Goal: Task Accomplishment & Management: Complete application form

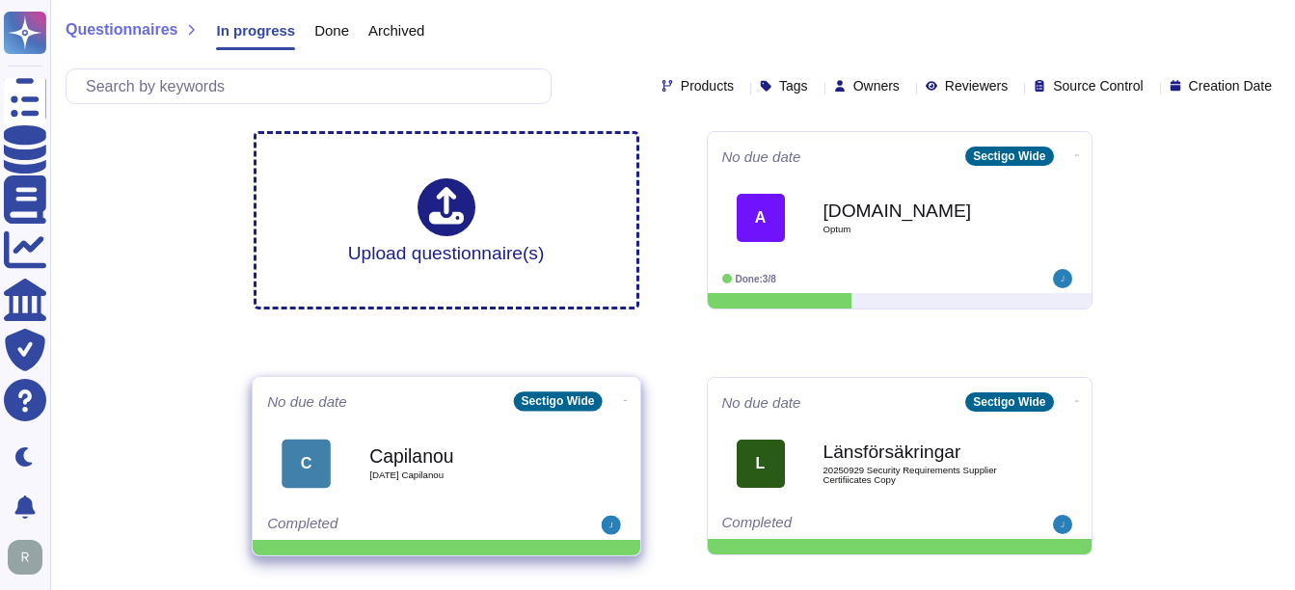
click at [390, 454] on b "Capilanou" at bounding box center [466, 455] width 195 height 18
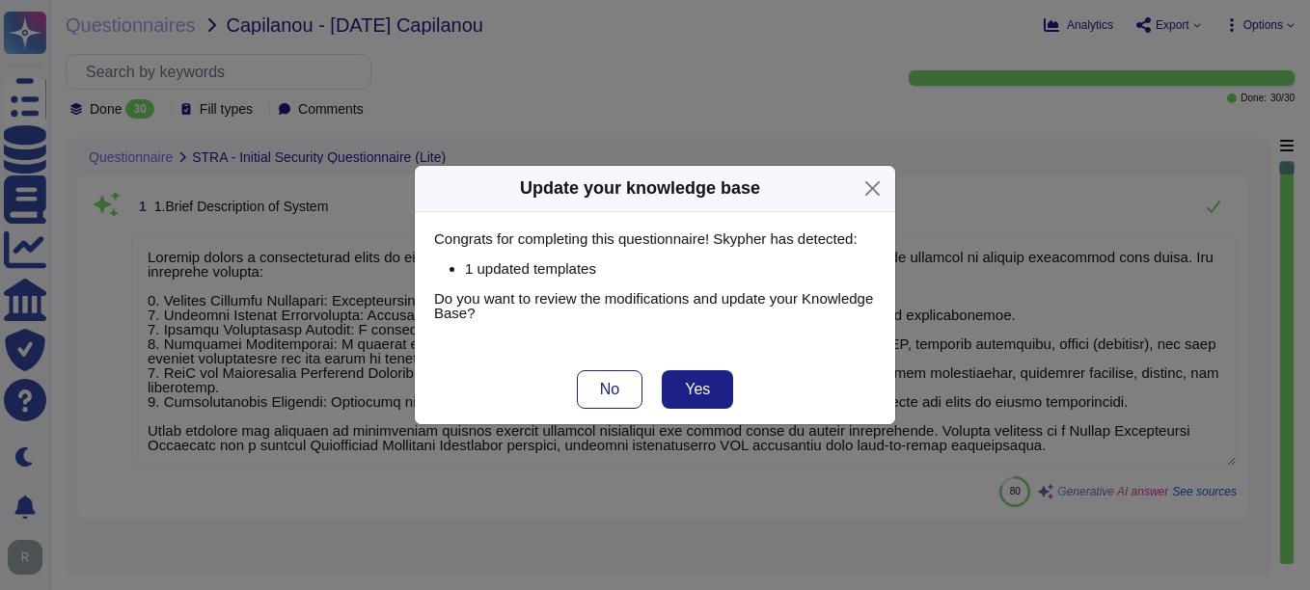
type textarea "Sectigo offers a comprehensive range of digital identity solutions and certific…"
type textarea "Your Enterprise Sales Representative can provide this information."
type textarea "Sectigo Limited"
type textarea "wilfredo.durand@sectigo.com"
click at [592, 389] on button "No" at bounding box center [610, 389] width 66 height 39
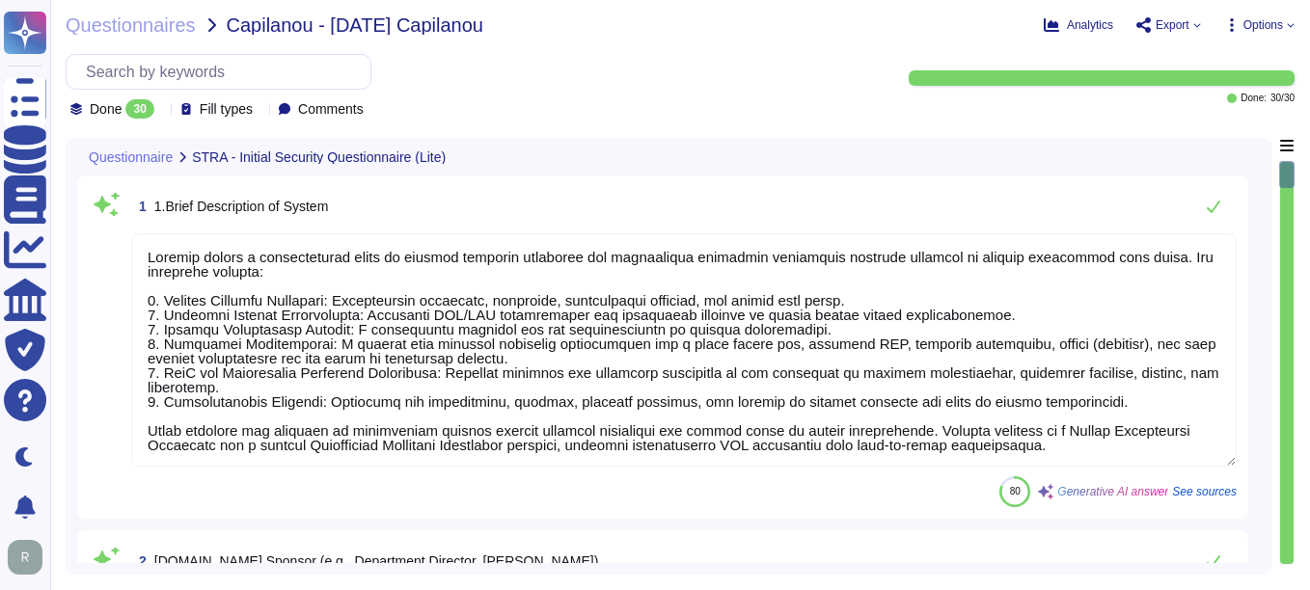
click at [162, 111] on icon at bounding box center [162, 111] width 0 height 0
click at [154, 150] on div "All 30" at bounding box center [167, 158] width 156 height 21
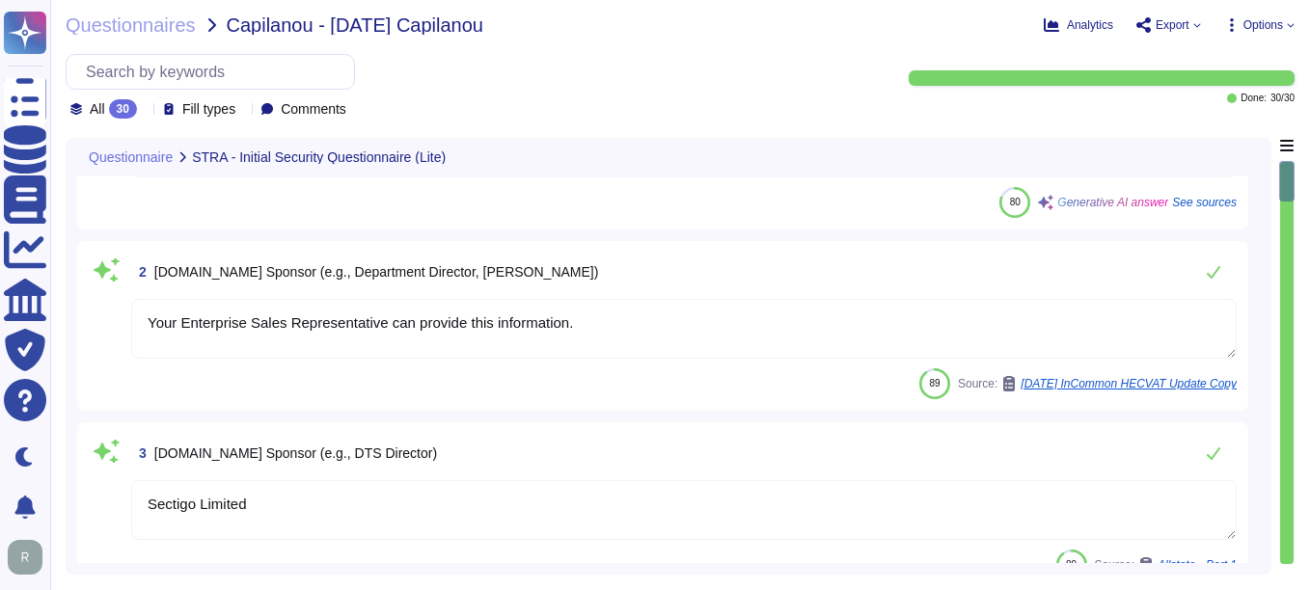
type textarea "- The only third-party service providers are colocation providers, specifically…"
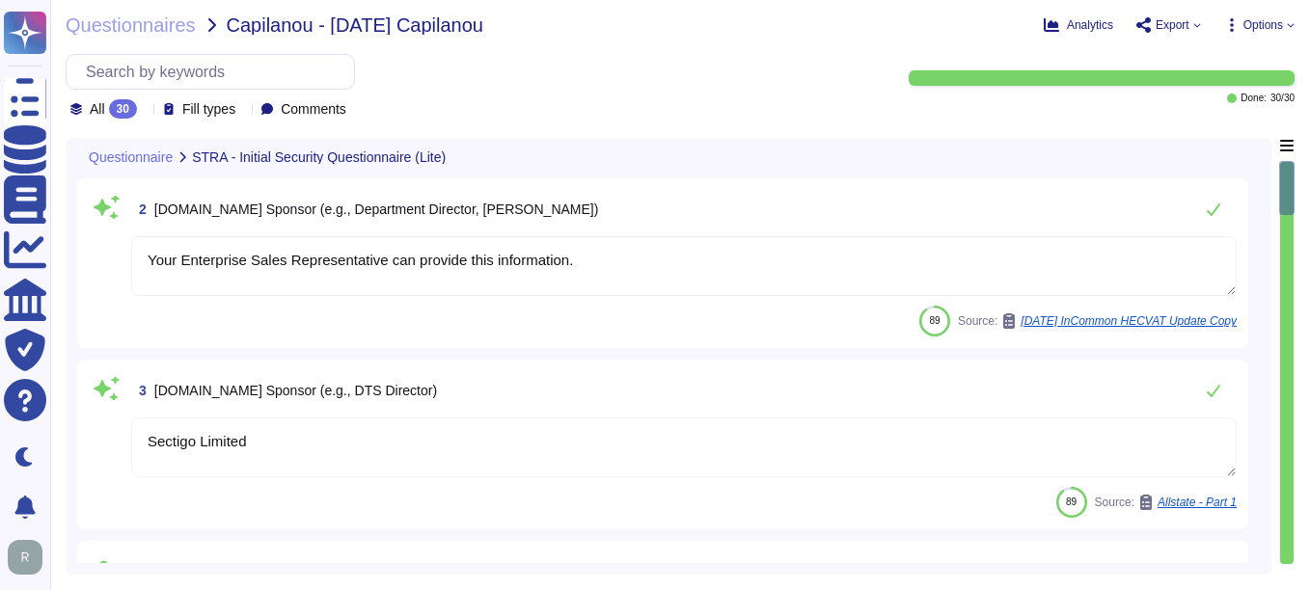
scroll to position [386, 0]
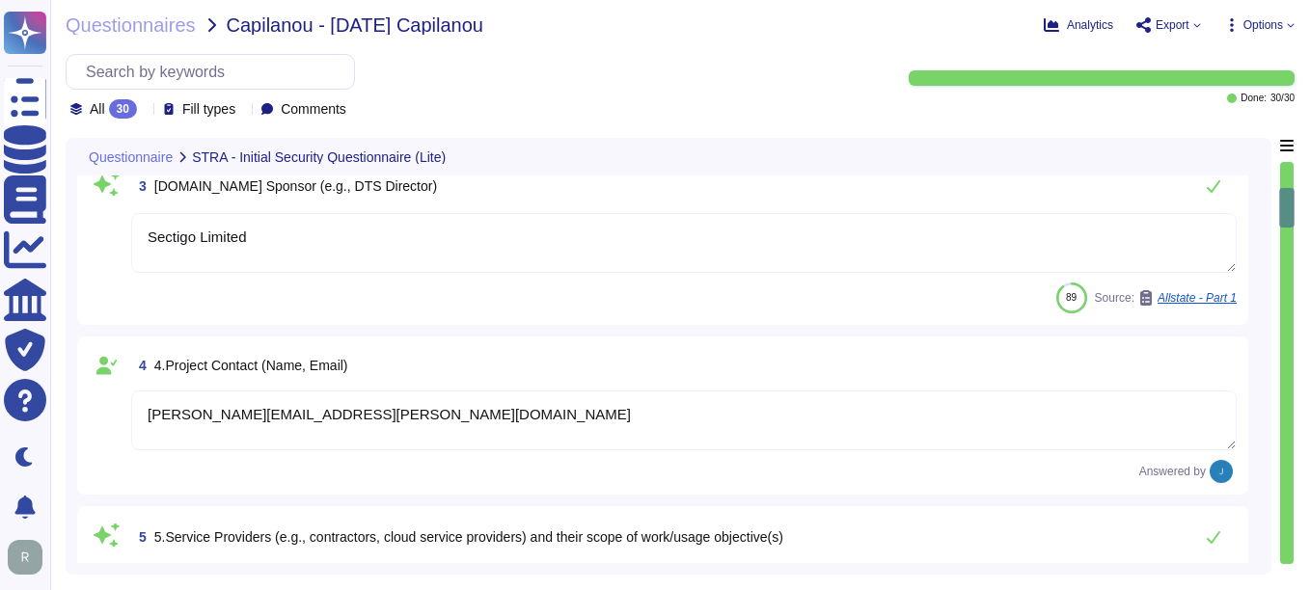
type textarea "Your Enterprise Sales representative will share."
type textarea "A Privacy Impact Assessment (PIA) is typically conducted in connection with new…"
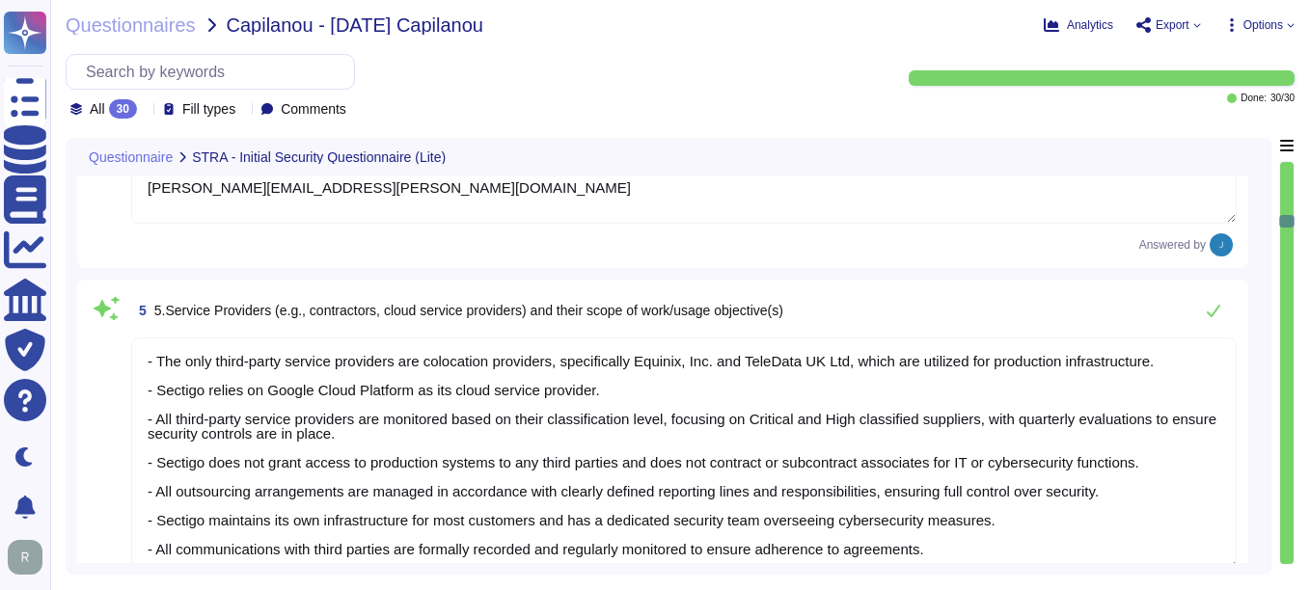
type textarea "The system stores the following types of data: 1. Personally Identifiable Infor…"
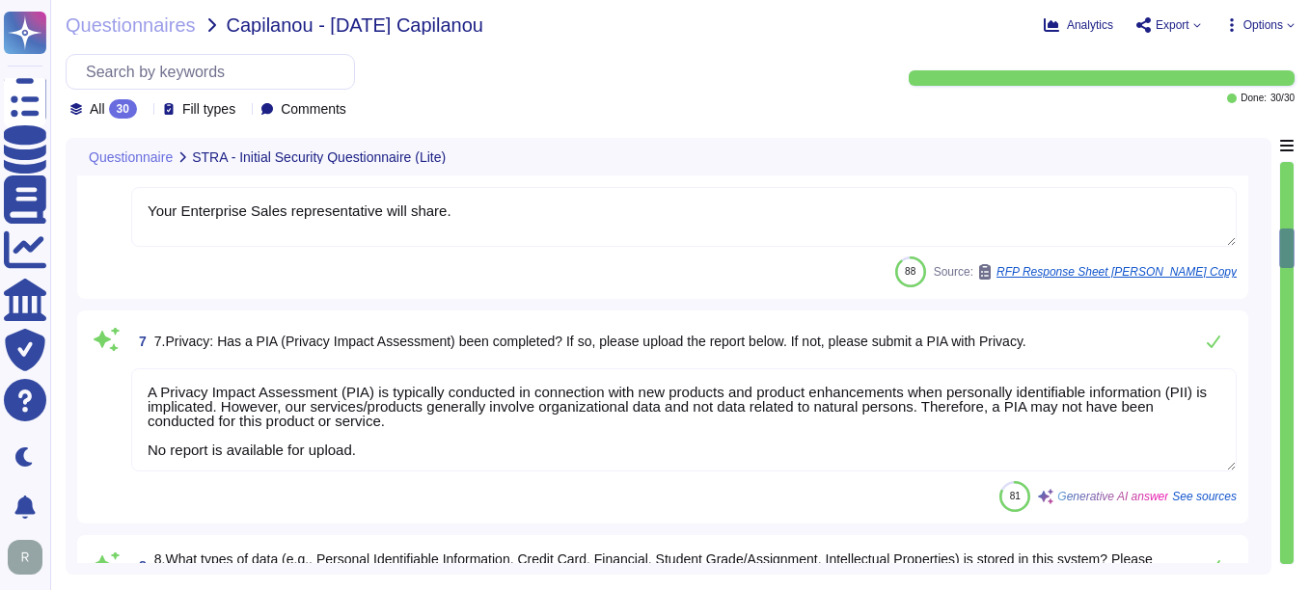
type textarea "Overall, given that the Company is a provider of security software and certific…"
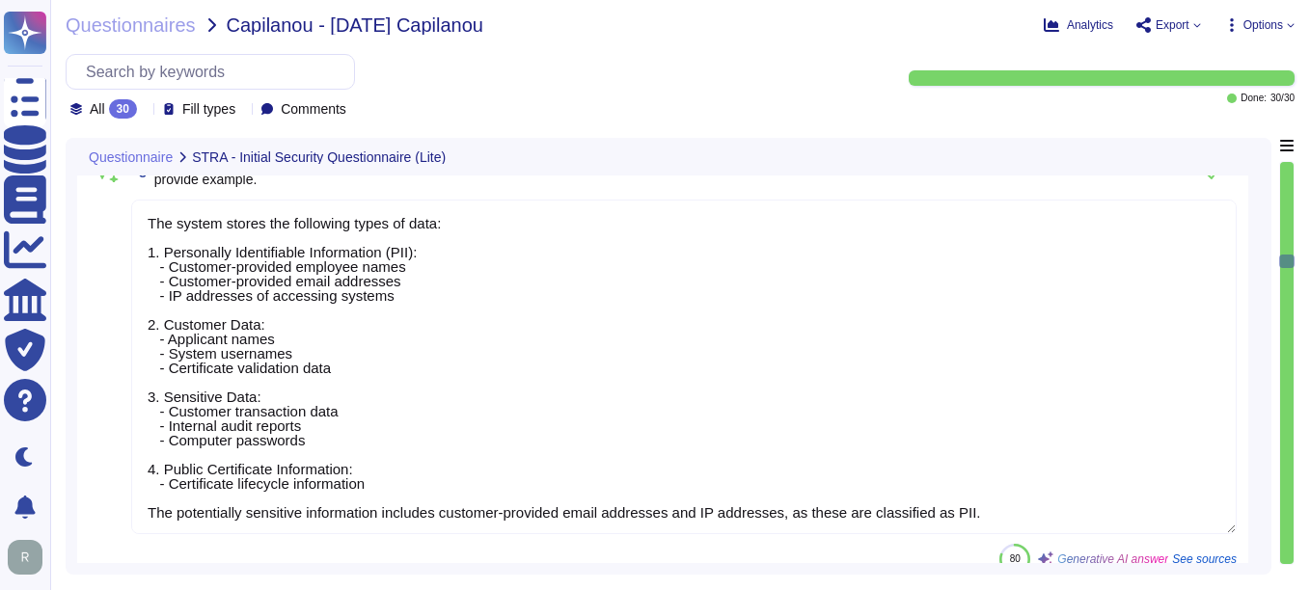
type textarea "Yes, the system can interact and integrate with other existing systems. We offe…"
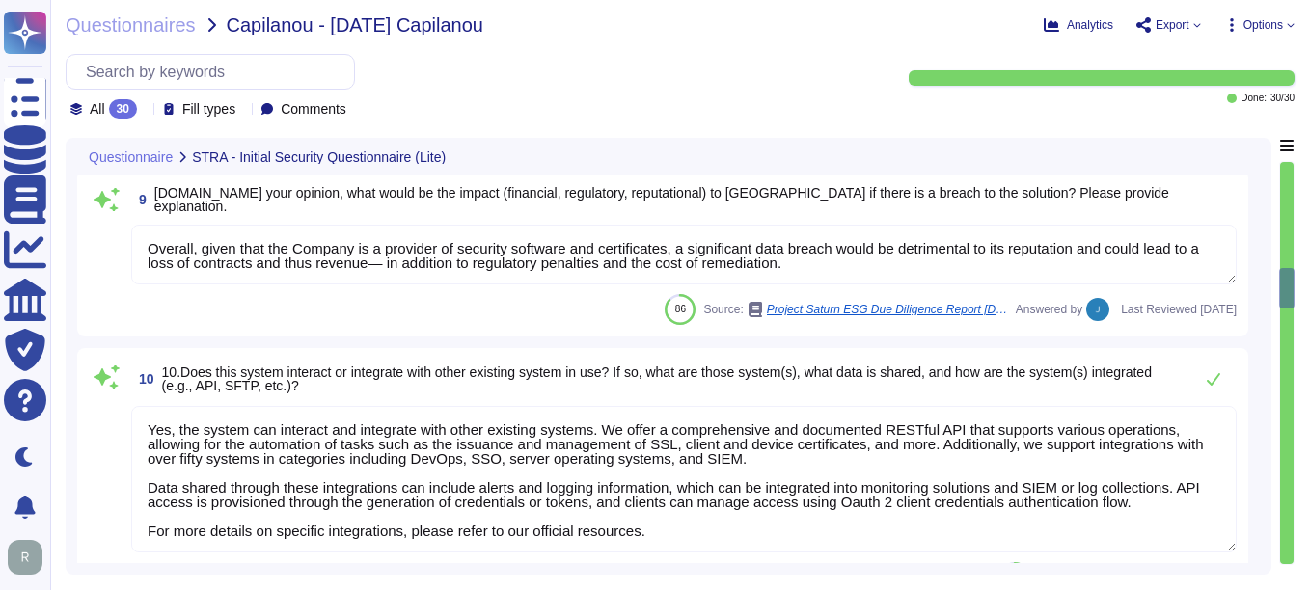
type textarea "Our organization holds several security-related certifications, including: 1. S…"
type textarea "Our organization undergoes annual external and internal penetration testing con…"
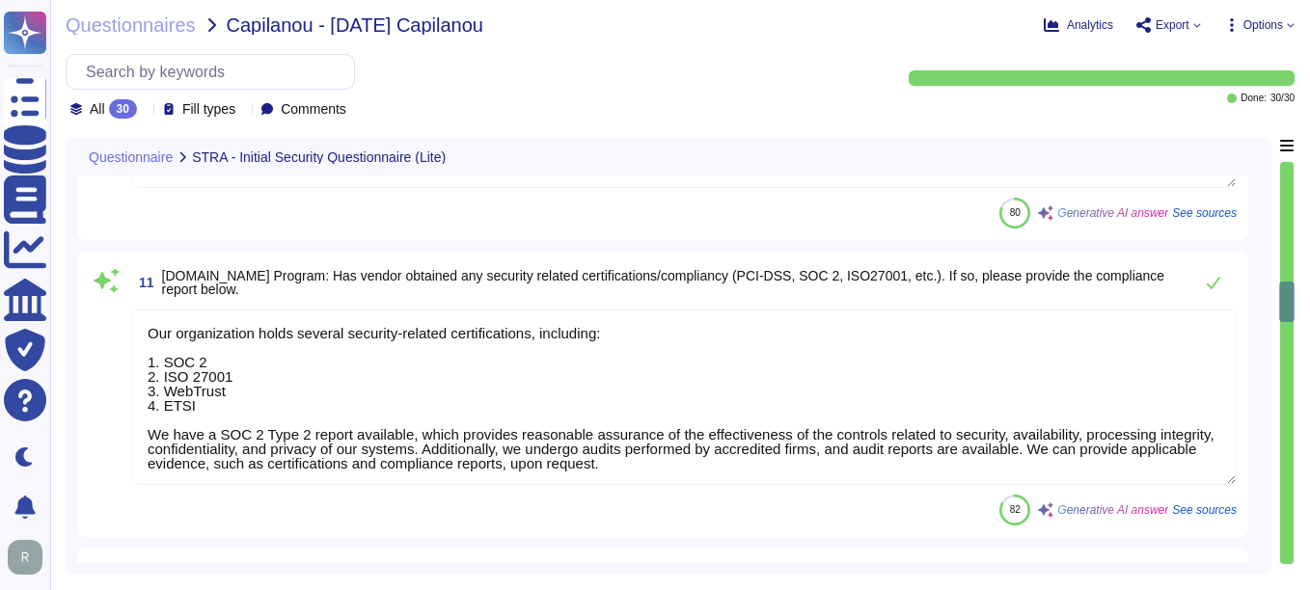
type textarea "The following security compliance documents are available for your review: 1. S…"
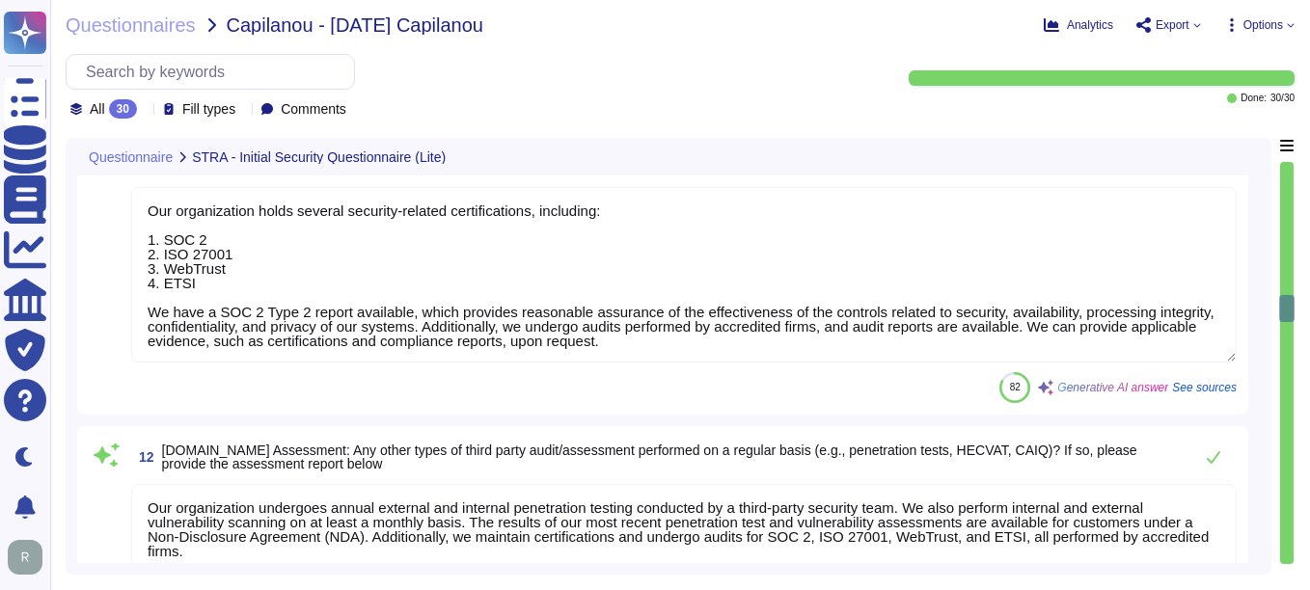
type textarea "- Yes, we have a formal Information Security Policy and a Privacy Policy in pla…"
click at [1285, 155] on div "Return to the current question STRA - Initial Security Questionnaire (Lite)" at bounding box center [1286, 356] width 15 height 437
click at [1284, 164] on div at bounding box center [1287, 363] width 14 height 402
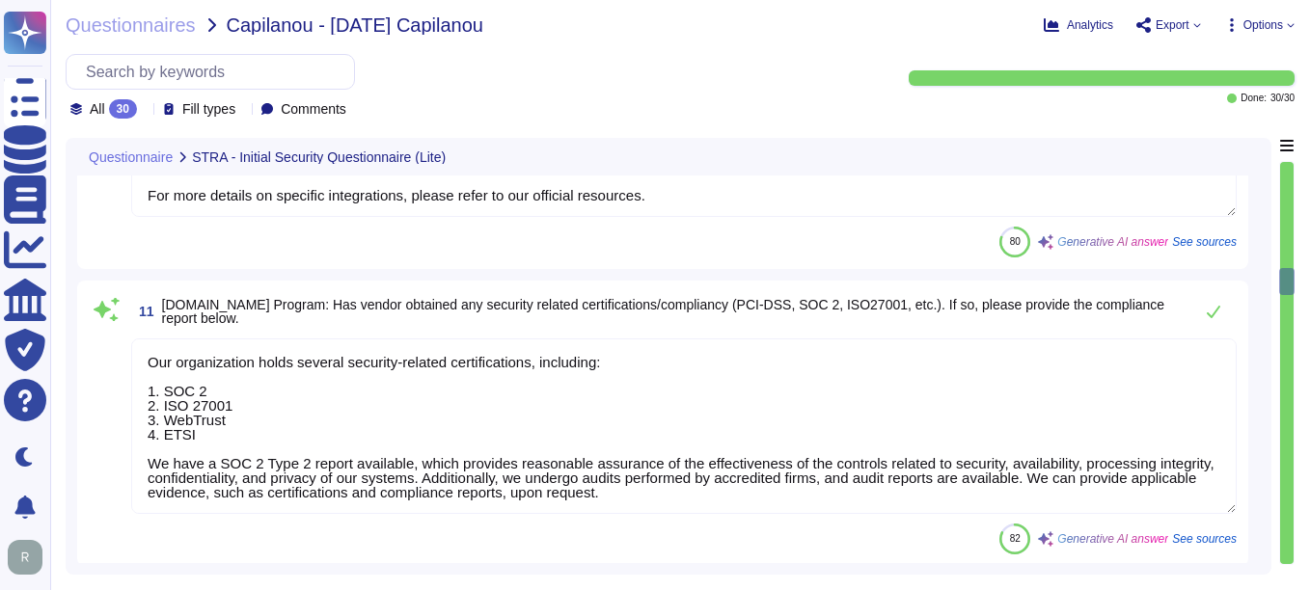
type textarea "The system stores the following types of data: 1. Personally Identifiable Infor…"
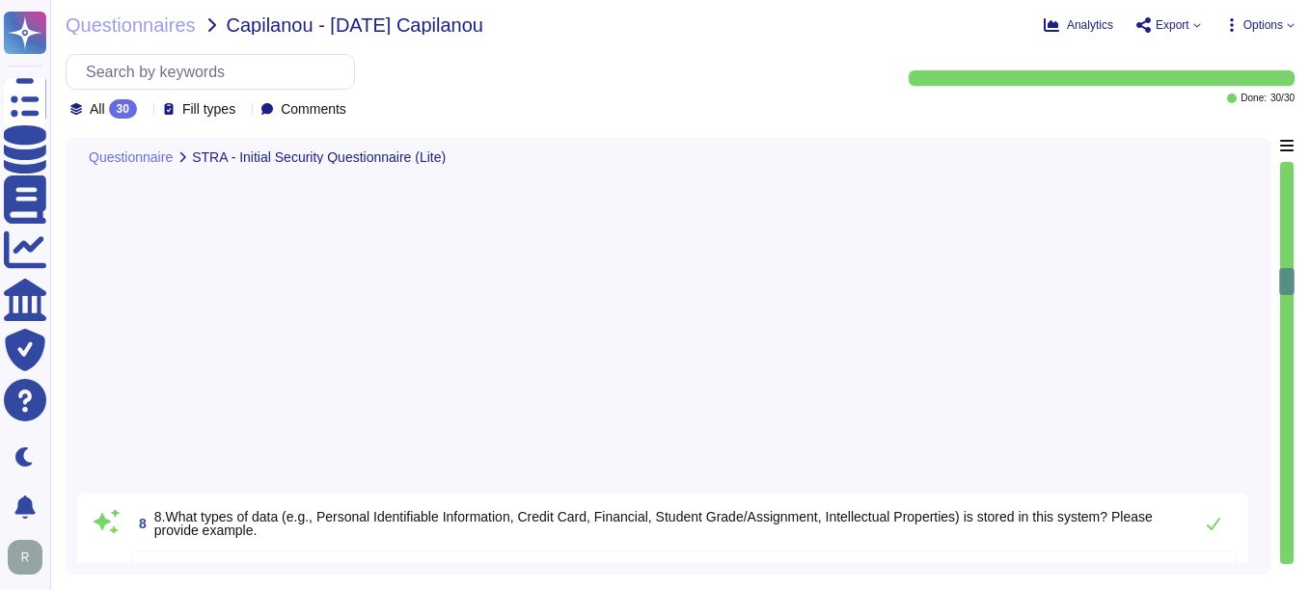
click at [1284, 164] on div at bounding box center [1287, 363] width 14 height 402
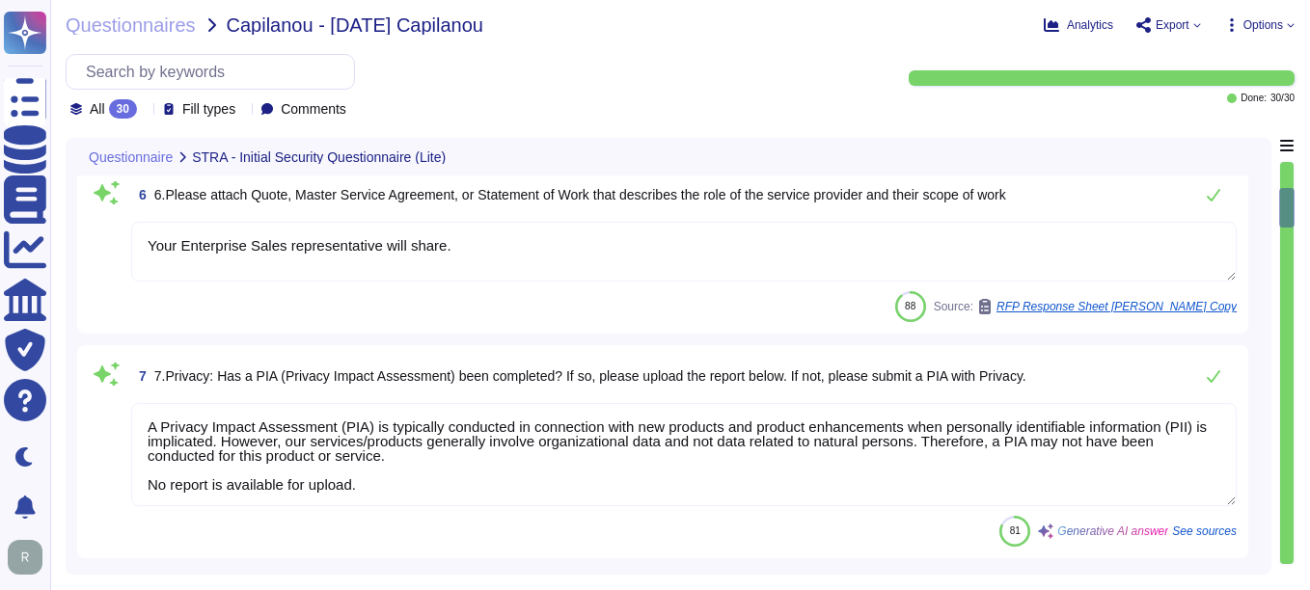
type textarea "Sectigo offers a comprehensive range of digital identity solutions and certific…"
type textarea "Your Enterprise Sales Representative can provide this information."
type textarea "Sectigo Limited"
type textarea "wilfredo.durand@sectigo.com"
type textarea "- The only third-party service providers are colocation providers, specifically…"
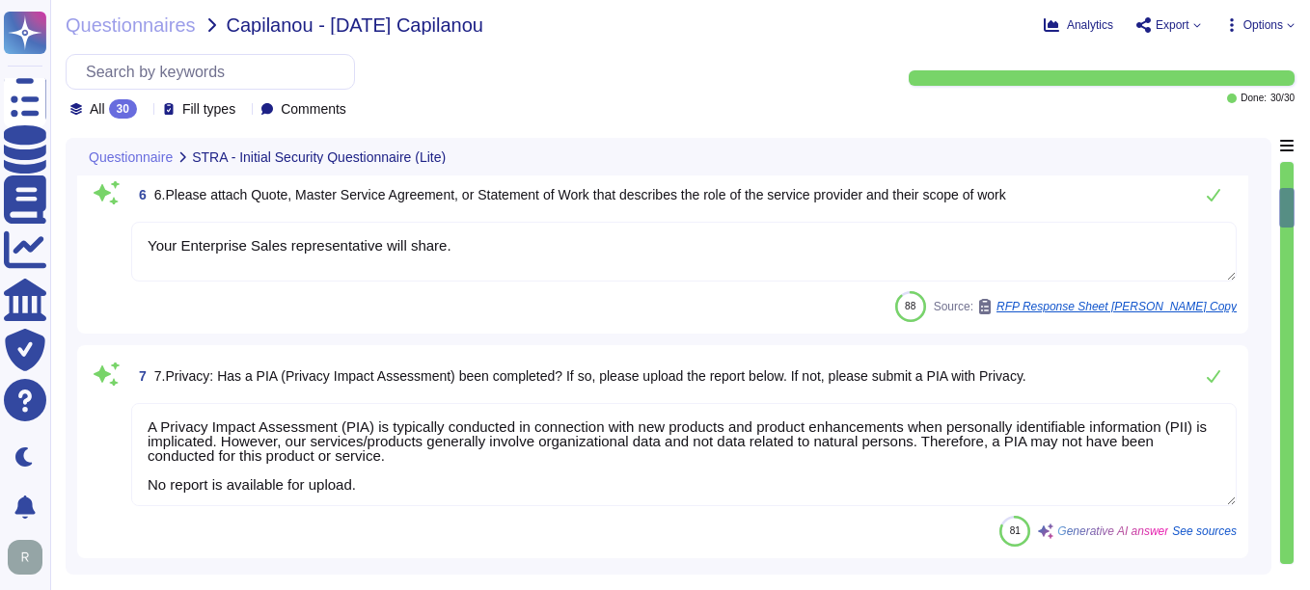
type textarea "Your Enterprise Sales representative will share."
type textarea "A Privacy Impact Assessment (PIA) is typically conducted in connection with new…"
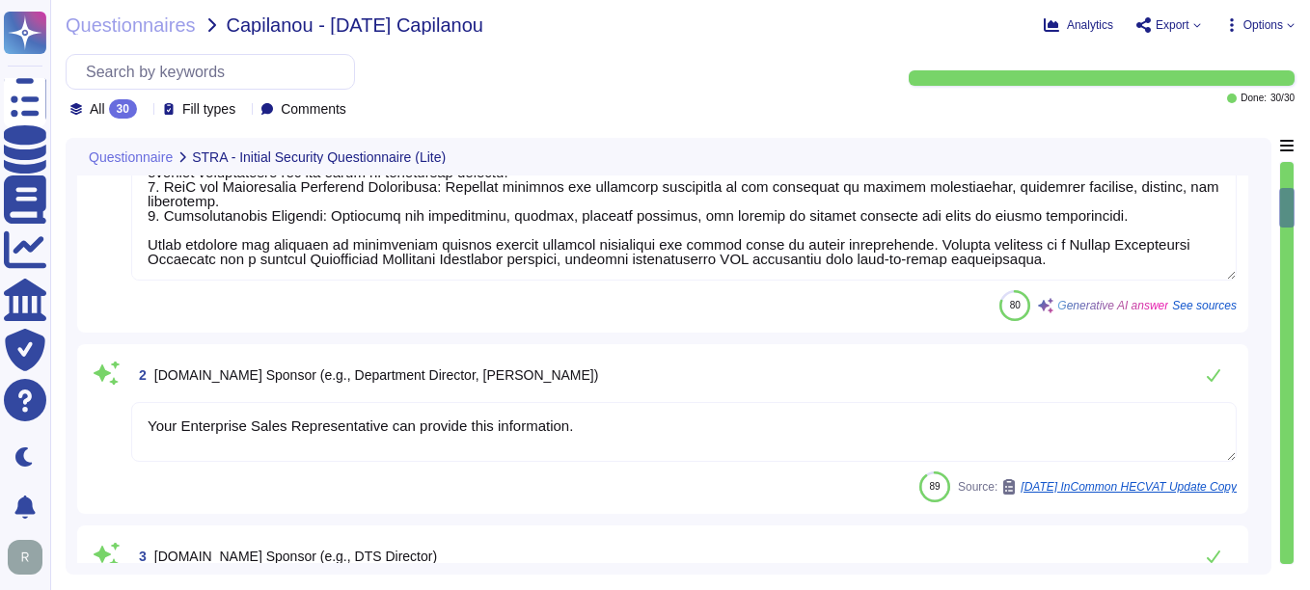
click at [1284, 164] on div at bounding box center [1287, 363] width 14 height 402
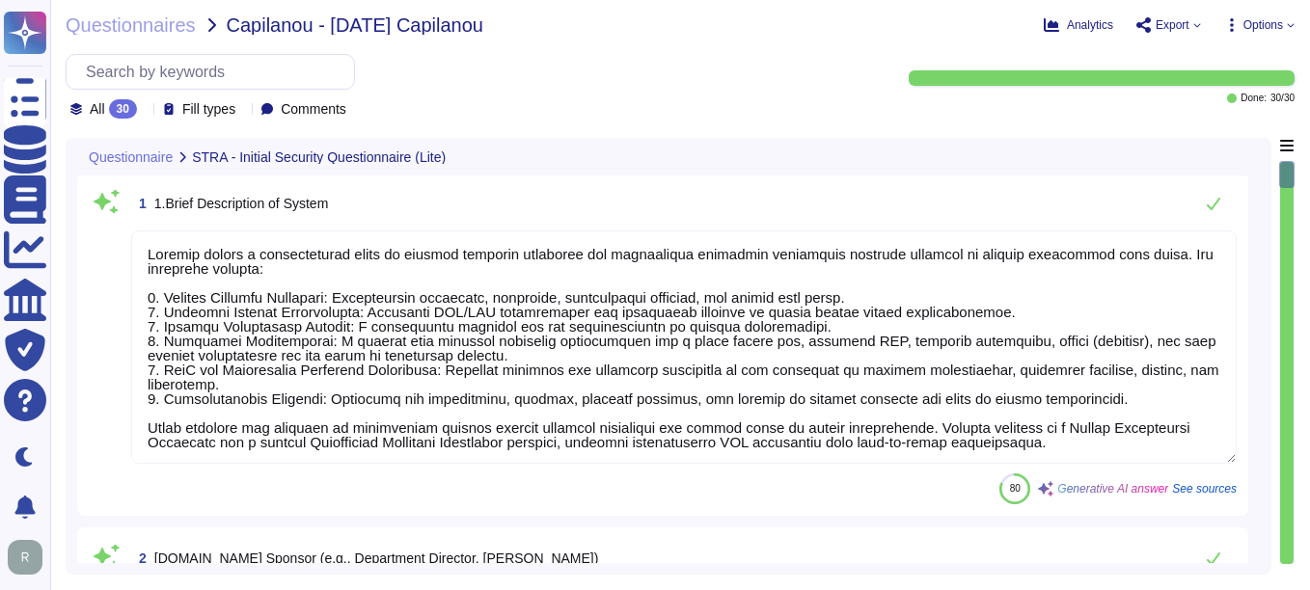
click at [1284, 164] on div at bounding box center [1287, 363] width 14 height 402
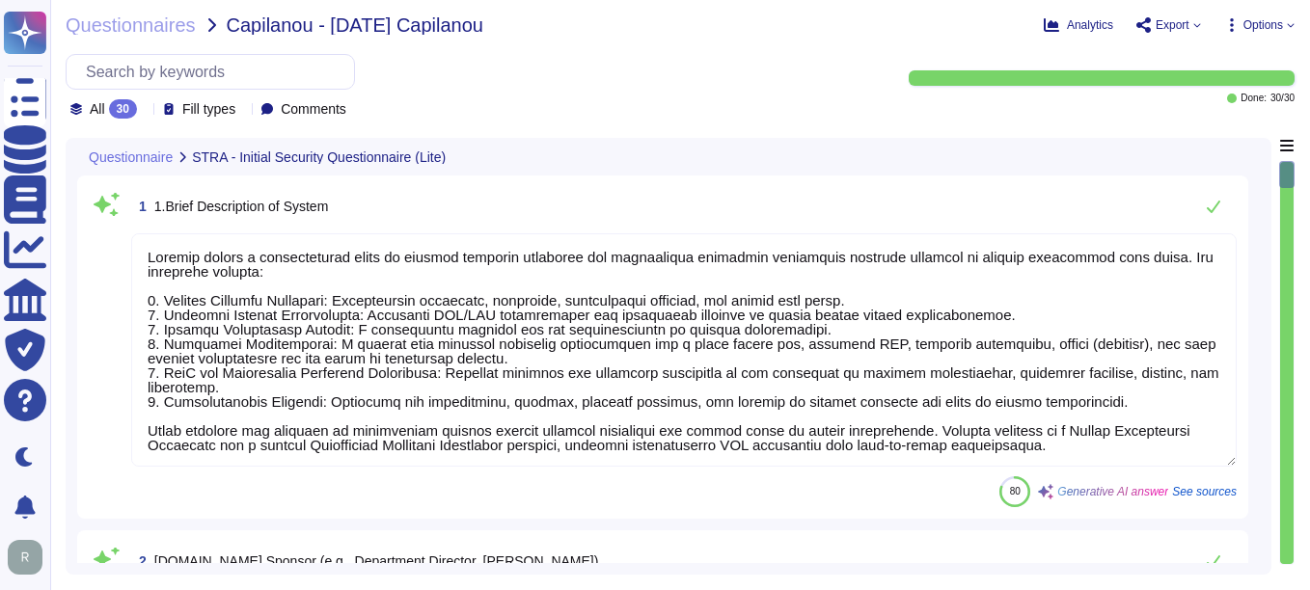
click at [1284, 164] on div at bounding box center [1286, 174] width 15 height 27
drag, startPoint x: 165, startPoint y: 204, endPoint x: 405, endPoint y: 204, distance: 240.1
click at [405, 204] on div "1 1.Brief Description of System" at bounding box center [683, 206] width 1105 height 39
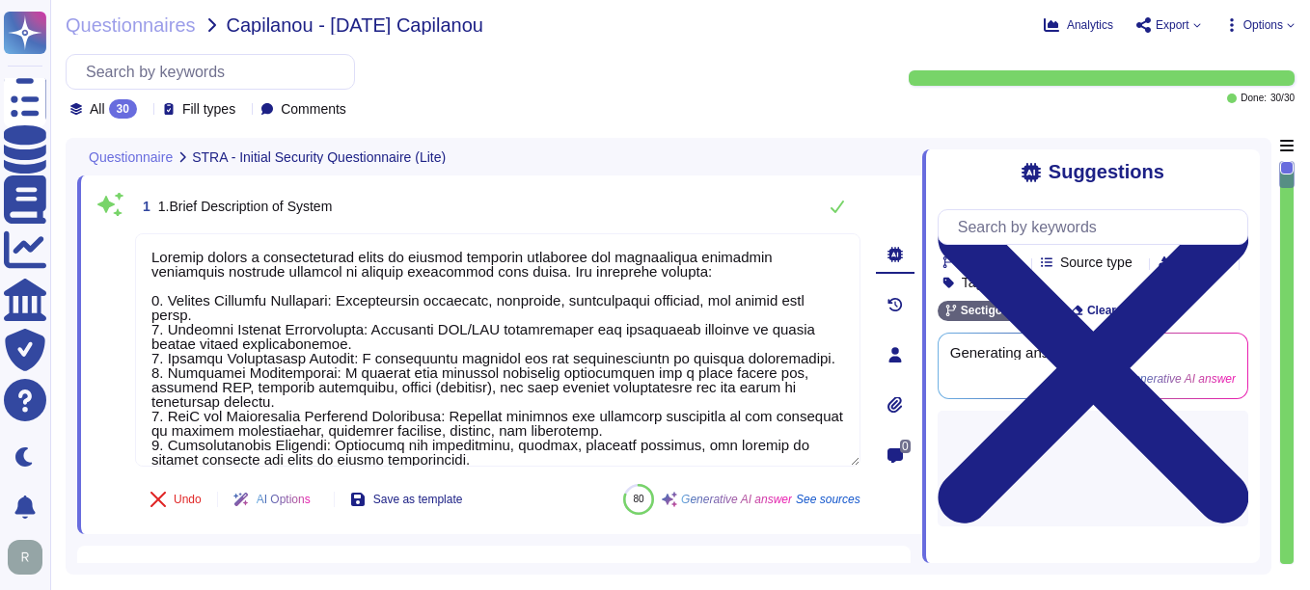
click at [1232, 157] on div "Suggestions Products Source type Section Tags Sectigo Wide Clear filters Genera…" at bounding box center [1091, 356] width 338 height 414
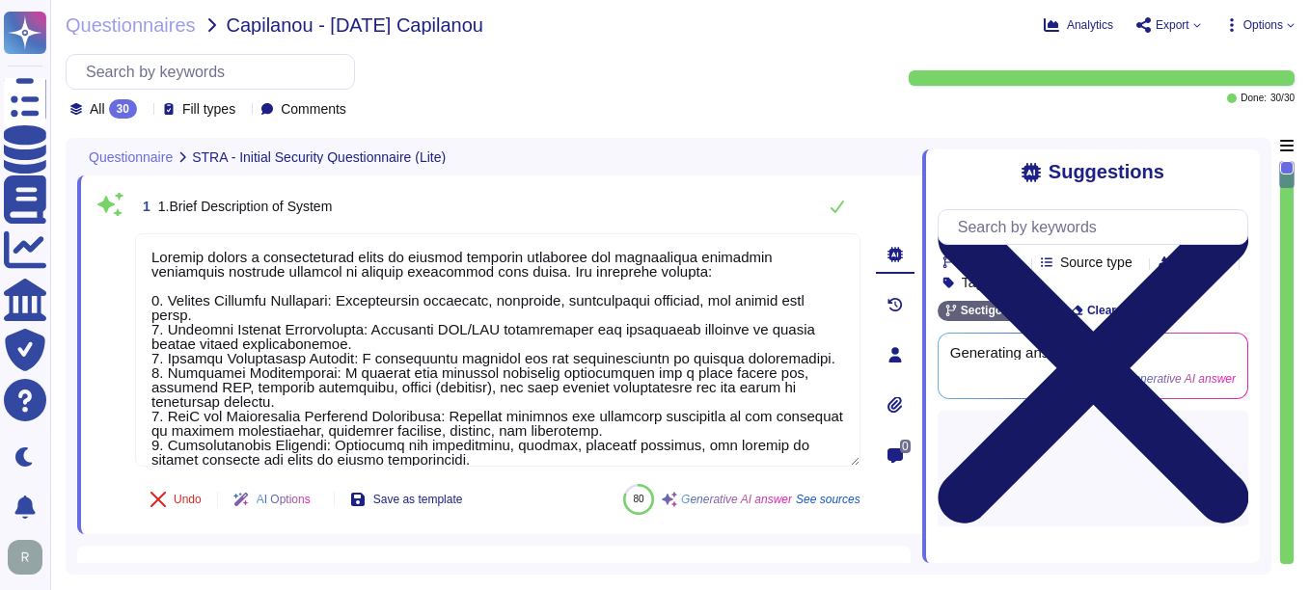
click at [1233, 213] on icon at bounding box center [1092, 368] width 311 height 311
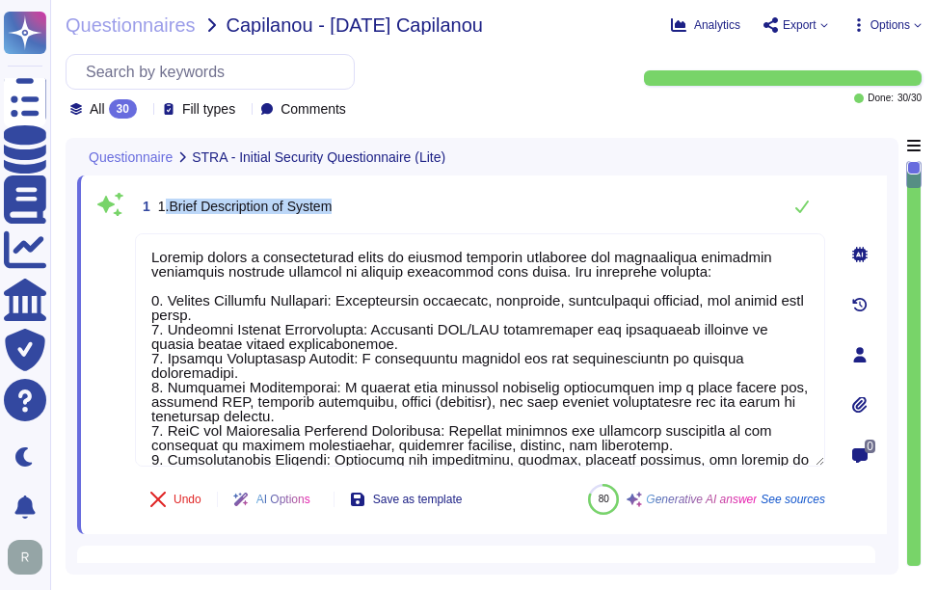
drag, startPoint x: 165, startPoint y: 204, endPoint x: 558, endPoint y: 207, distance: 393.5
click at [558, 207] on div "1 1.Brief Description of System" at bounding box center [480, 206] width 690 height 39
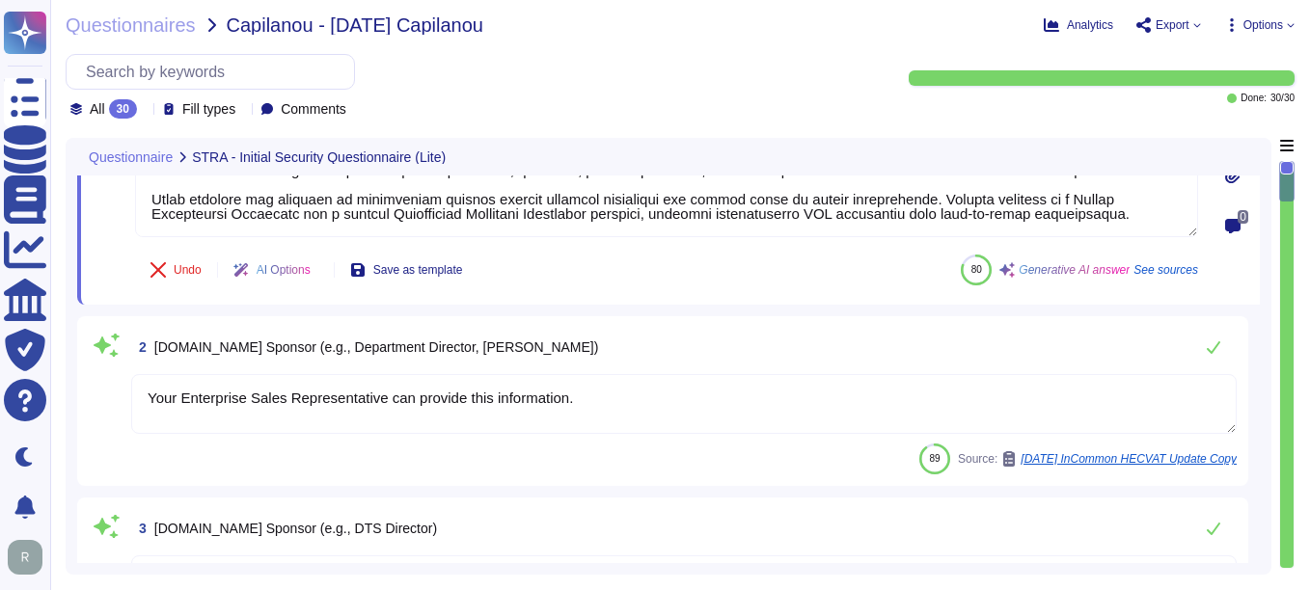
scroll to position [289, 0]
type textarea "- The only third-party service providers are colocation providers, specifically…"
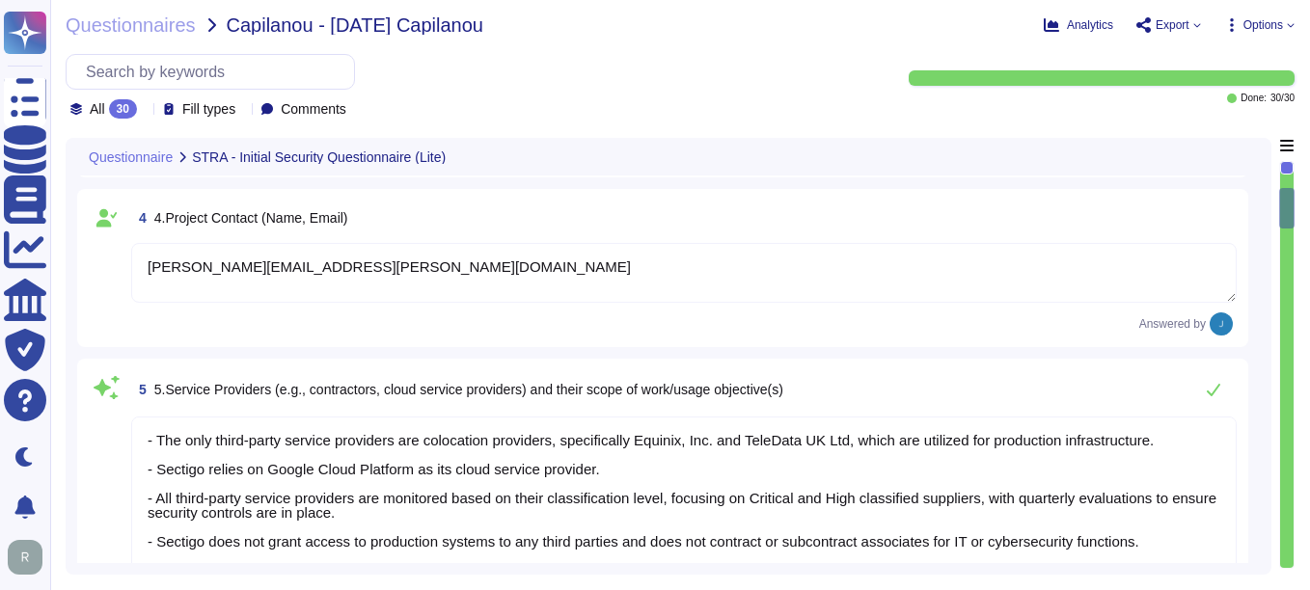
type textarea "Your Enterprise Sales representative will share."
type textarea "A Privacy Impact Assessment (PIA) is typically conducted in connection with new…"
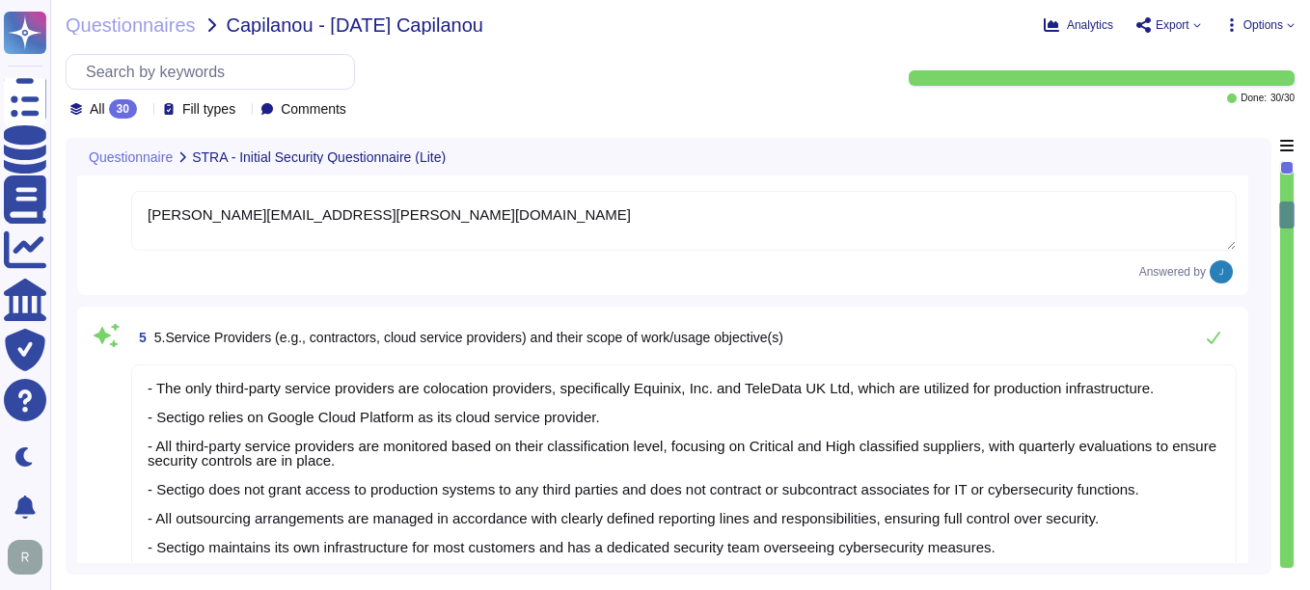
click at [649, 61] on div "All 30 Fill types Comments" at bounding box center [467, 86] width 803 height 65
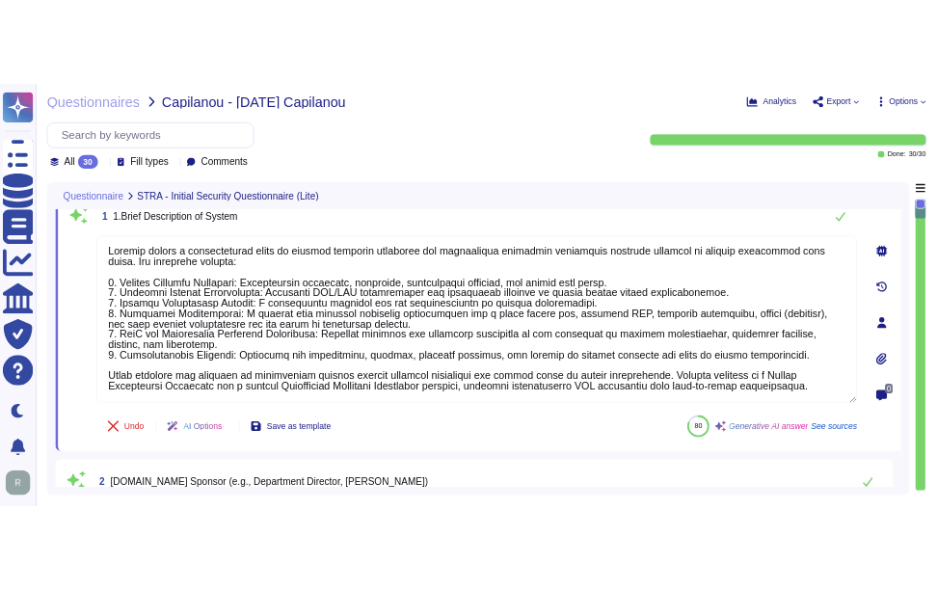
scroll to position [0, 0]
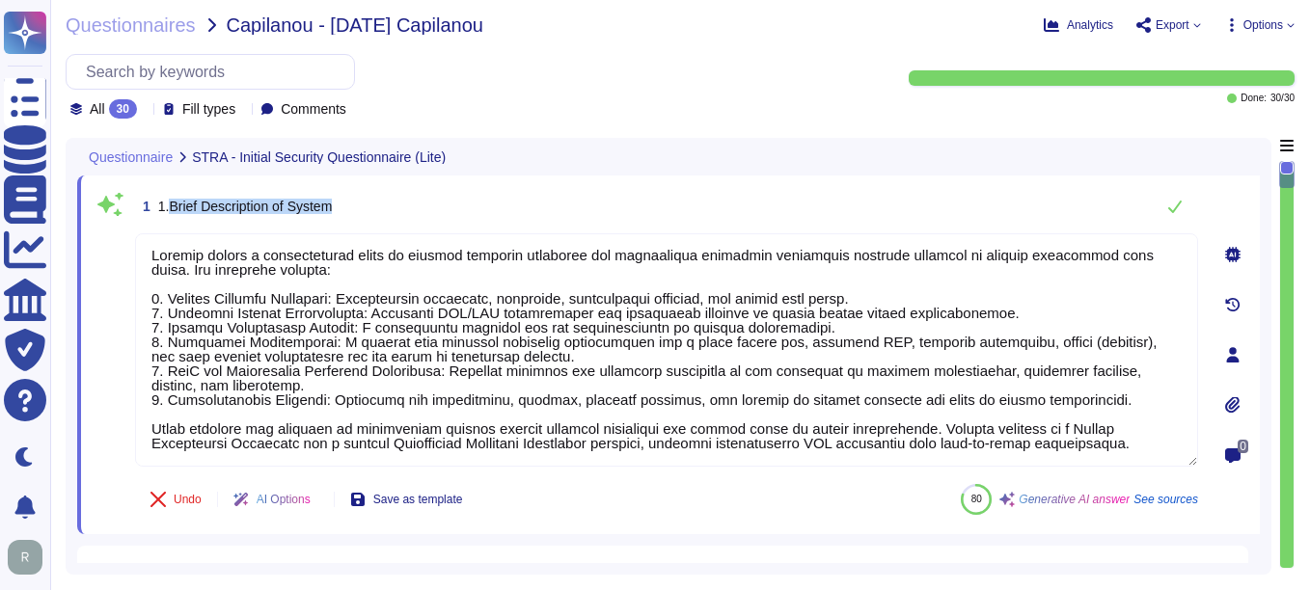
drag, startPoint x: 169, startPoint y: 203, endPoint x: 394, endPoint y: 211, distance: 225.8
click at [394, 211] on div "1 1.Brief Description of System" at bounding box center [666, 206] width 1063 height 39
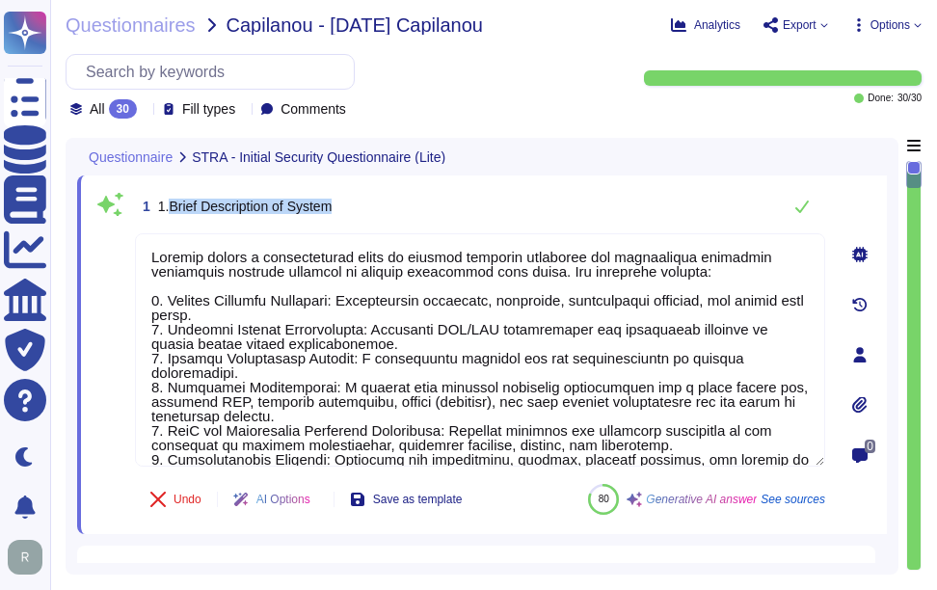
click at [275, 206] on span "1.Brief Description of System" at bounding box center [245, 206] width 175 height 15
drag, startPoint x: 165, startPoint y: 205, endPoint x: 507, endPoint y: 221, distance: 342.7
click at [507, 221] on div "1 1.Brief Description of System" at bounding box center [480, 206] width 690 height 39
click at [190, 222] on span "1 1.Brief Description of System" at bounding box center [233, 206] width 197 height 35
drag, startPoint x: 169, startPoint y: 208, endPoint x: 430, endPoint y: 219, distance: 261.5
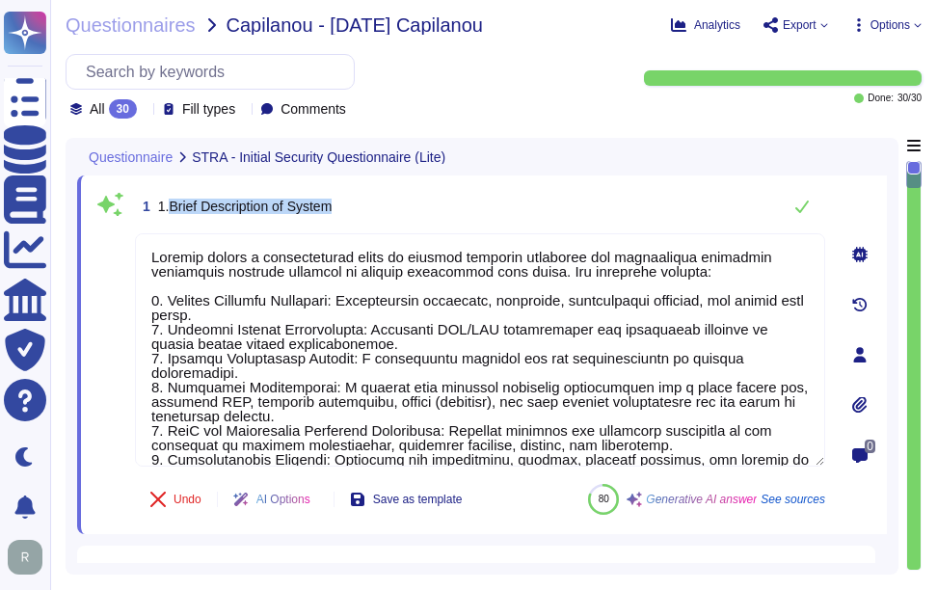
click at [430, 219] on div "1 1.Brief Description of System" at bounding box center [480, 206] width 690 height 39
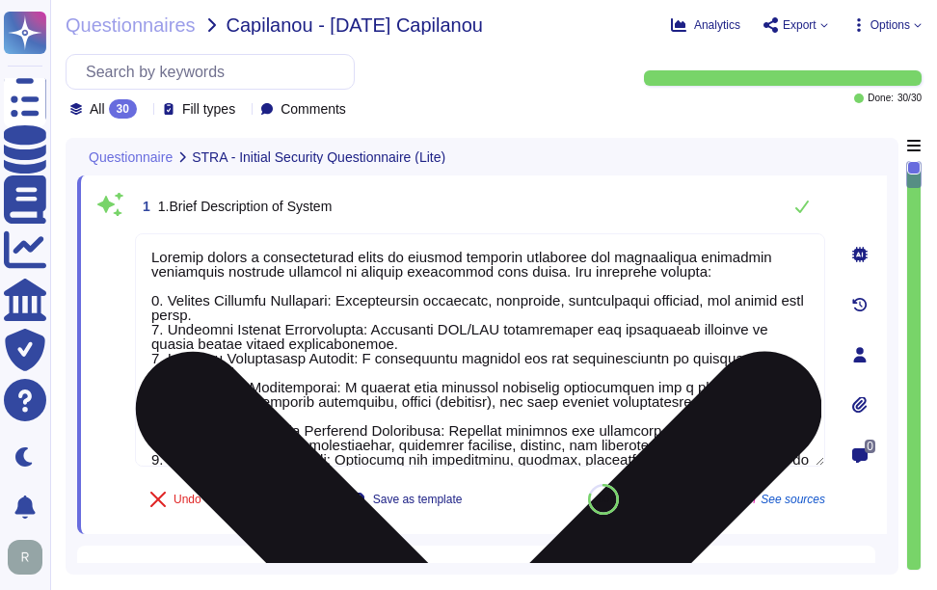
click at [527, 408] on textarea at bounding box center [480, 349] width 690 height 233
paste textarea "provides a comprehensive range of digital identity solutions and certificate li…"
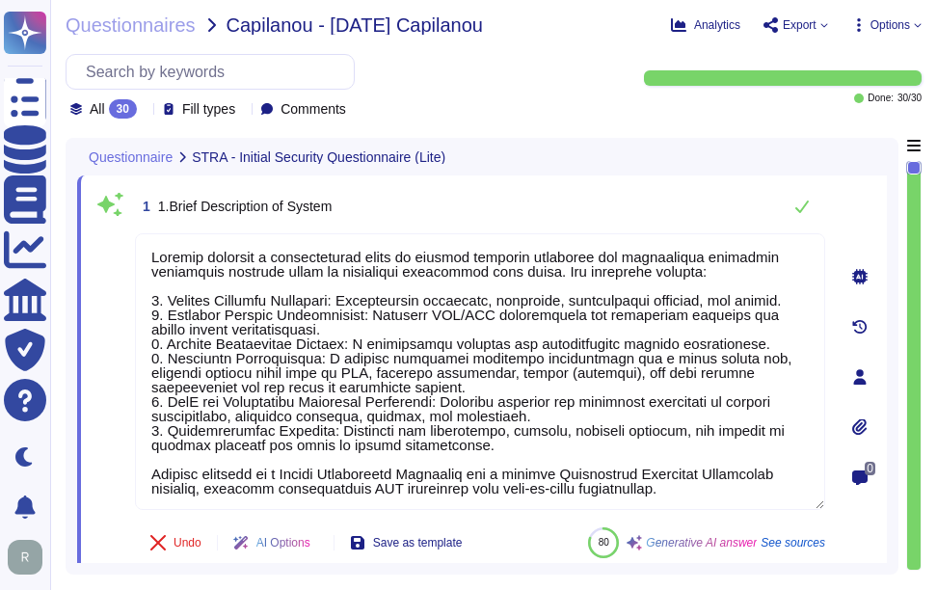
type textarea "Sectigo provides a comprehensive range of digital identity solutions and certif…"
click at [576, 201] on div "1 1.Brief Description of System" at bounding box center [480, 206] width 690 height 39
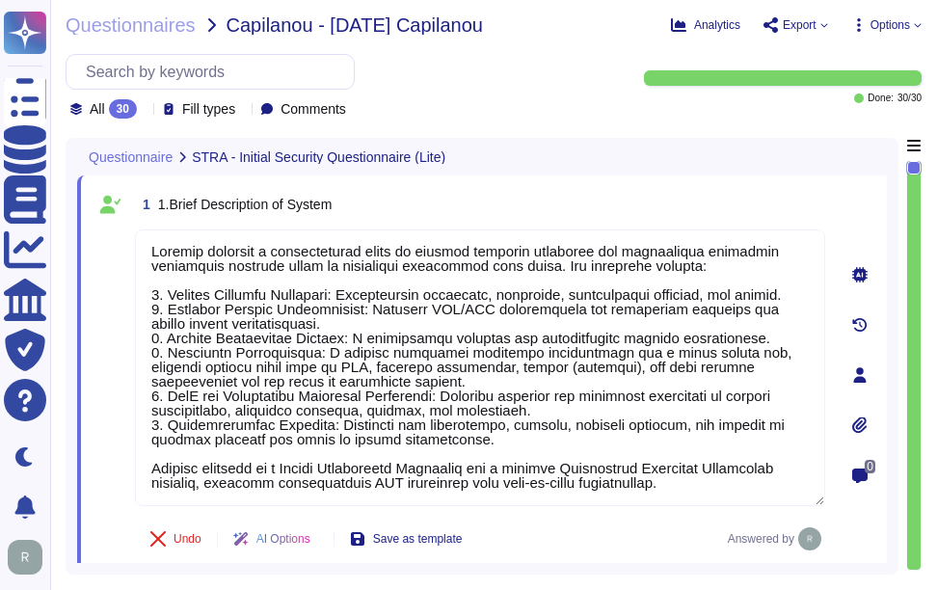
click at [645, 182] on div "1 1.Brief Description of System Undo AI Options Save as template Answered by 0" at bounding box center [482, 375] width 810 height 398
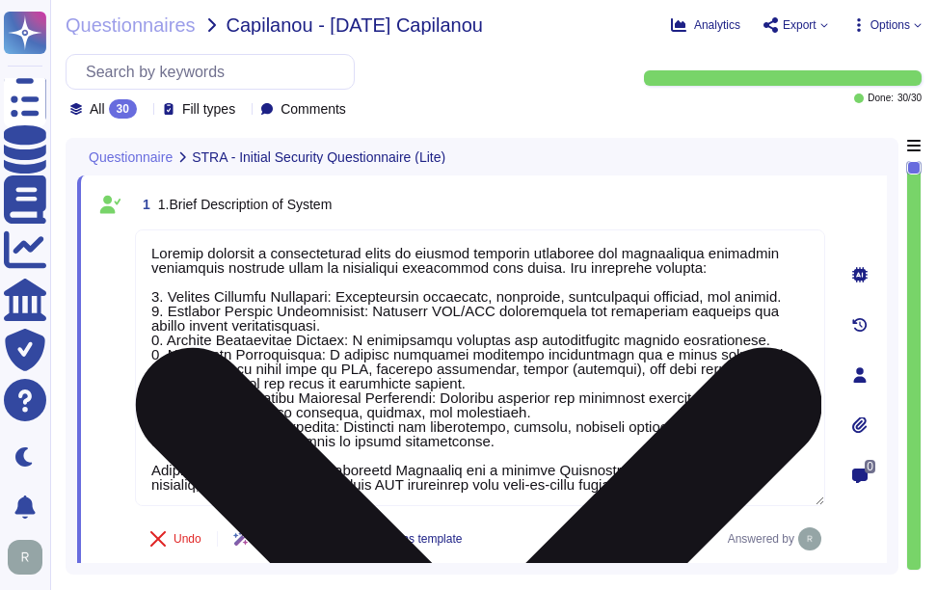
scroll to position [2, 0]
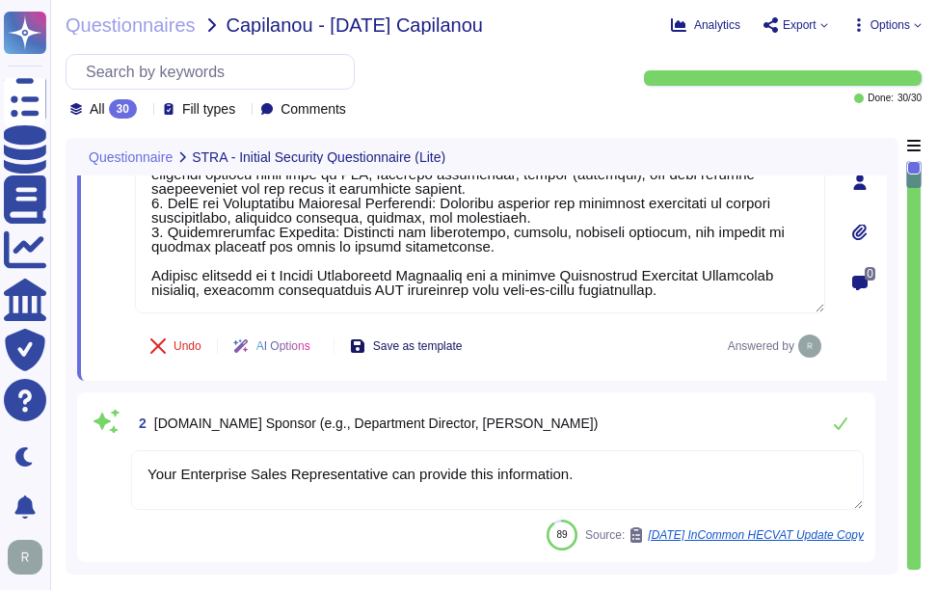
type textarea "- The only third-party service providers are colocation providers, specifically…"
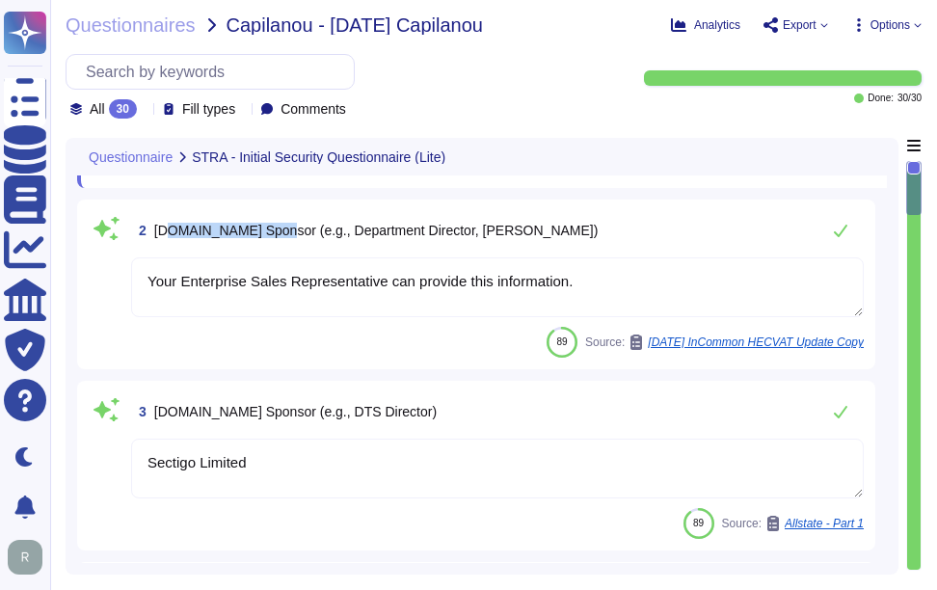
drag, startPoint x: 168, startPoint y: 231, endPoint x: 270, endPoint y: 230, distance: 102.2
click at [270, 230] on span "2.Business Sponsor (e.g., Department Director, Faulty Dean)" at bounding box center [376, 230] width 445 height 15
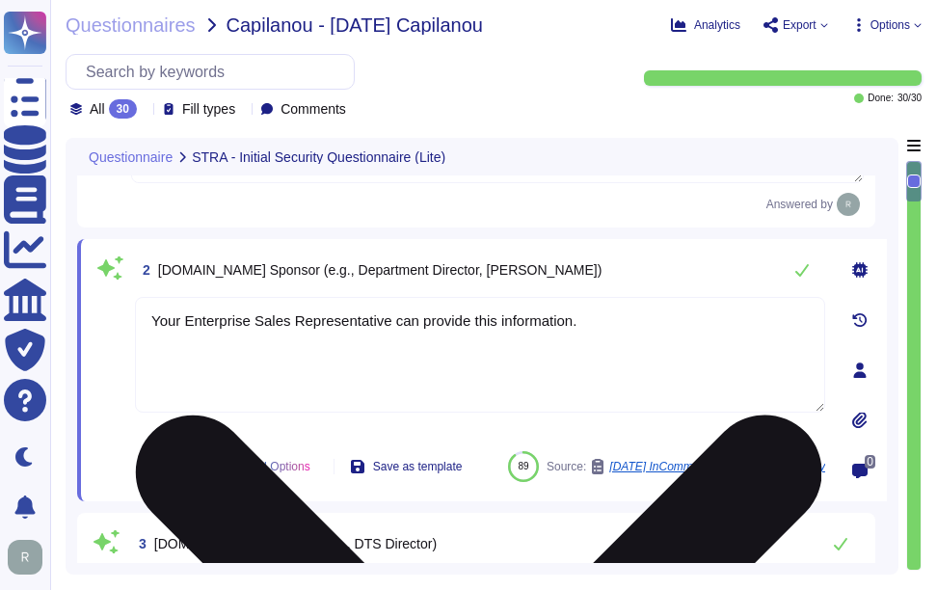
scroll to position [289, 0]
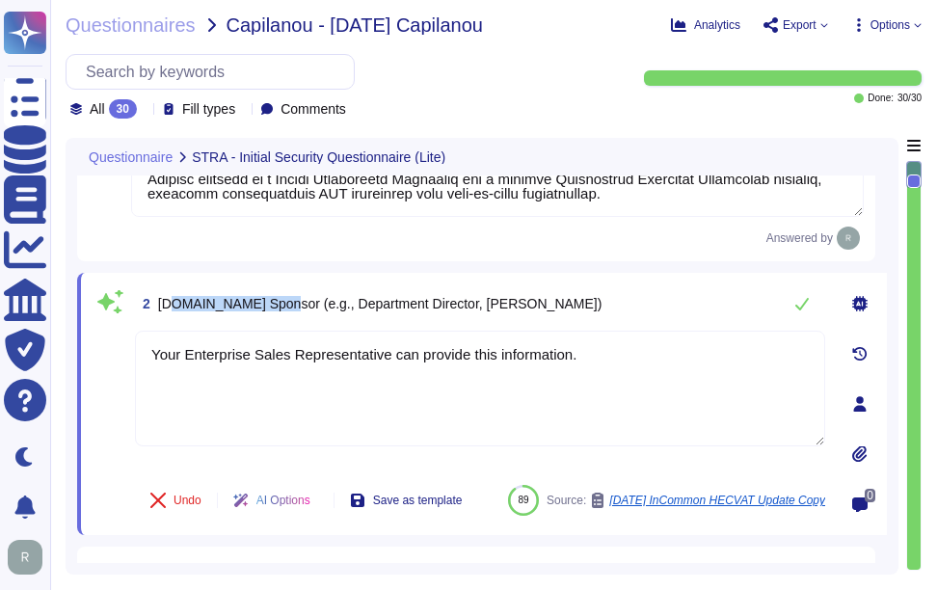
drag, startPoint x: 170, startPoint y: 306, endPoint x: 273, endPoint y: 306, distance: 103.2
click at [273, 306] on span "2.Business Sponsor (e.g., Department Director, Faulty Dean)" at bounding box center [380, 303] width 445 height 15
click at [552, 304] on div "2 2.Business Sponsor (e.g., Department Director, Faulty Dean)" at bounding box center [480, 303] width 690 height 39
click at [802, 311] on icon at bounding box center [802, 303] width 15 height 15
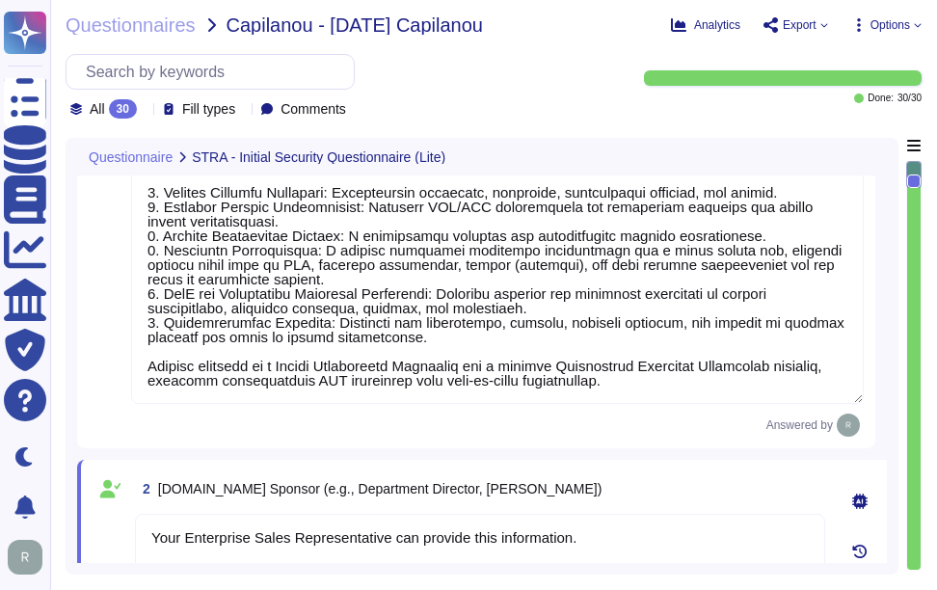
scroll to position [0, 0]
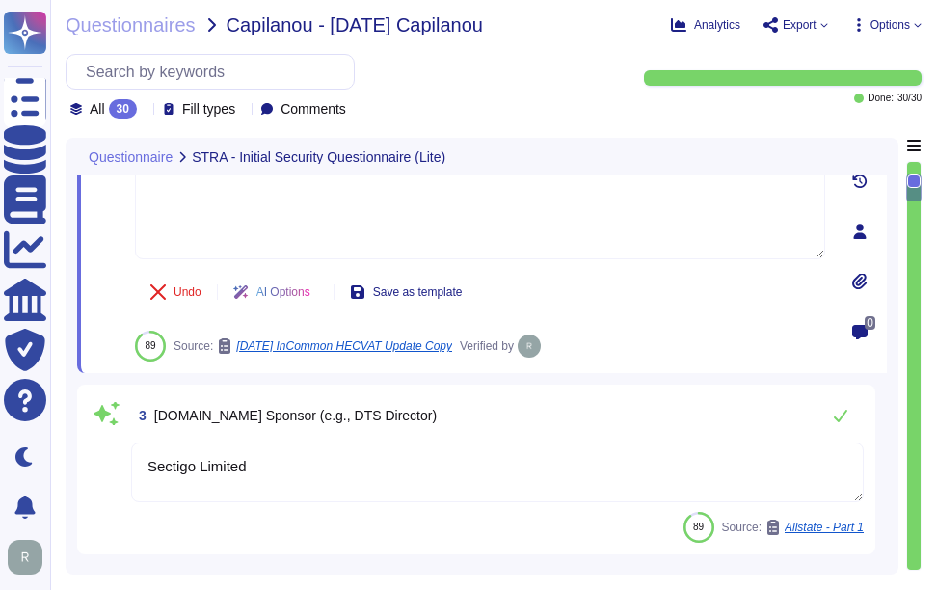
type textarea "wilfredo.durand@sectigo.com"
type textarea "- The only third-party service providers are colocation providers, specifically…"
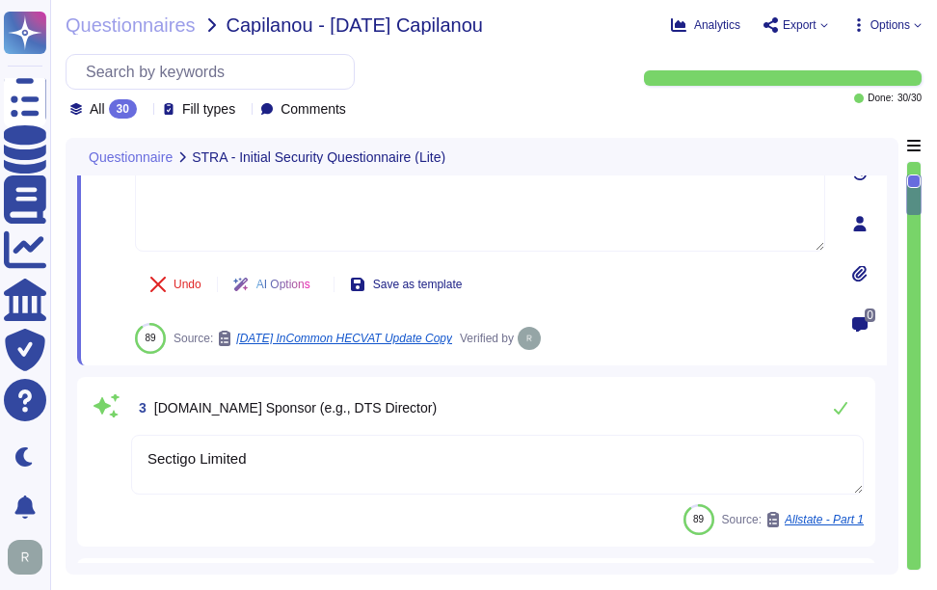
scroll to position [577, 0]
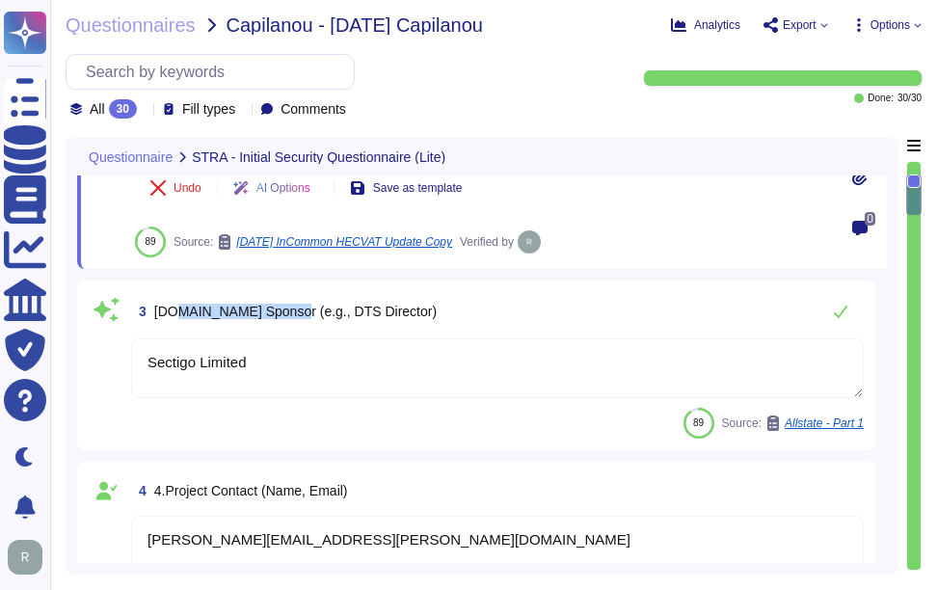
drag, startPoint x: 169, startPoint y: 315, endPoint x: 289, endPoint y: 315, distance: 120.5
click at [289, 315] on span "3.Technology Sponsor (e.g., DTS Director)" at bounding box center [295, 311] width 283 height 15
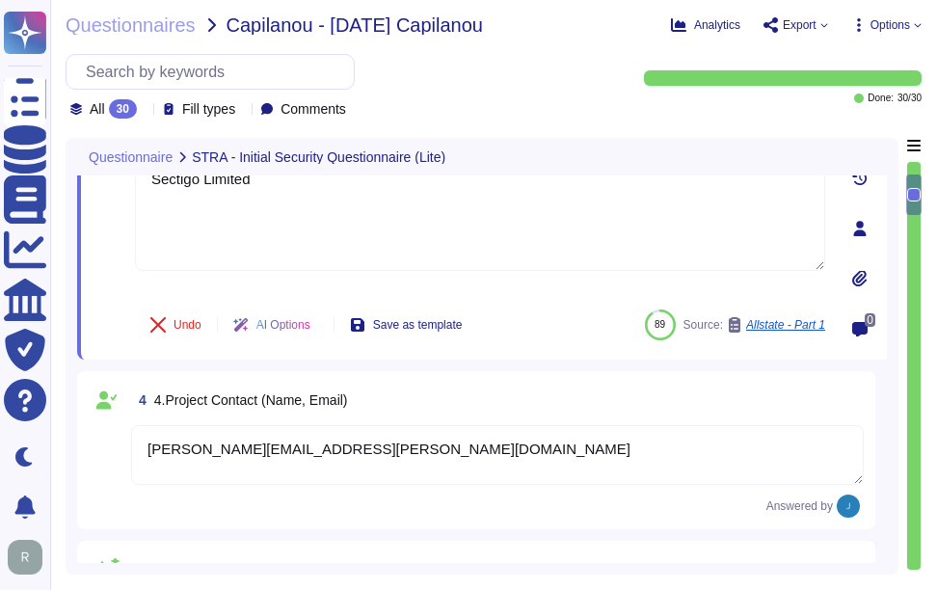
scroll to position [673, 0]
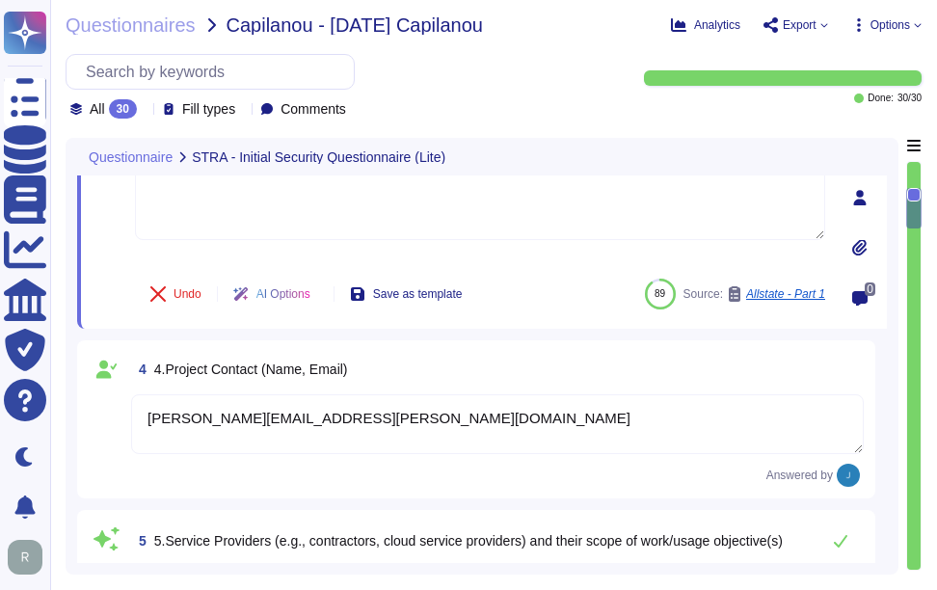
type textarea "Your Enterprise Sales representative will share."
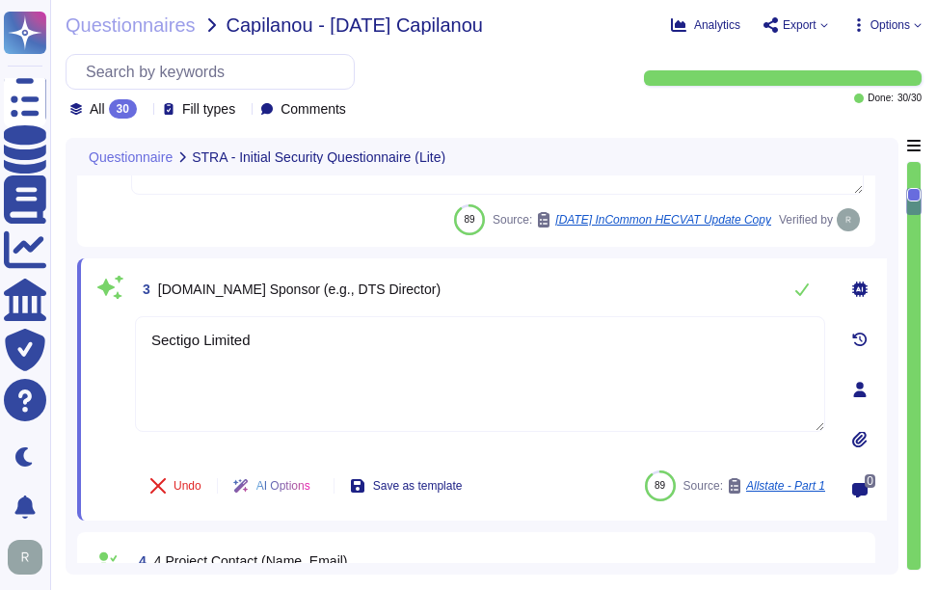
scroll to position [480, 0]
drag, startPoint x: 172, startPoint y: 287, endPoint x: 292, endPoint y: 289, distance: 120.6
click at [292, 289] on span "3.Technology Sponsor (e.g., DTS Director)" at bounding box center [299, 290] width 283 height 15
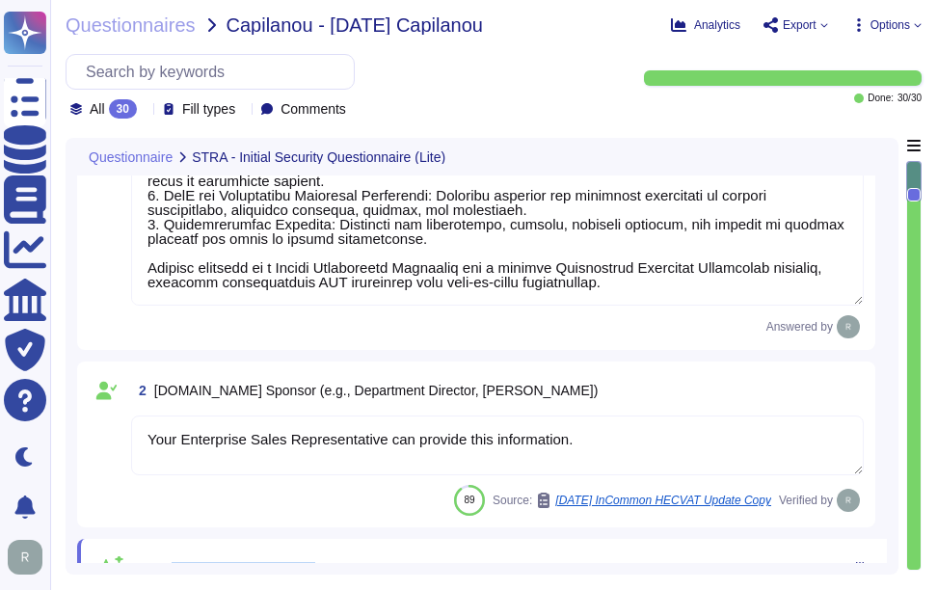
scroll to position [191, 0]
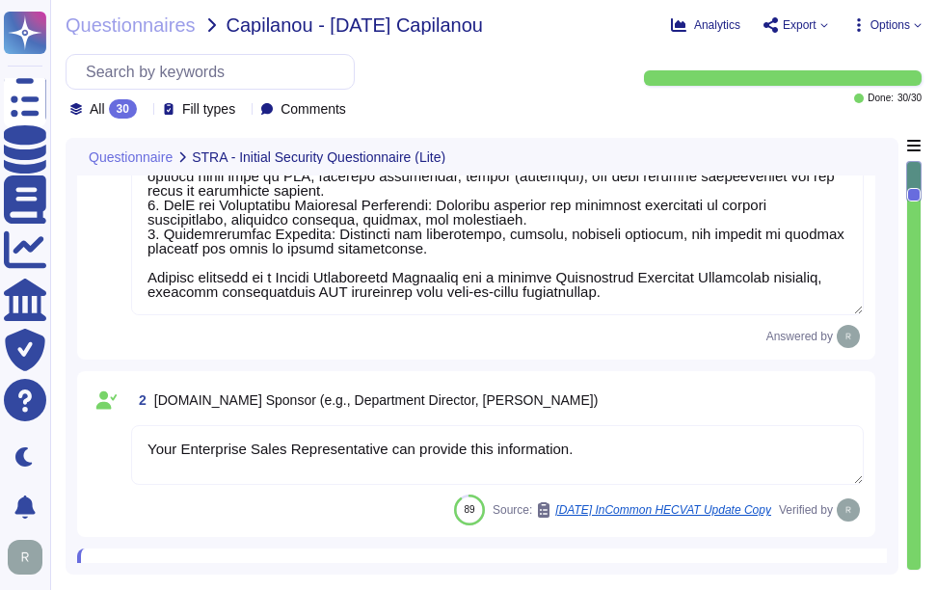
drag, startPoint x: 589, startPoint y: 455, endPoint x: 129, endPoint y: 446, distance: 460.1
click at [127, 446] on div "2 2.Business Sponsor (e.g., Department Director, Faulty Dean) Your Enterprise S…" at bounding box center [476, 454] width 775 height 143
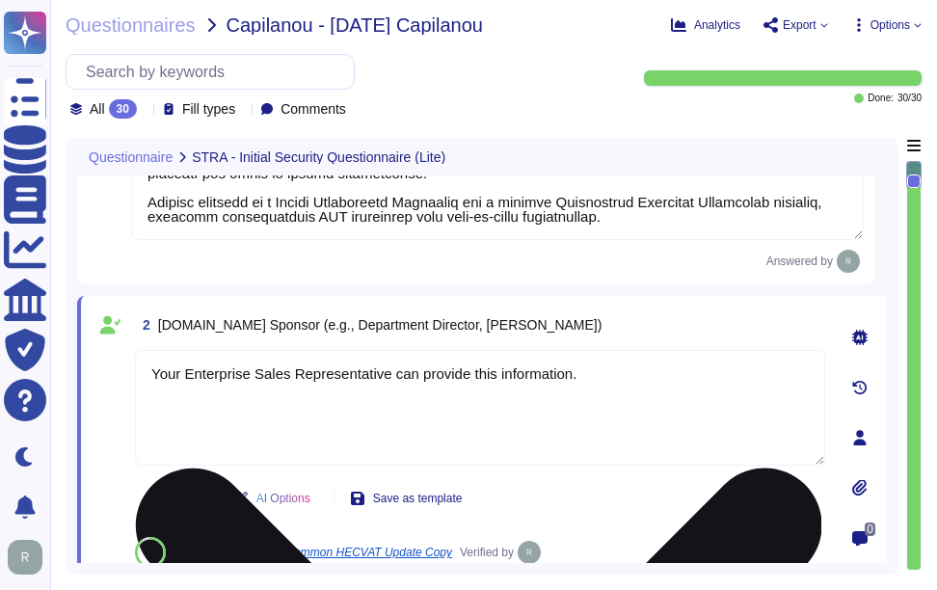
type textarea "- The only third-party service providers are colocation providers, specifically…"
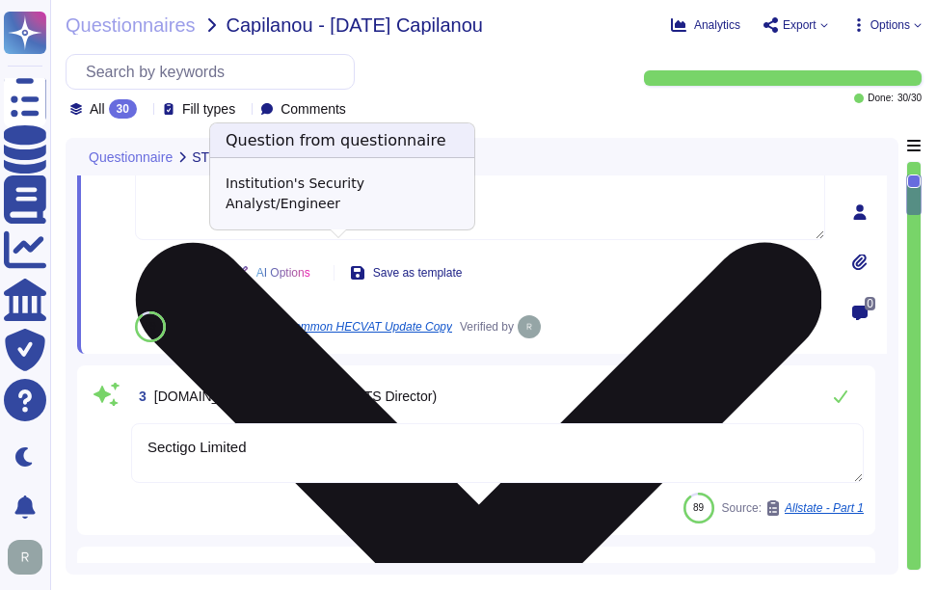
scroll to position [577, 0]
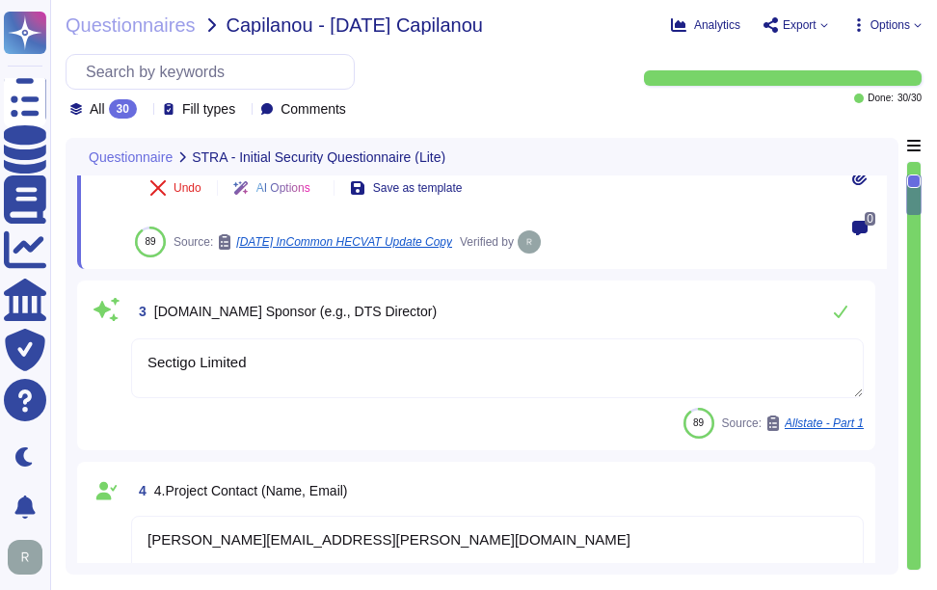
drag, startPoint x: 269, startPoint y: 366, endPoint x: 107, endPoint y: 365, distance: 162.0
click at [107, 365] on div "3 3.Technology Sponsor (e.g., DTS Director) Sectigo Limited 89 Source: Allstate…" at bounding box center [476, 365] width 775 height 147
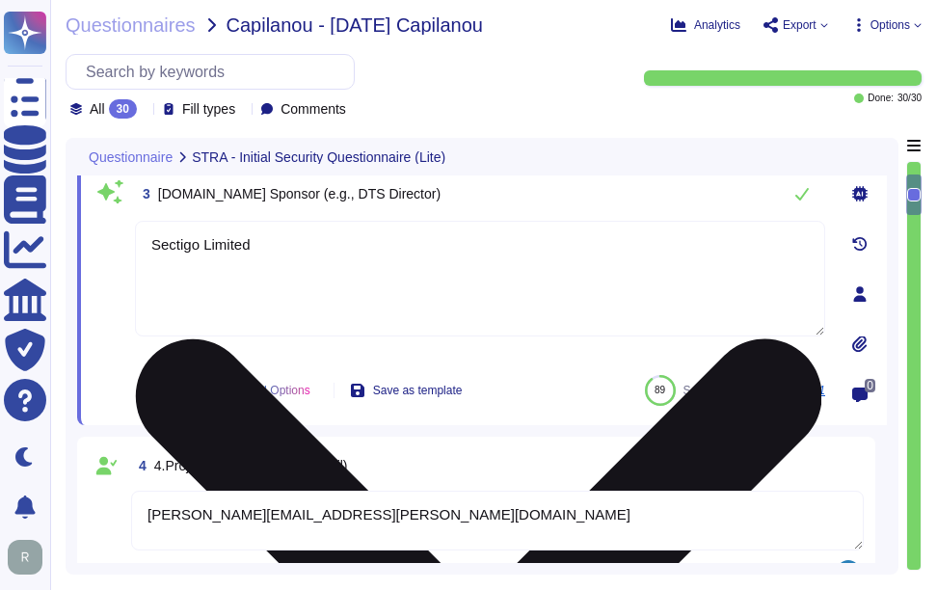
paste textarea "Your Enterprise Sales Representative can provide this information."
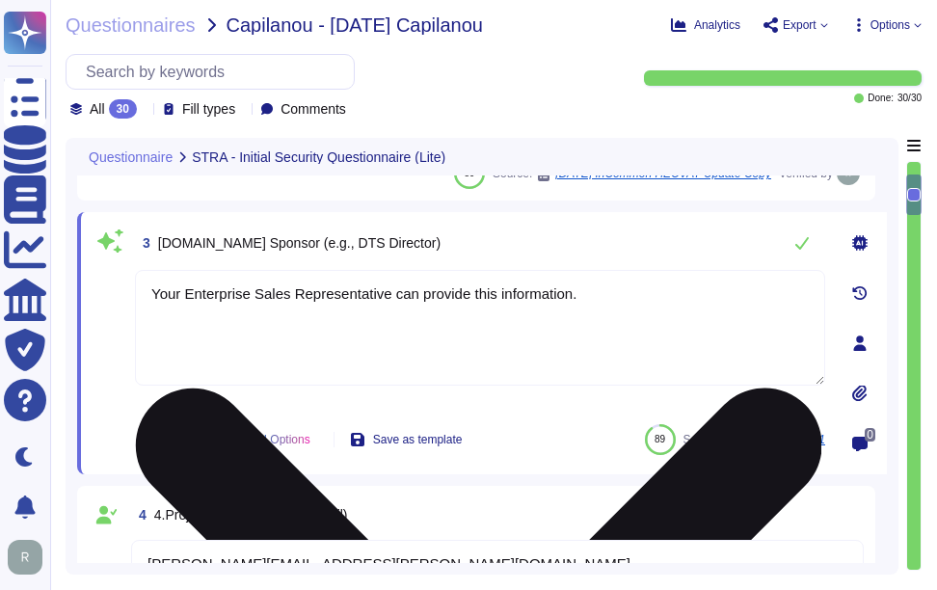
scroll to position [480, 0]
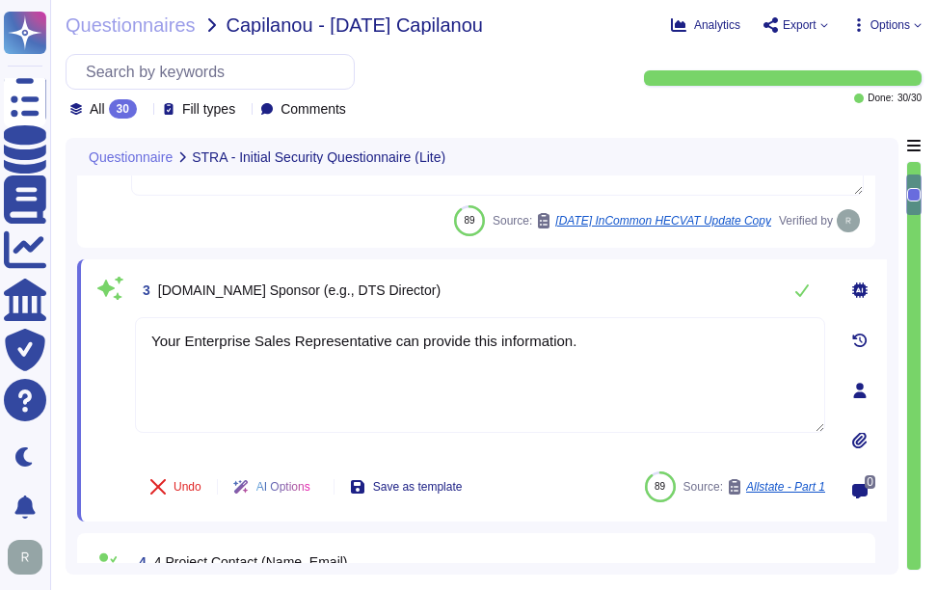
type textarea "Your Enterprise Sales Representative can provide this information."
click at [552, 304] on div "3 3.Technology Sponsor (e.g., DTS Director)" at bounding box center [480, 290] width 690 height 39
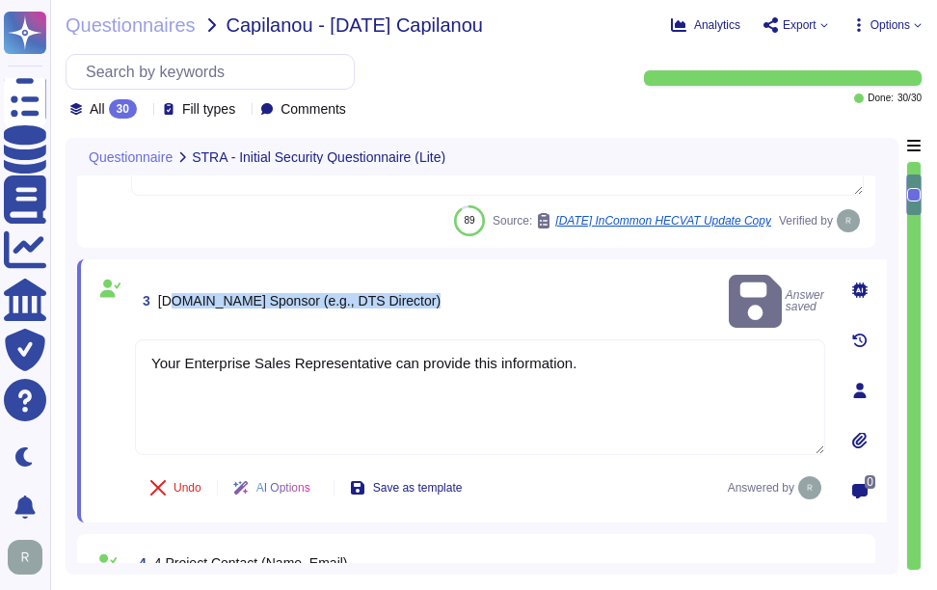
drag, startPoint x: 172, startPoint y: 291, endPoint x: 583, endPoint y: 298, distance: 411.8
click at [583, 298] on div "3 3.Technology Sponsor (e.g., DTS Director) Answer saved" at bounding box center [480, 301] width 690 height 61
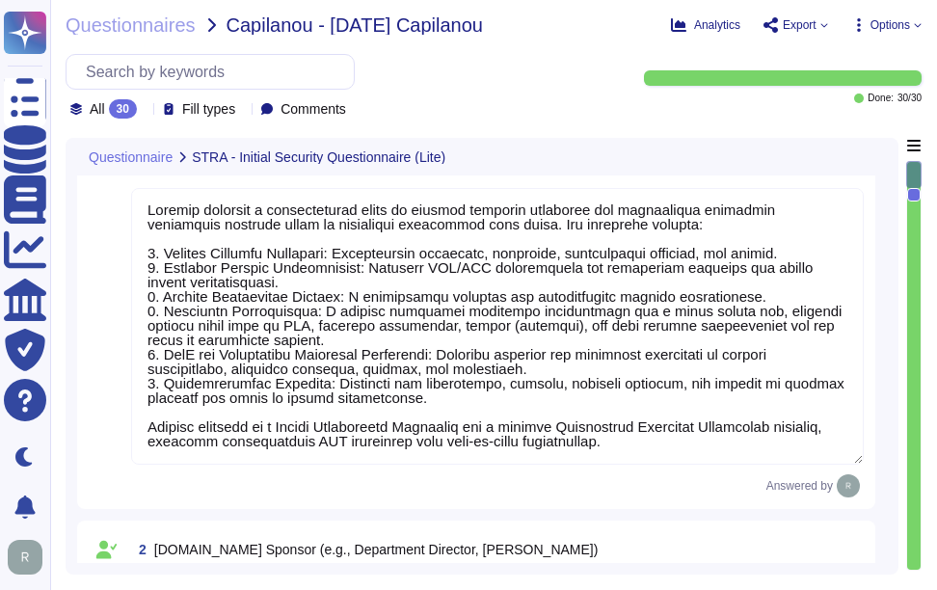
scroll to position [0, 0]
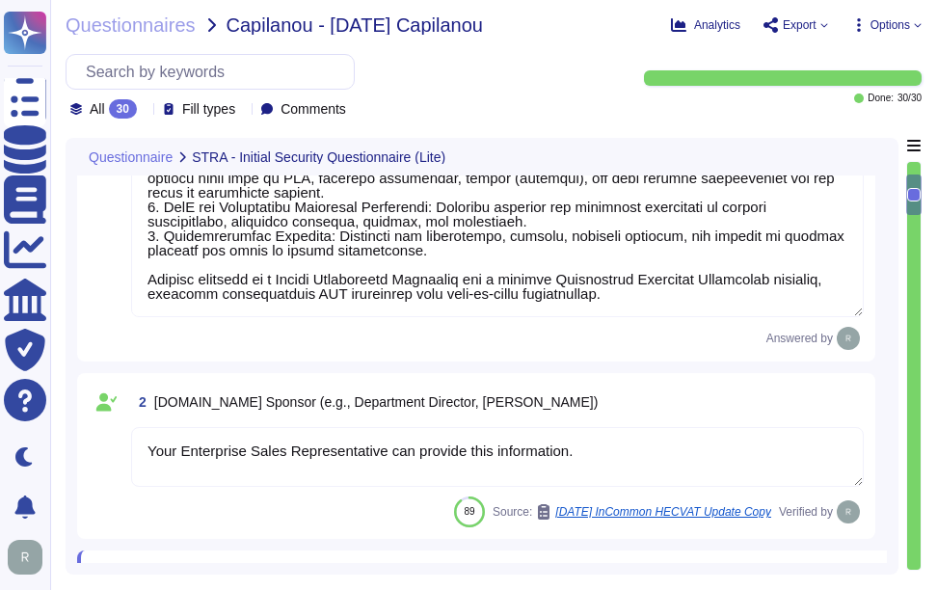
type textarea "wilfredo.durand@sectigo.com"
type textarea "- The only third-party service providers are colocation providers, specifically…"
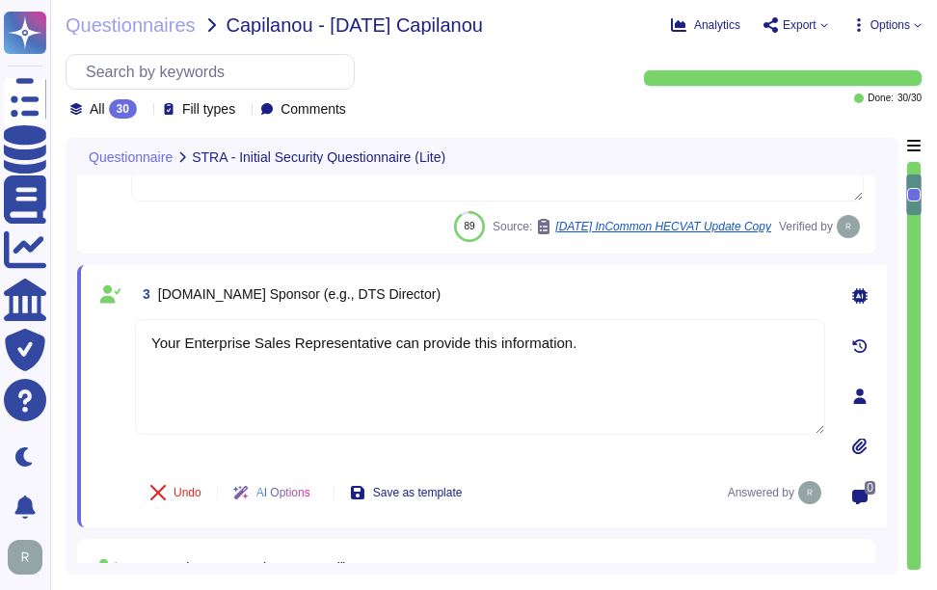
click at [603, 311] on div "3 3.Technology Sponsor (e.g., DTS Director)" at bounding box center [480, 294] width 690 height 35
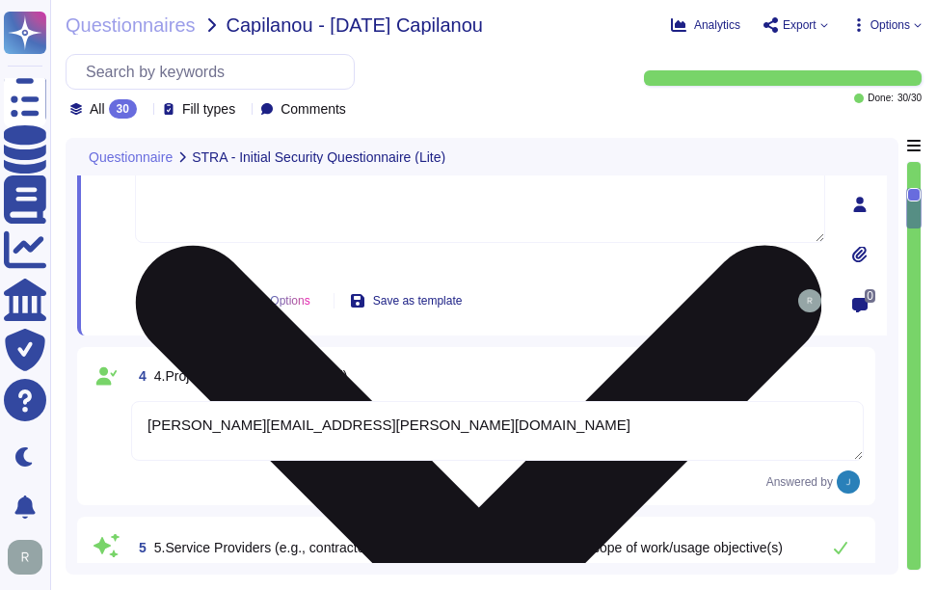
type textarea "Your Enterprise Sales representative will share."
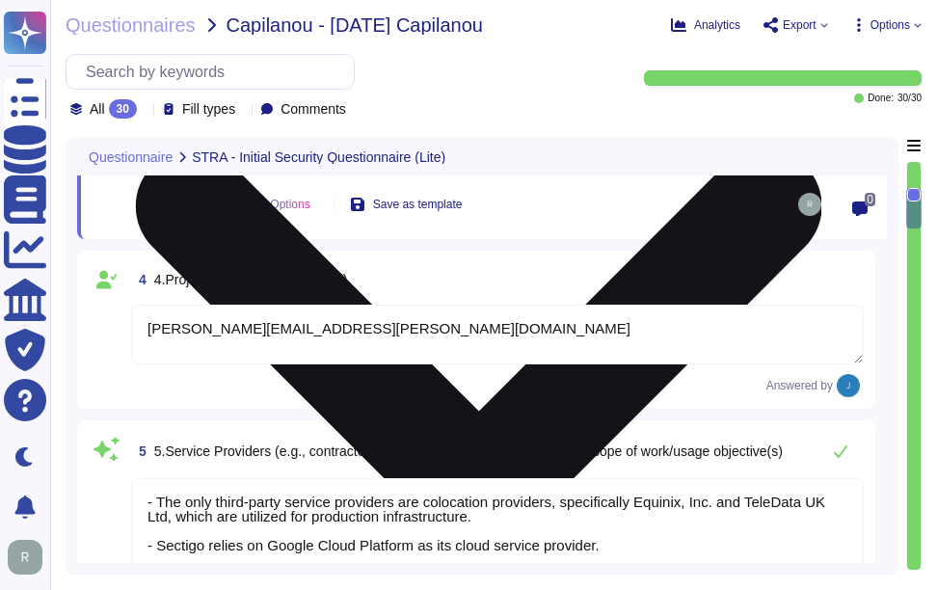
scroll to position [764, 0]
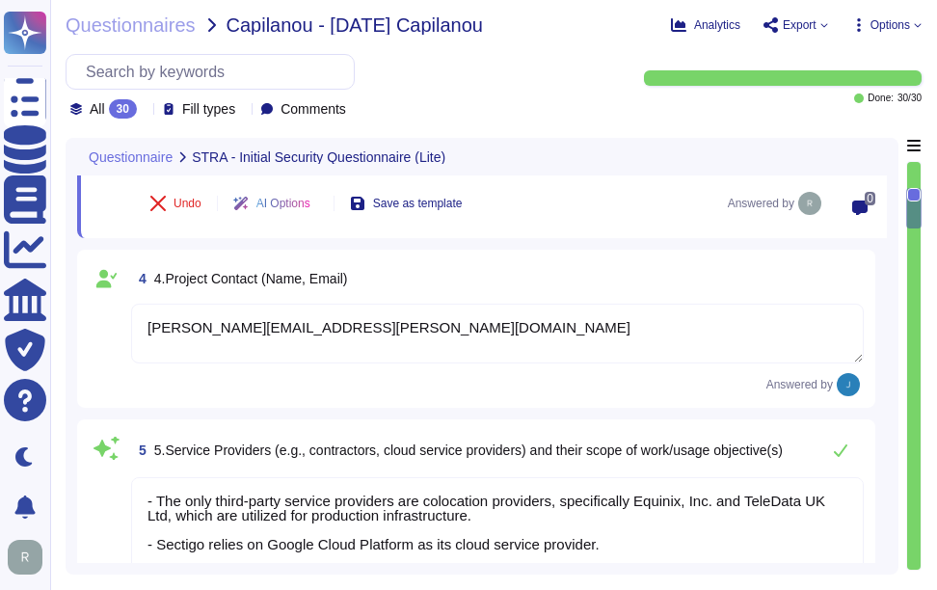
type textarea "A Privacy Impact Assessment (PIA) is typically conducted in connection with new…"
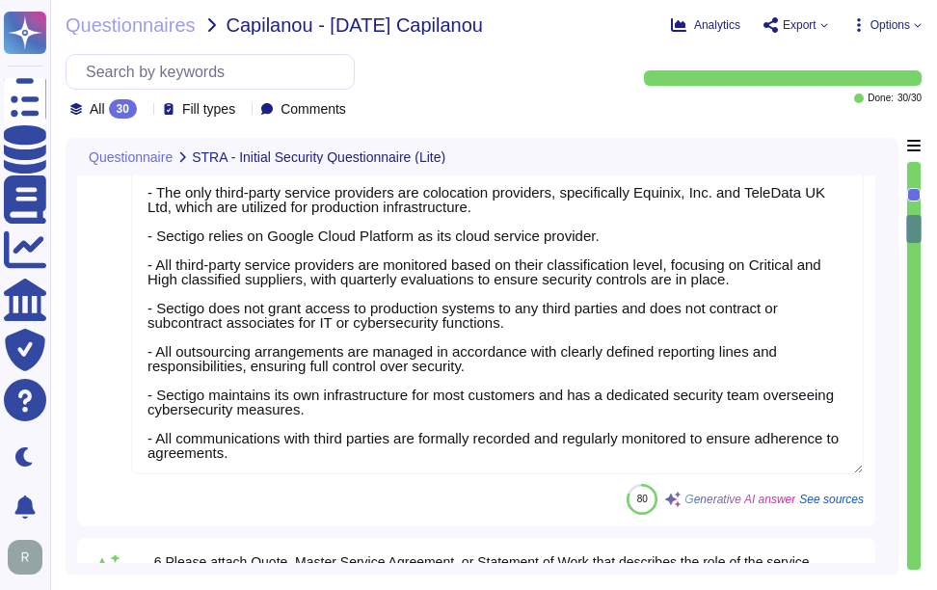
type textarea "The system stores the following types of data: 1. Personally Identifiable Infor…"
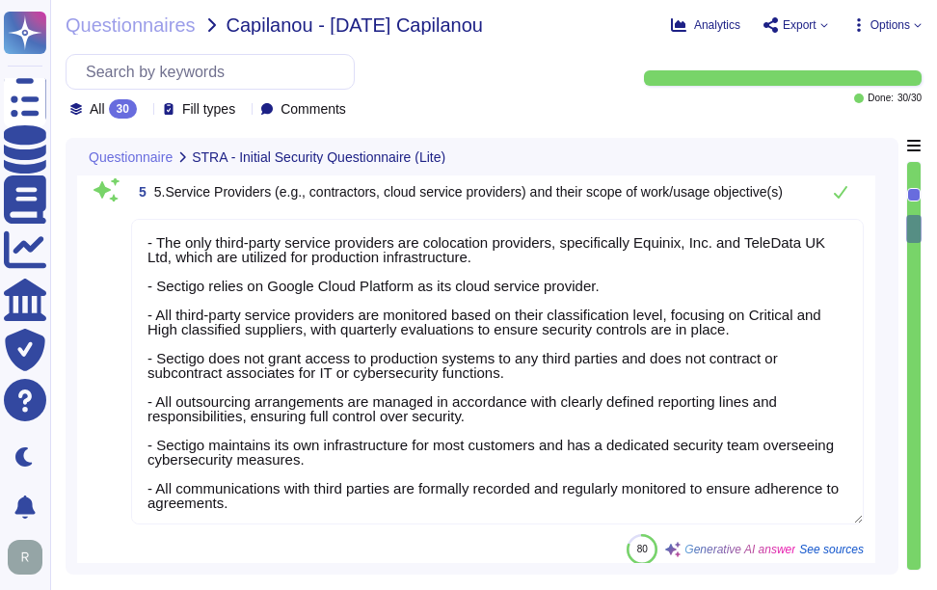
scroll to position [957, 0]
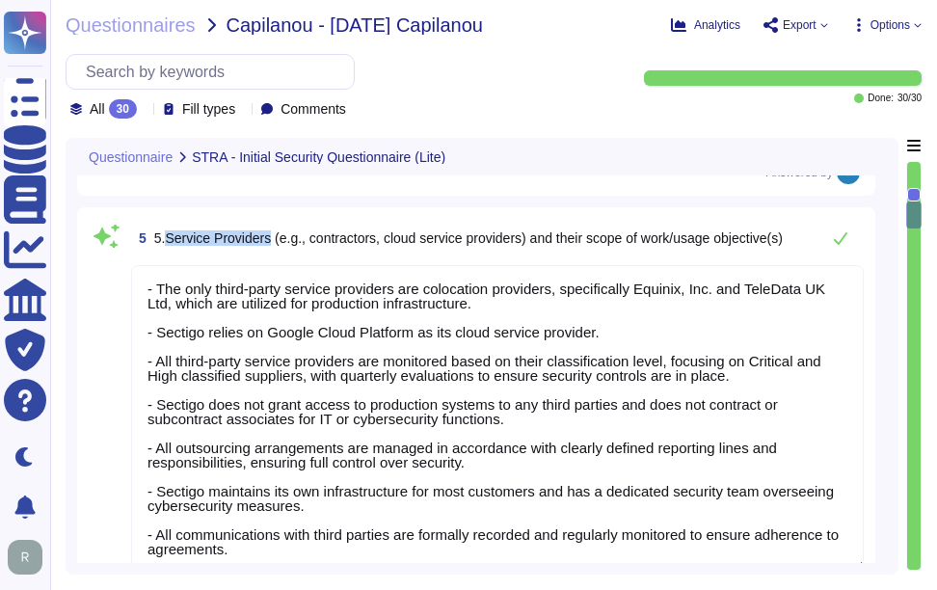
drag, startPoint x: 165, startPoint y: 238, endPoint x: 270, endPoint y: 238, distance: 105.1
click at [270, 238] on span "5.Service Providers (e.g., contractors, cloud service providers) and their scop…" at bounding box center [468, 237] width 629 height 15
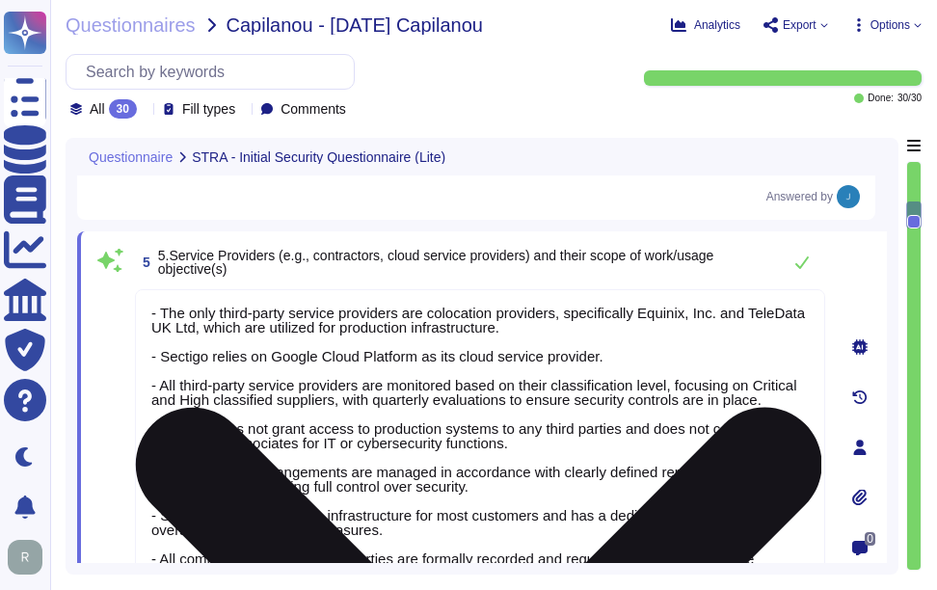
type textarea "Your Enterprise Sales Representative can provide this information."
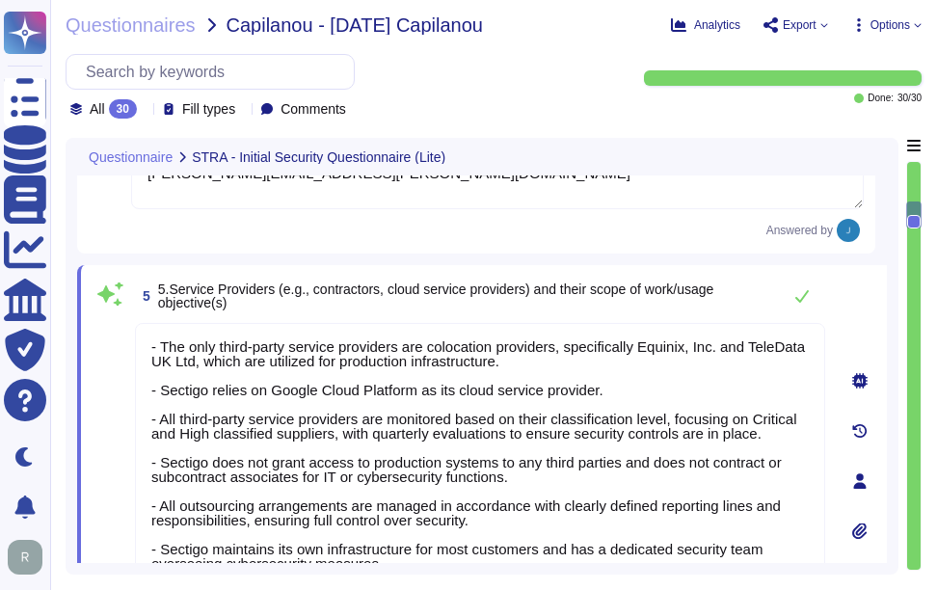
click at [655, 271] on div "5 5.Service Providers (e.g., contractors, cloud service providers) and their sc…" at bounding box center [482, 480] width 810 height 431
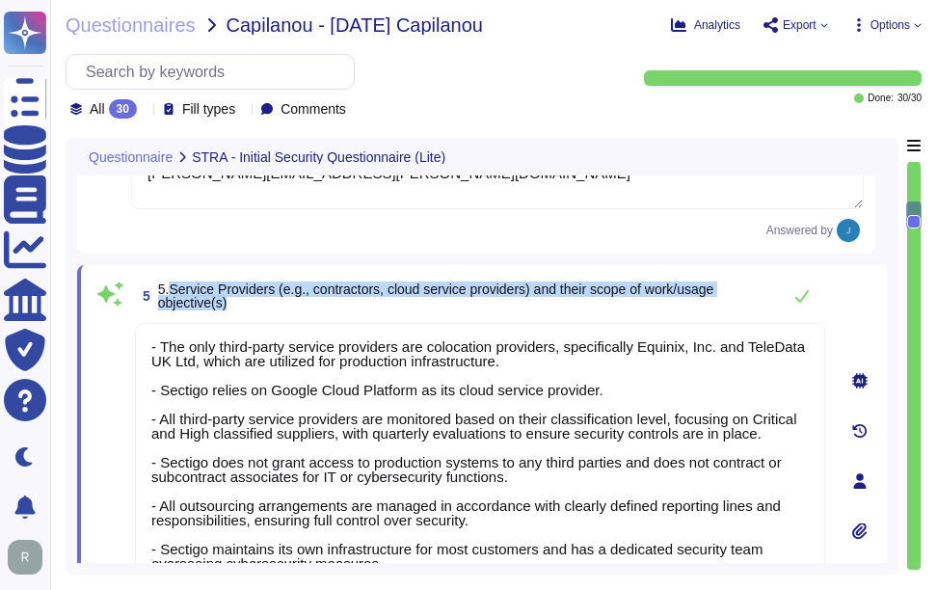
drag, startPoint x: 170, startPoint y: 292, endPoint x: 285, endPoint y: 308, distance: 116.7
click at [285, 308] on span "5.Service Providers (e.g., contractors, cloud service providers) and their scop…" at bounding box center [464, 296] width 613 height 27
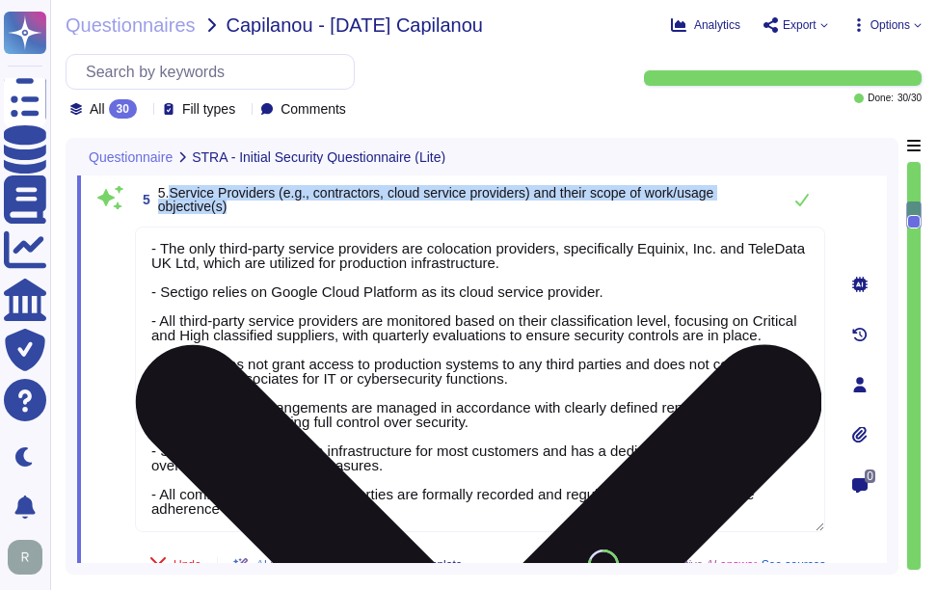
scroll to position [16, 0]
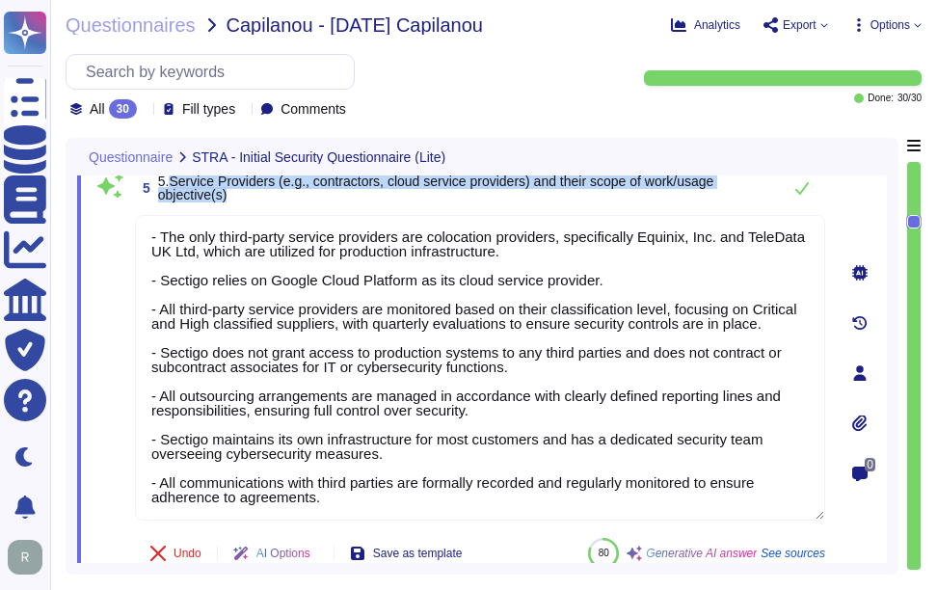
type textarea "The system stores the following types of data: 1. Personally Identifiable Infor…"
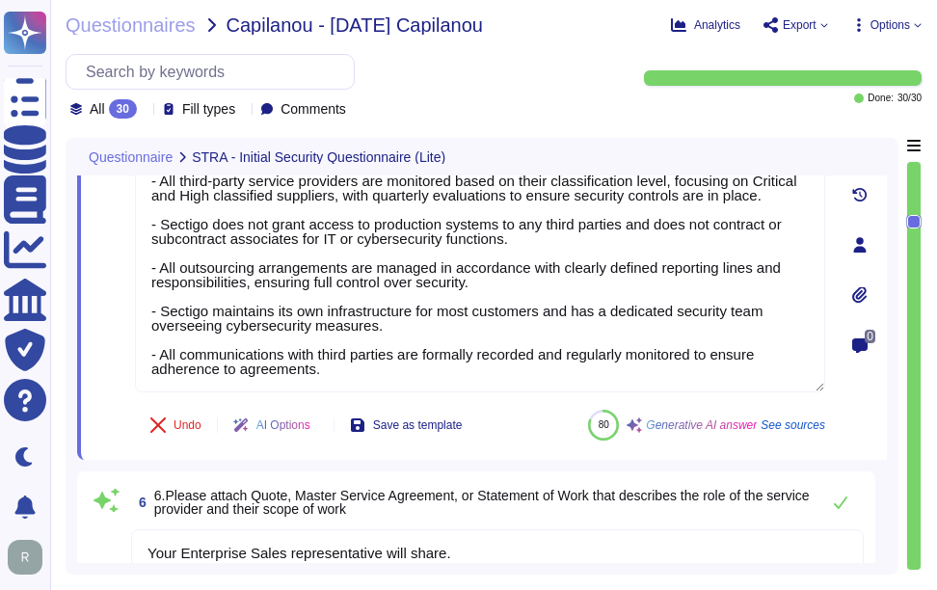
scroll to position [1149, 0]
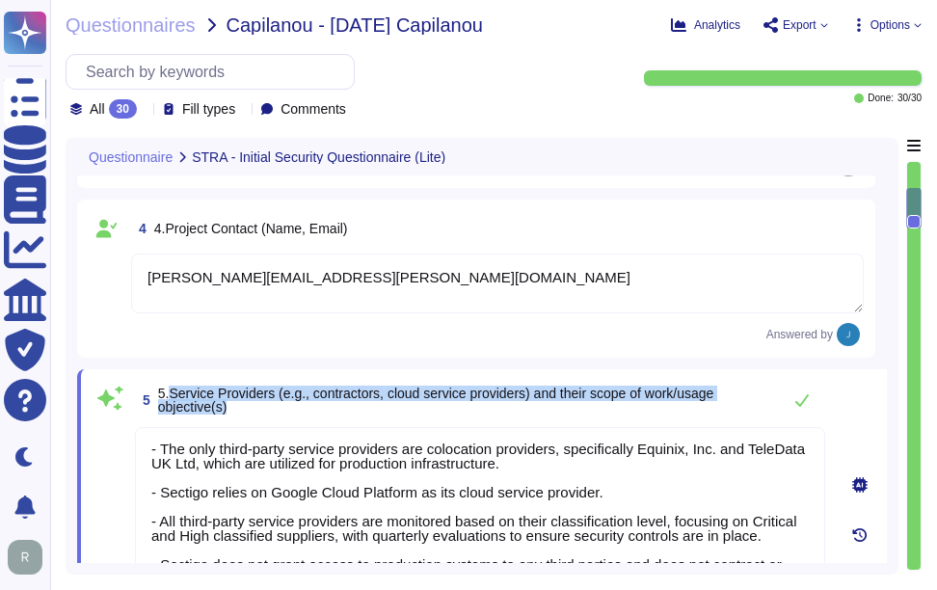
type textarea "Sectigo provides a comprehensive range of digital identity solutions and certif…"
type textarea "Your Enterprise Sales Representative can provide this information."
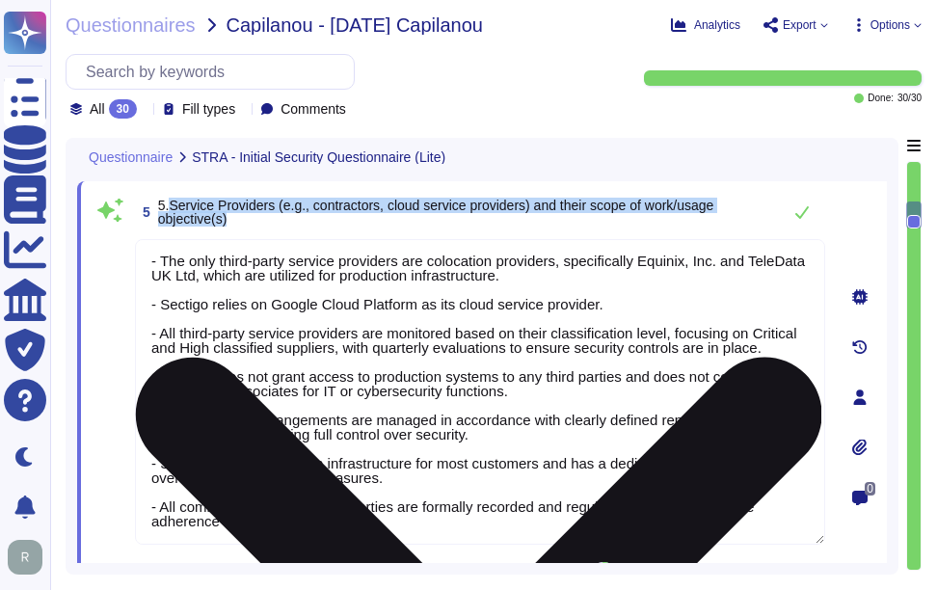
scroll to position [953, 0]
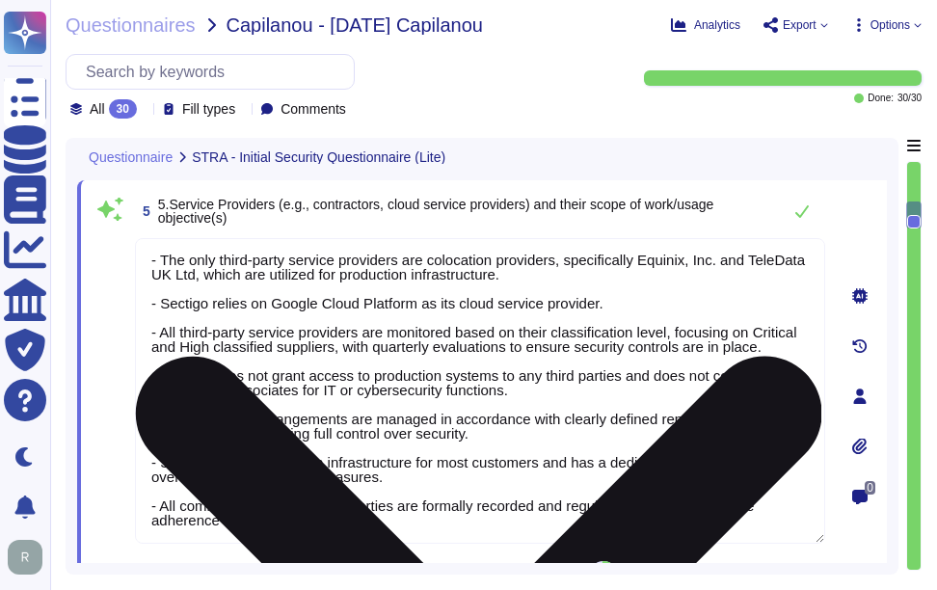
click at [292, 445] on textarea "- The only third-party service providers are colocation providers, specifically…" at bounding box center [480, 391] width 690 height 306
click at [293, 445] on textarea "- The only third-party service providers are colocation providers, specifically…" at bounding box center [480, 391] width 690 height 306
paste textarea "Sectigo utilizes third-party colocation providers, specifically Equinix and Tel…"
type textarea "Sectigo utilizes third-party colocation providers, specifically Equinix and Tel…"
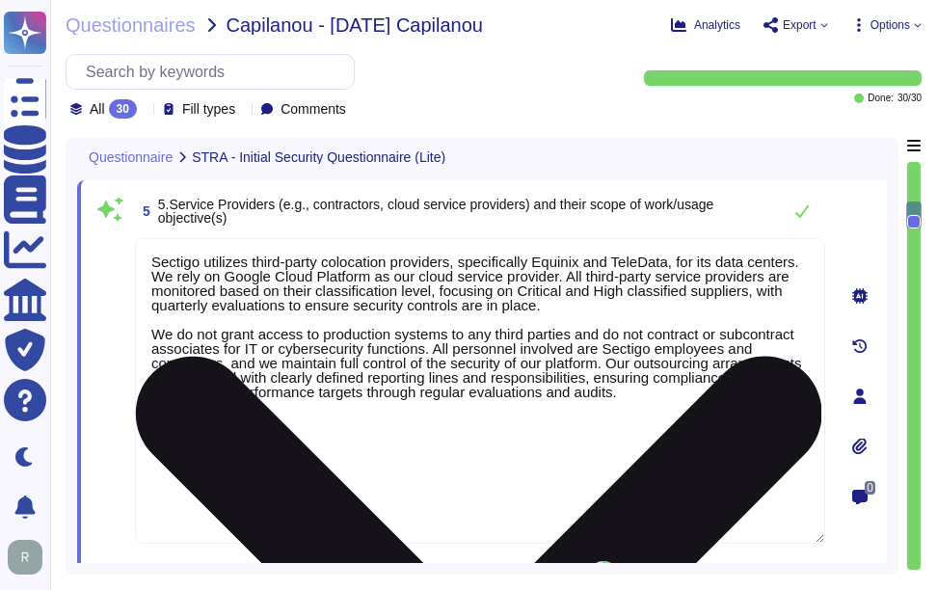
scroll to position [0, 0]
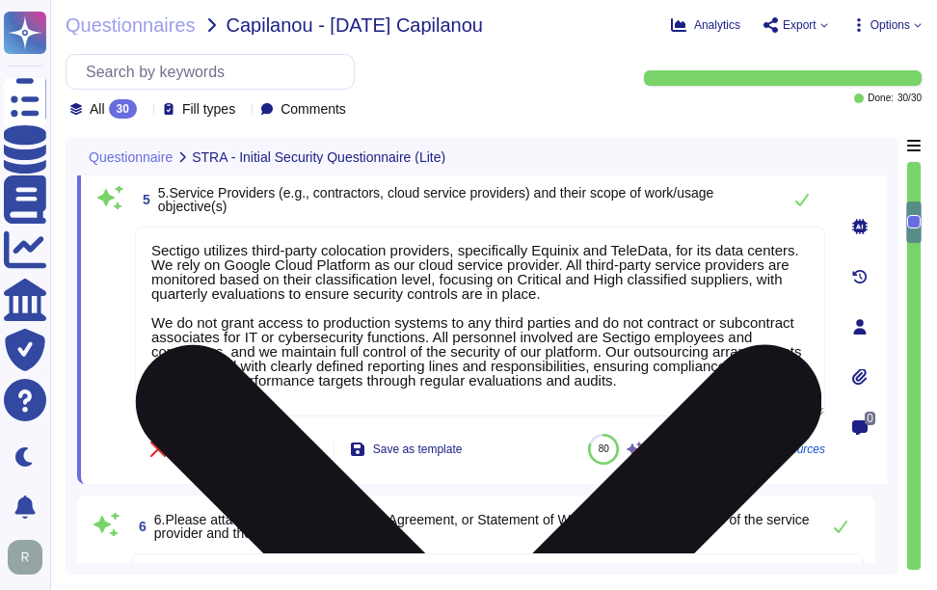
type textarea "The system stores the following types of data: 1. Personally Identifiable Infor…"
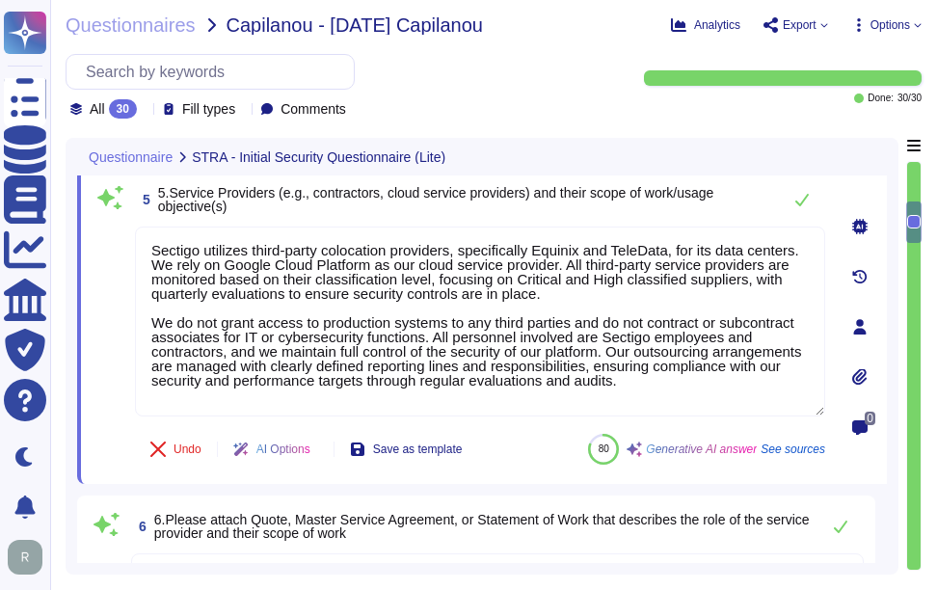
type textarea "Sectigo utilizes third-party colocation providers, specifically Equinix and Tel…"
click at [605, 217] on span "5 5.Service Providers (e.g., contractors, cloud service providers) and their sc…" at bounding box center [453, 199] width 636 height 35
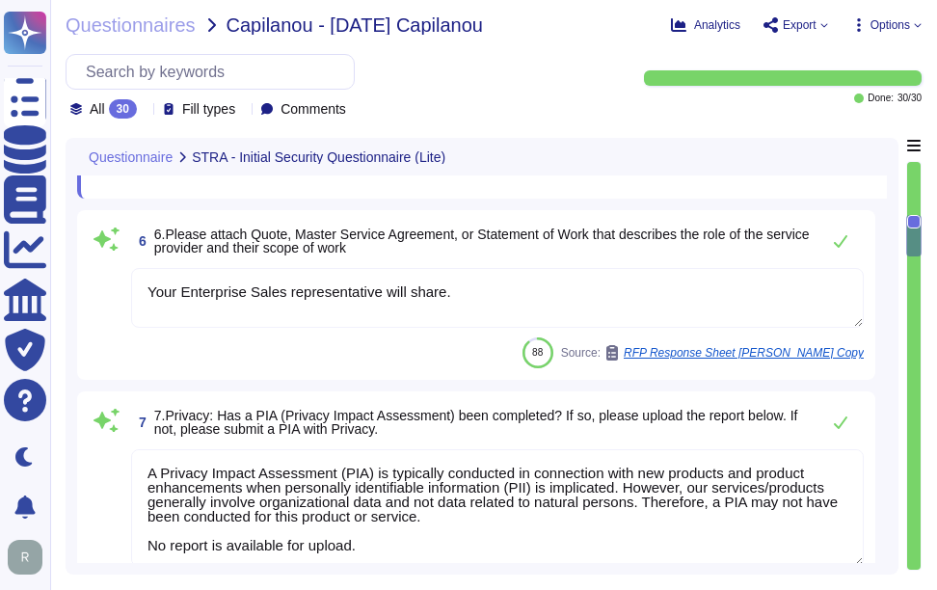
scroll to position [1242, 0]
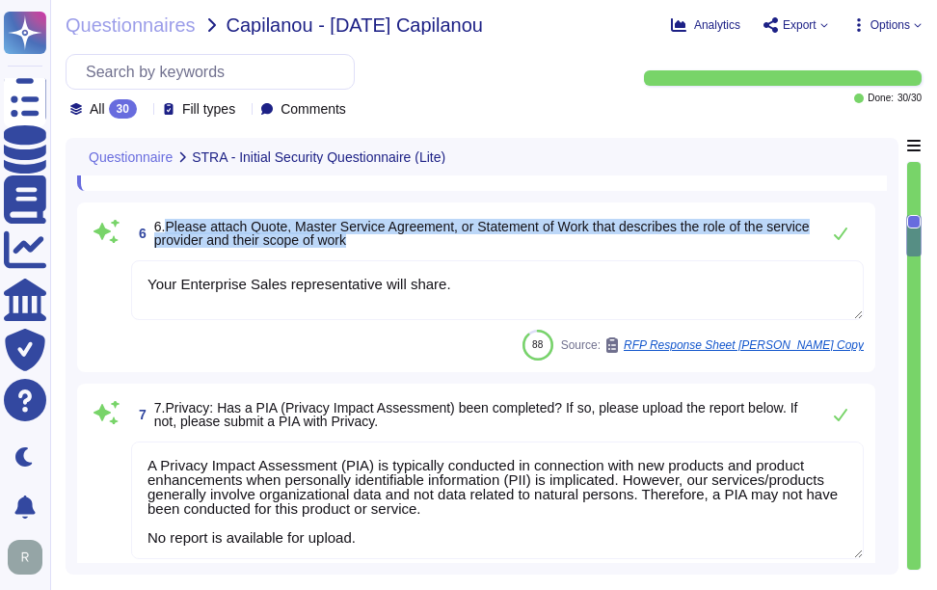
drag, startPoint x: 166, startPoint y: 230, endPoint x: 426, endPoint y: 251, distance: 261.2
click at [426, 251] on span "6 6.Please attach Quote, Master Service Agreement, or Statement of Work that de…" at bounding box center [470, 233] width 679 height 35
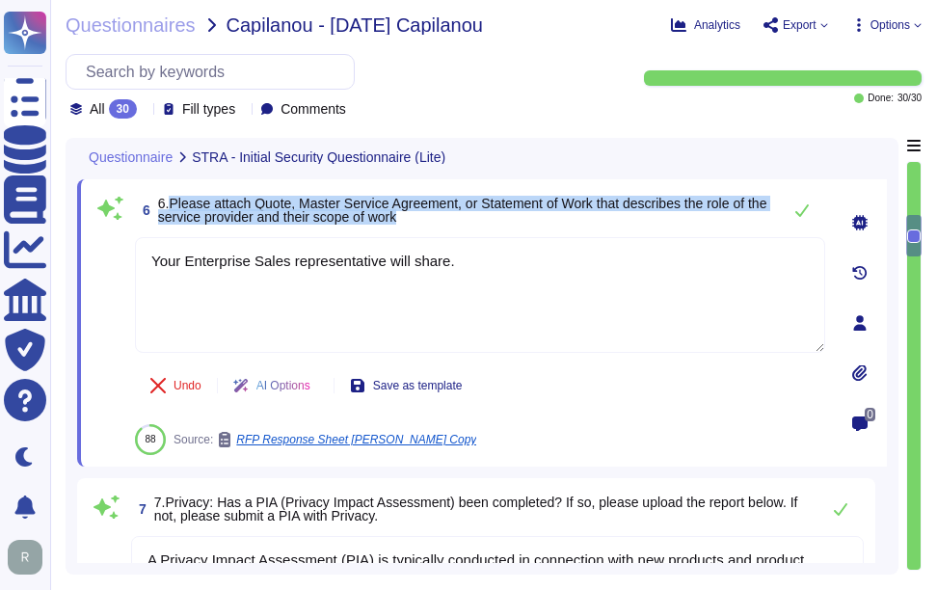
drag, startPoint x: 171, startPoint y: 210, endPoint x: 501, endPoint y: 230, distance: 331.4
click at [501, 228] on span "6 6.Please attach Quote, Master Service Agreement, or Statement of Work that de…" at bounding box center [453, 210] width 636 height 35
drag, startPoint x: 501, startPoint y: 230, endPoint x: 714, endPoint y: 217, distance: 212.6
click at [714, 217] on span "6.Please attach Quote, Master Service Agreement, or Statement of Work that desc…" at bounding box center [464, 210] width 613 height 27
drag, startPoint x: 295, startPoint y: 203, endPoint x: 457, endPoint y: 220, distance: 162.9
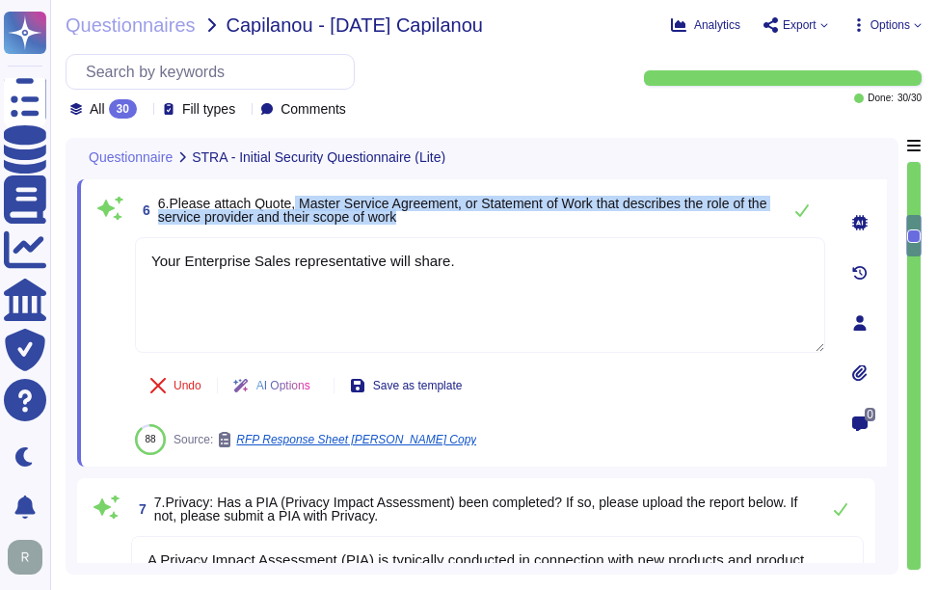
click at [457, 220] on span "6.Please attach Quote, Master Service Agreement, or Statement of Work that desc…" at bounding box center [464, 210] width 613 height 27
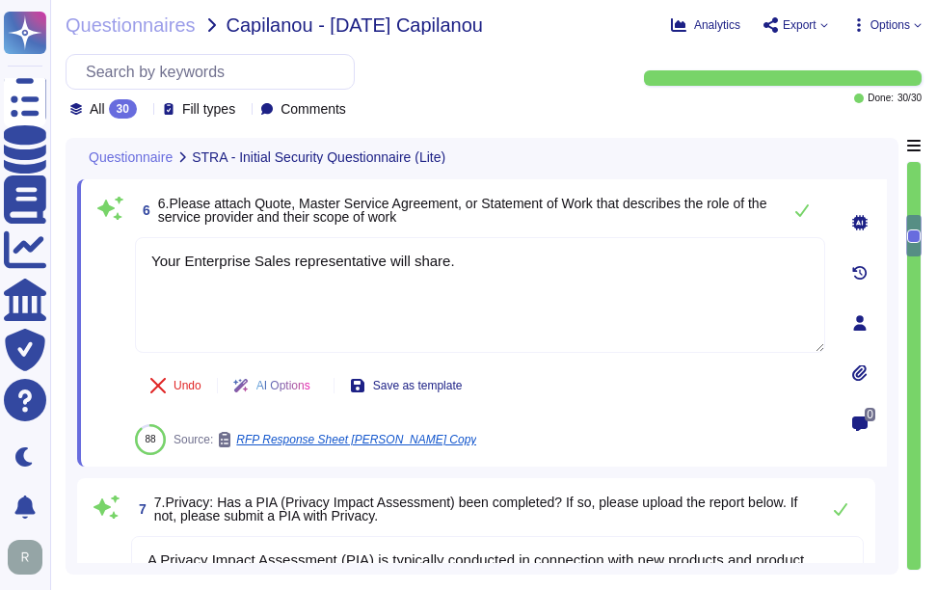
click at [537, 238] on div "6 6.Please attach Quote, Master Service Agreement, or Statement of Work that de…" at bounding box center [459, 323] width 733 height 264
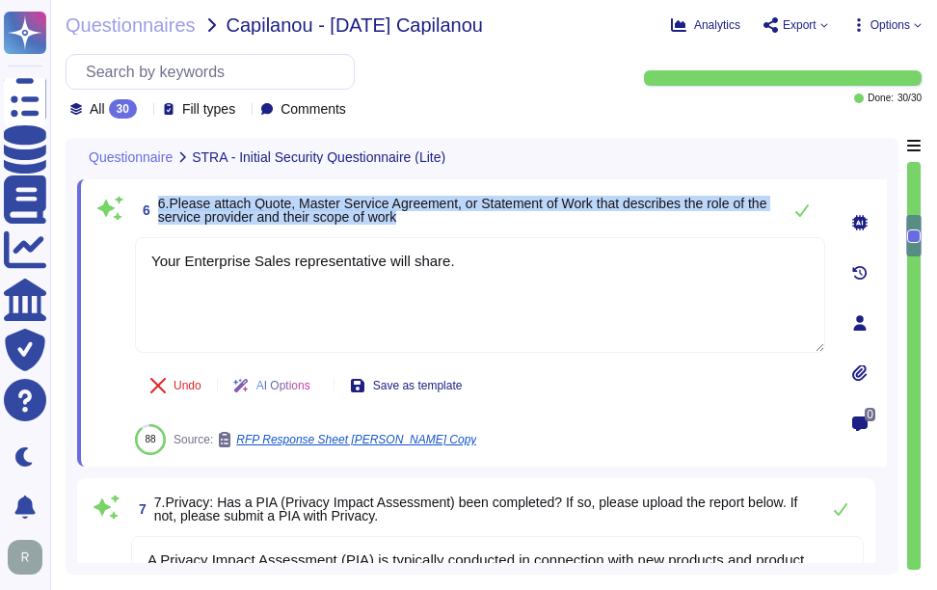
drag, startPoint x: 157, startPoint y: 204, endPoint x: 498, endPoint y: 219, distance: 340.7
click at [498, 219] on span "6 6.Please attach Quote, Master Service Agreement, or Statement of Work that de…" at bounding box center [453, 210] width 636 height 35
copy span "6.Please attach Quote, Master Service Agreement, or Statement of Work that desc…"
click at [491, 228] on span "6 6.Please attach Quote, Master Service Agreement, or Statement of Work that de…" at bounding box center [453, 210] width 636 height 35
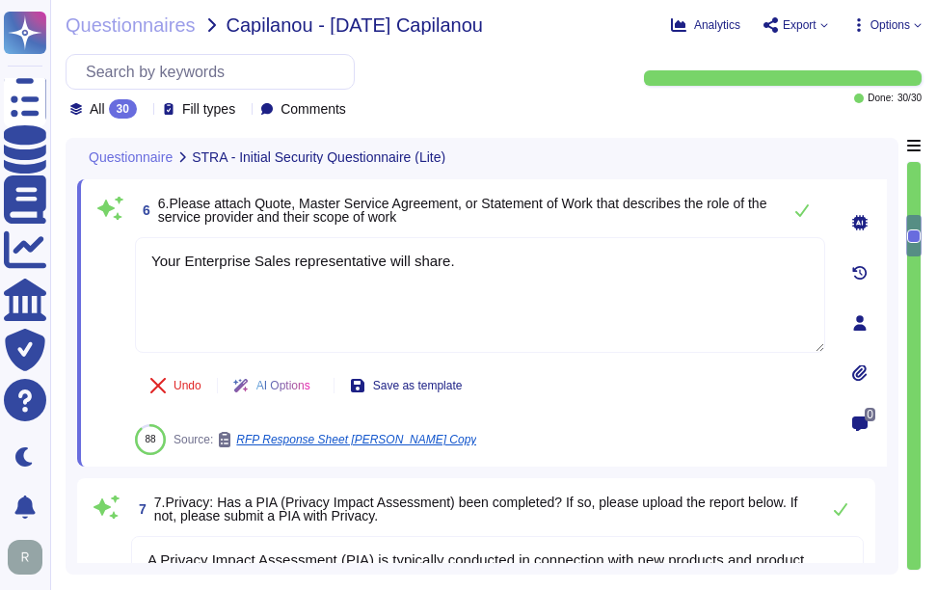
scroll to position [2, 0]
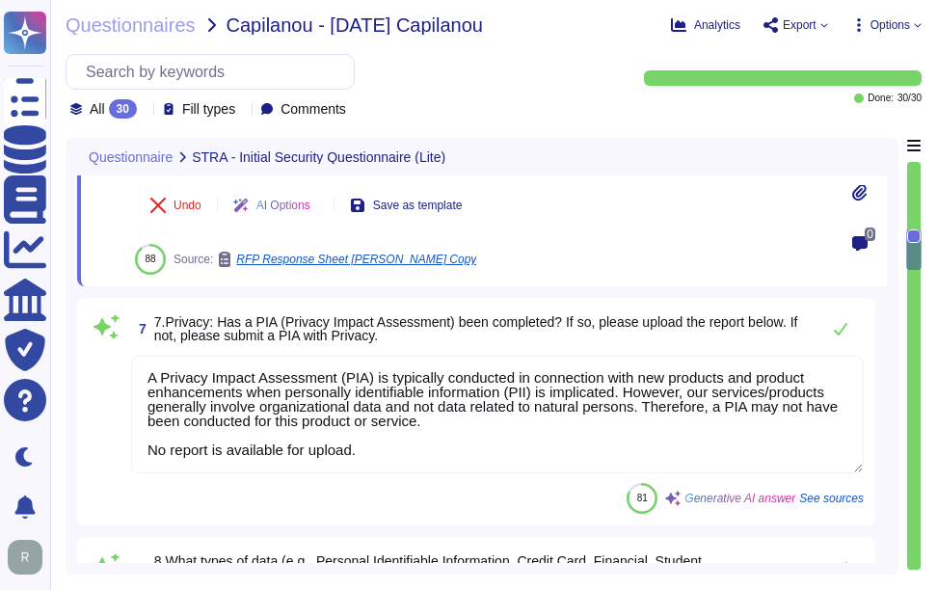
type textarea "Overall, given that the Company is a provider of security software and certific…"
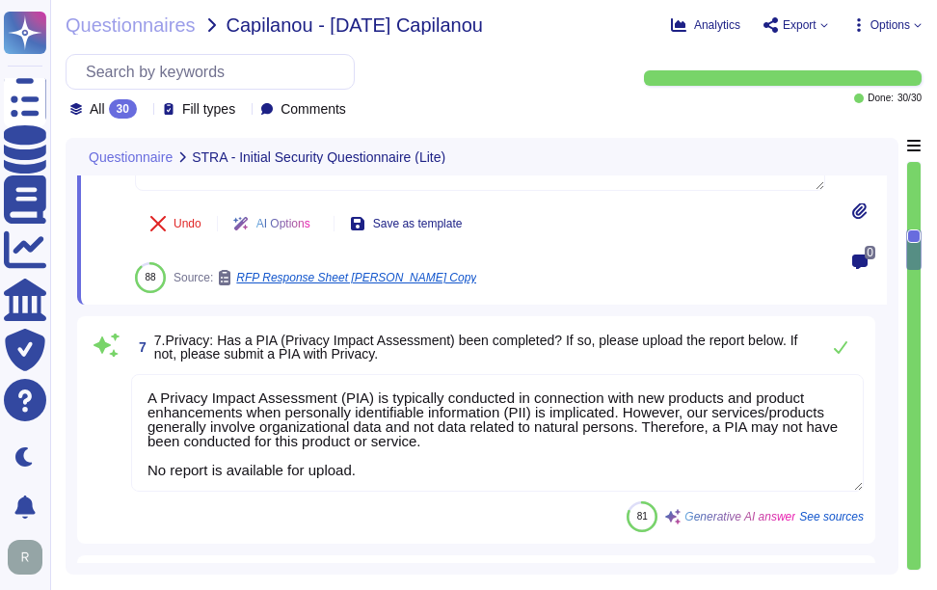
scroll to position [1435, 0]
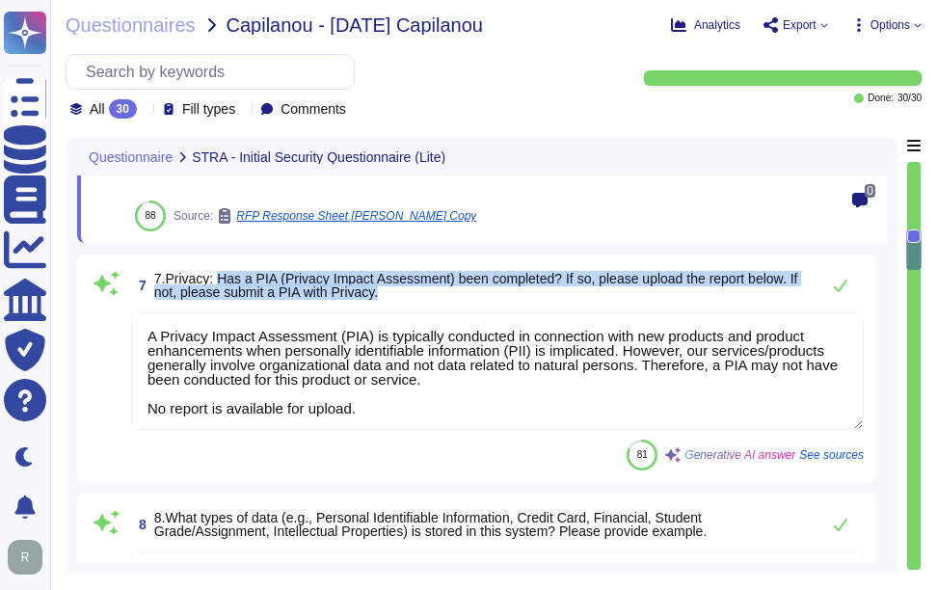
drag, startPoint x: 215, startPoint y: 252, endPoint x: 422, endPoint y: 263, distance: 207.7
click at [422, 272] on span "7.Privacy: Has a PIA (Privacy Impact Assessment) been completed? If so, please …" at bounding box center [482, 285] width 656 height 27
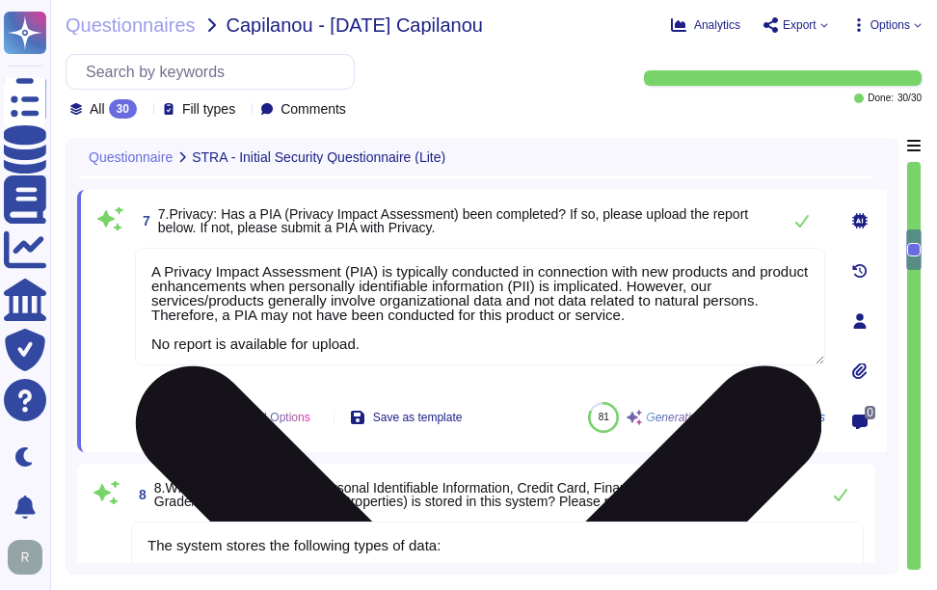
scroll to position [1338, 0]
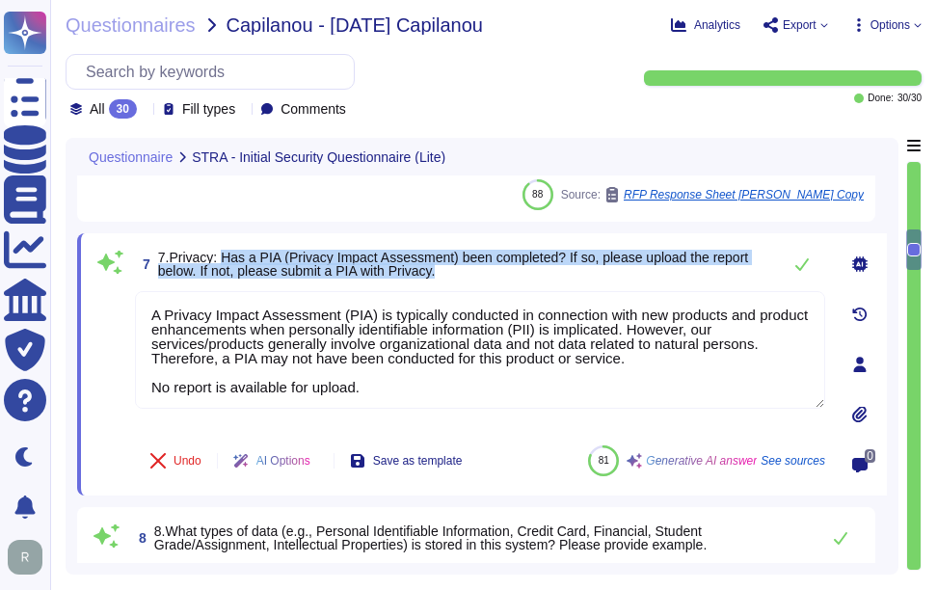
drag, startPoint x: 221, startPoint y: 255, endPoint x: 465, endPoint y: 266, distance: 244.2
click at [465, 266] on span "7.Privacy: Has a PIA (Privacy Impact Assessment) been completed? If so, please …" at bounding box center [464, 264] width 613 height 27
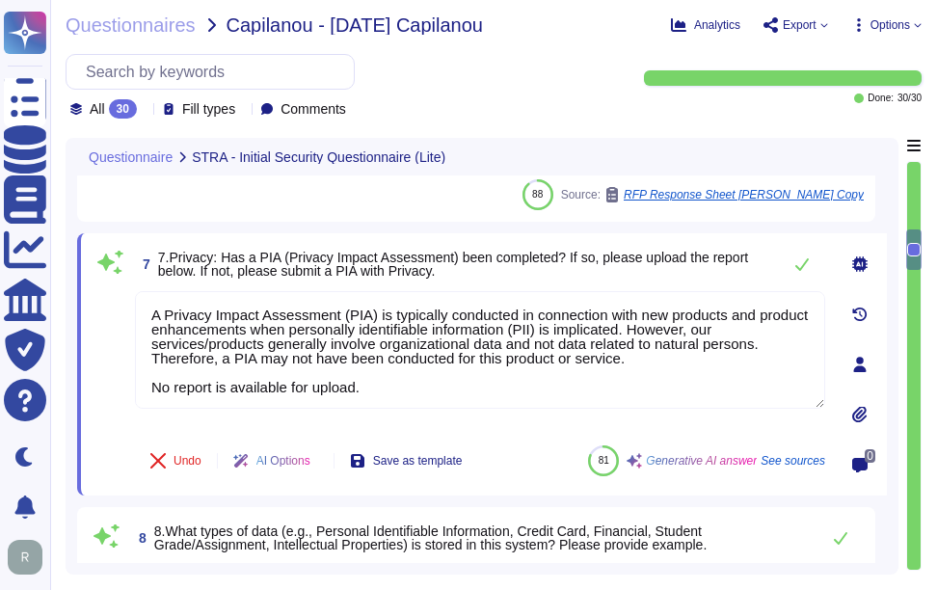
drag, startPoint x: 384, startPoint y: 386, endPoint x: 122, endPoint y: 291, distance: 278.8
click at [131, 293] on div "7 7.Privacy: Has a PIA (Privacy Impact Assessment) been completed? If so, pleas…" at bounding box center [459, 364] width 733 height 239
paste textarea "may not have been conducted for this product or service, as our services/produc…"
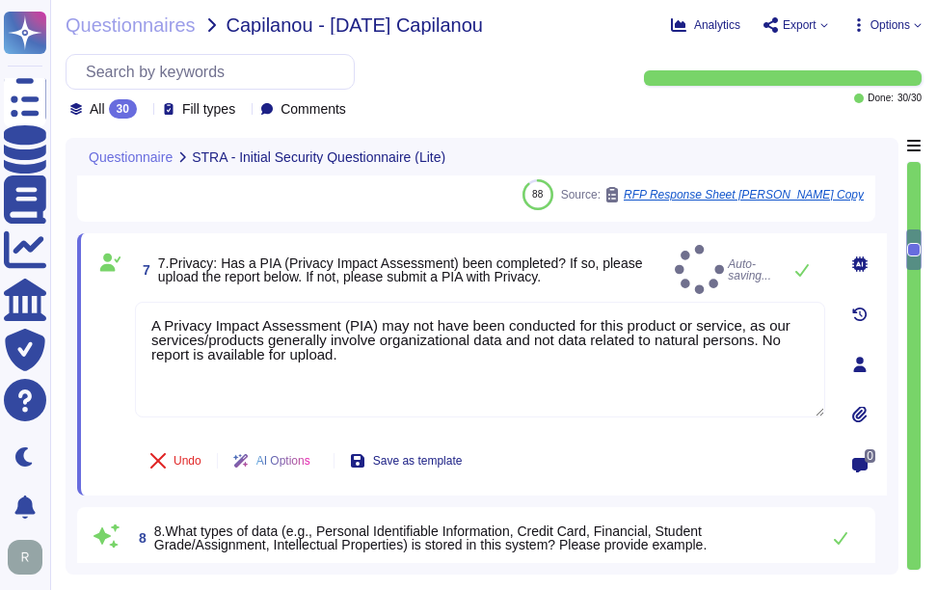
type textarea "A Privacy Impact Assessment (PIA) may not have been conducted for this product …"
click at [682, 264] on div "7 7.Privacy: Has a PIA (Privacy Impact Assessment) been completed? If so, pleas…" at bounding box center [480, 269] width 690 height 49
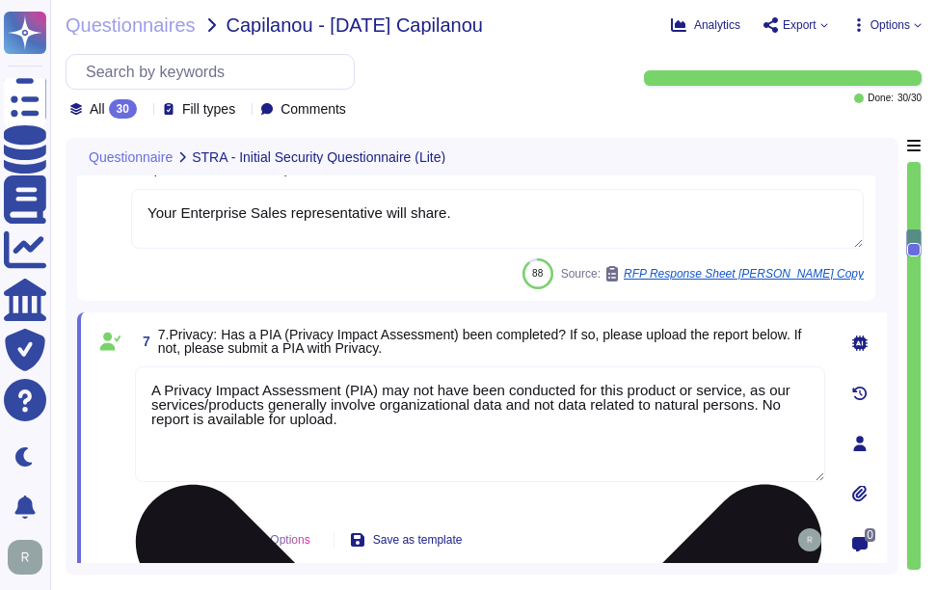
type textarea "wilfredo.durand@sectigo.com"
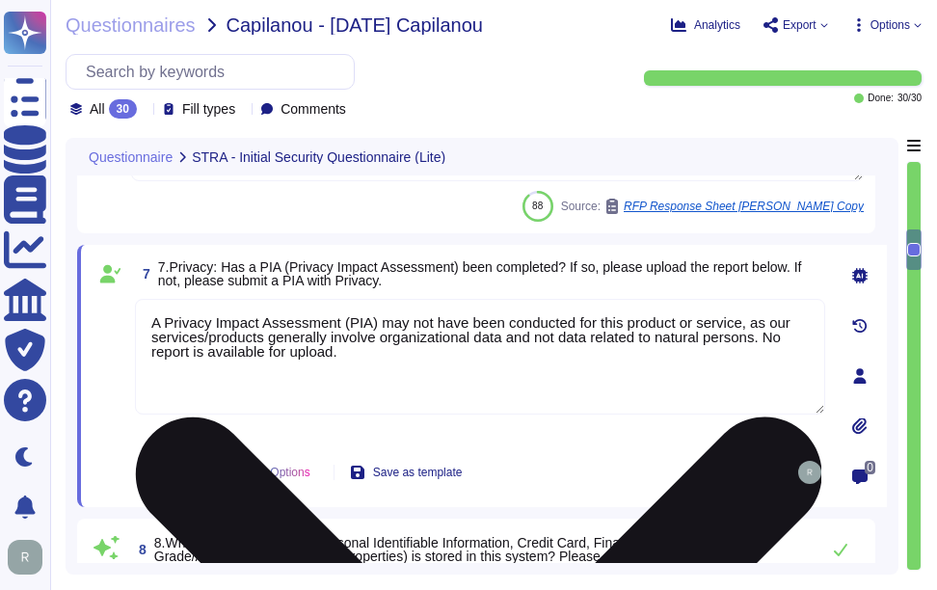
type textarea "Overall, given that the Company is a provider of security software and certific…"
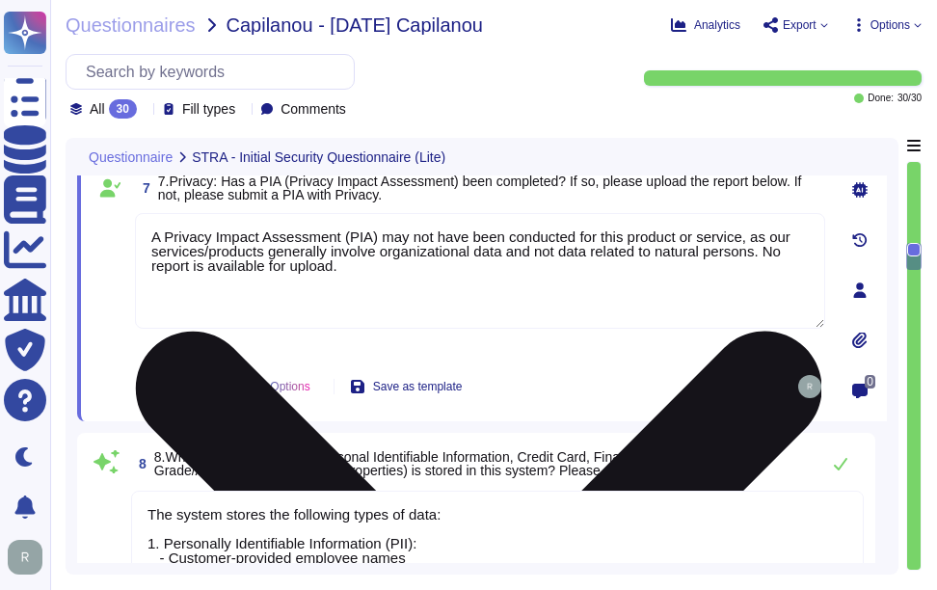
type textarea "Yes, the system can interact and integrate with other existing systems. We offe…"
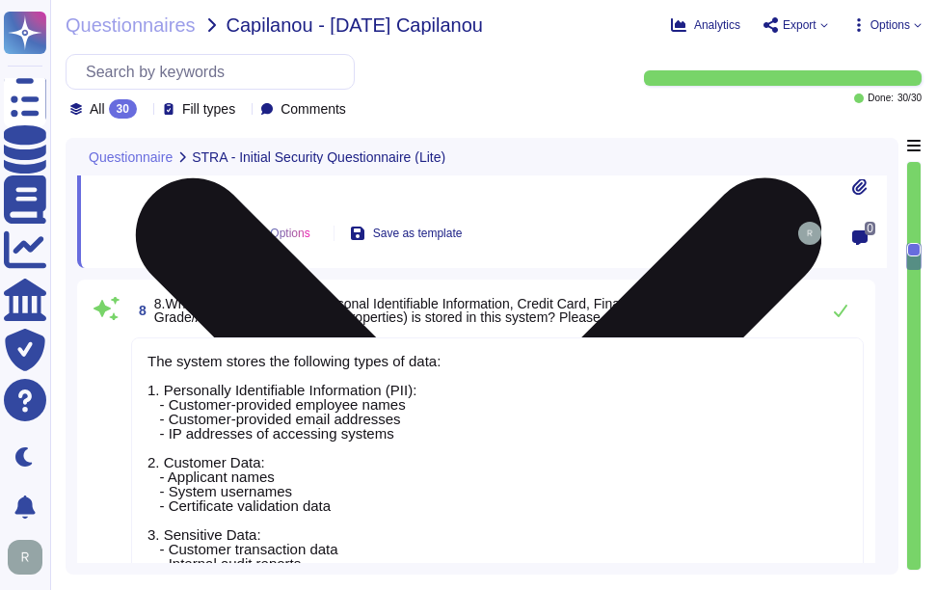
scroll to position [1628, 0]
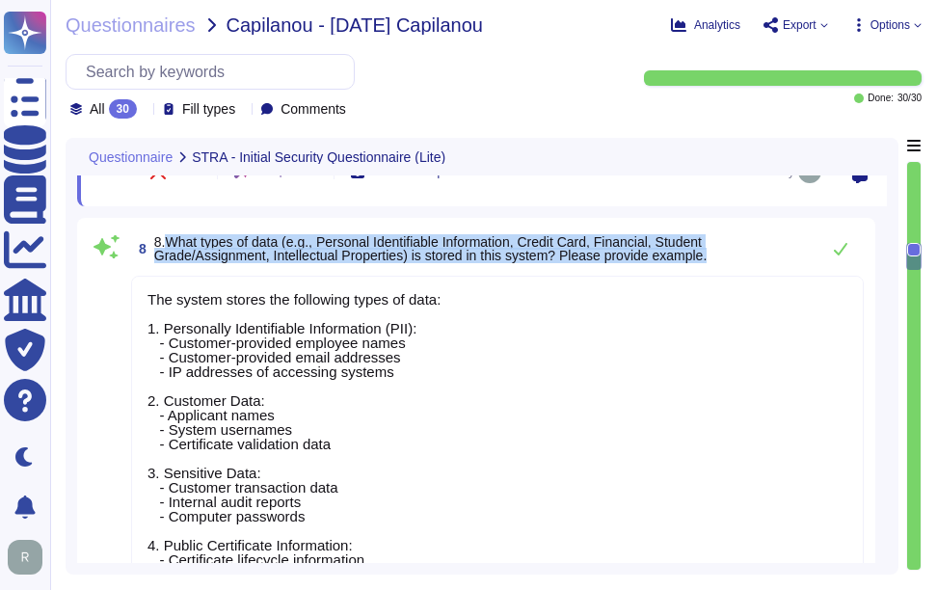
drag, startPoint x: 165, startPoint y: 242, endPoint x: 774, endPoint y: 257, distance: 609.6
click at [774, 257] on span "8.What types of data (e.g., Personal Identifiable Information, Credit Card, Fin…" at bounding box center [482, 248] width 656 height 27
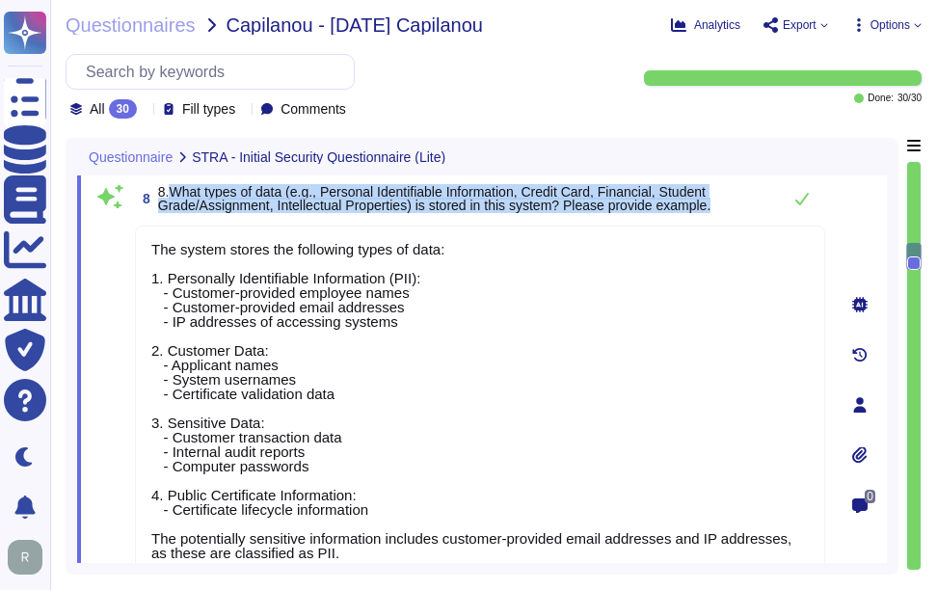
drag, startPoint x: 174, startPoint y: 190, endPoint x: 721, endPoint y: 203, distance: 547.9
click at [721, 203] on span "8.What types of data (e.g., Personal Identifiable Information, Credit Card, Fin…" at bounding box center [464, 198] width 613 height 27
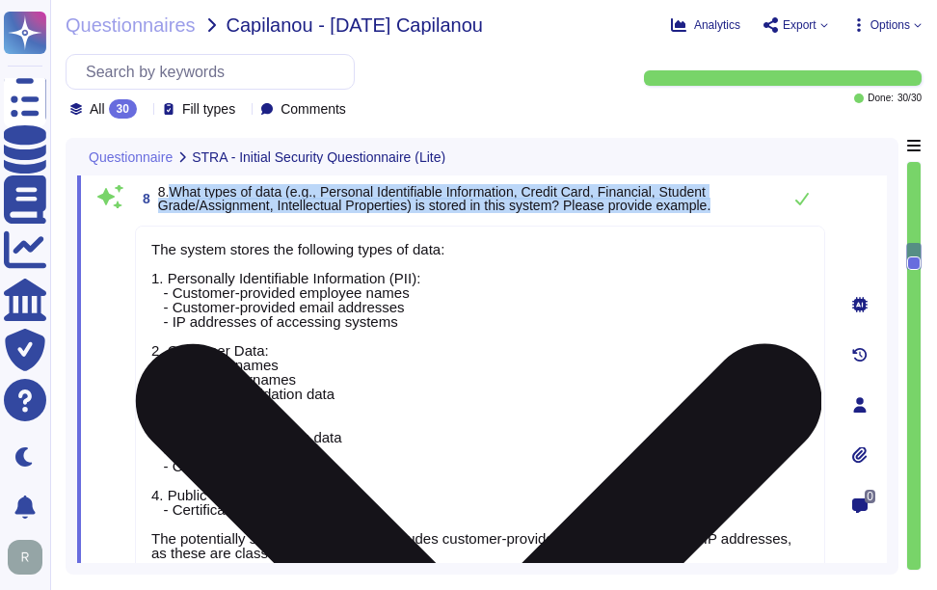
scroll to position [2, 0]
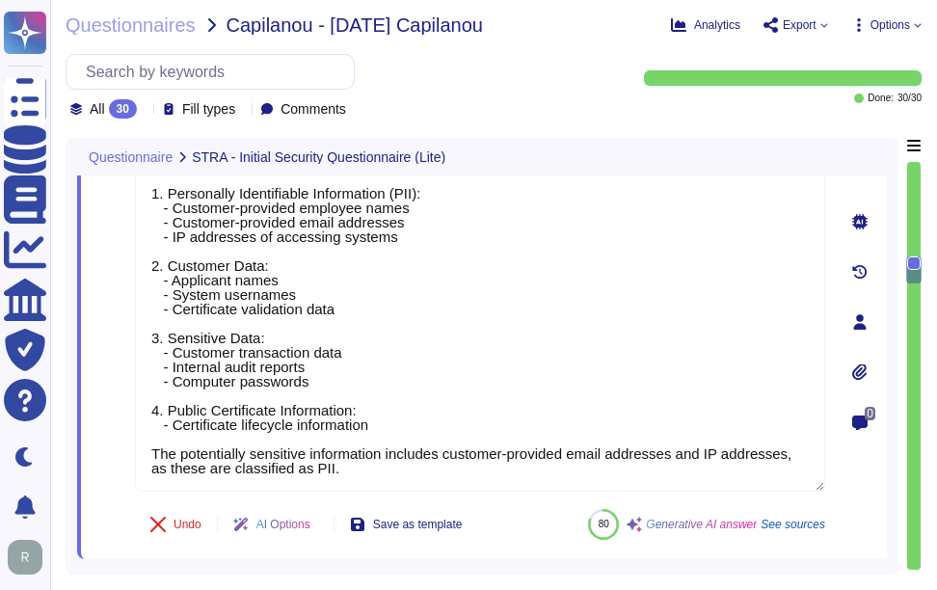
type textarea "Our organization holds several security-related certifications, including: 1. S…"
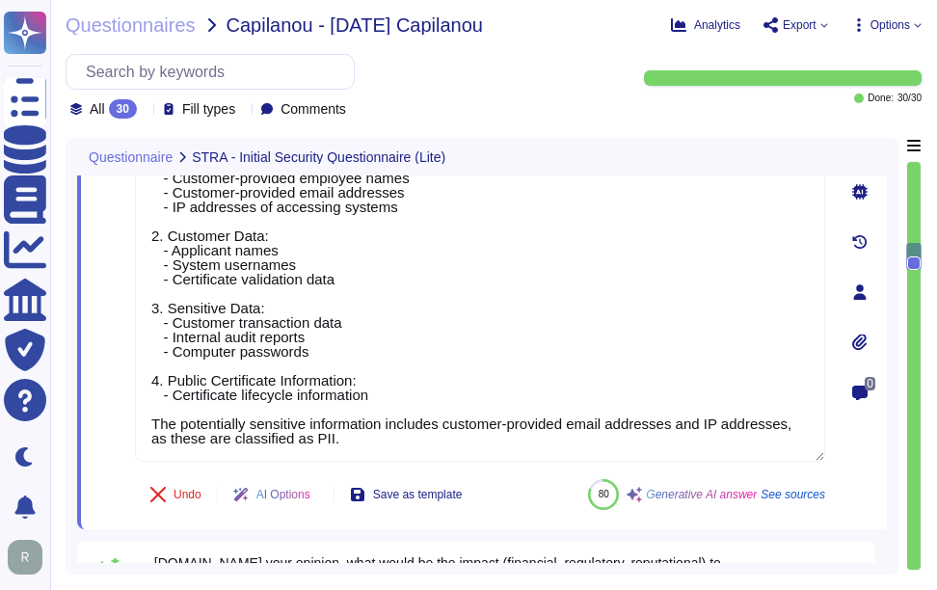
type textarea "Sectigo utilizes third-party colocation providers, specifically Equinix and Tel…"
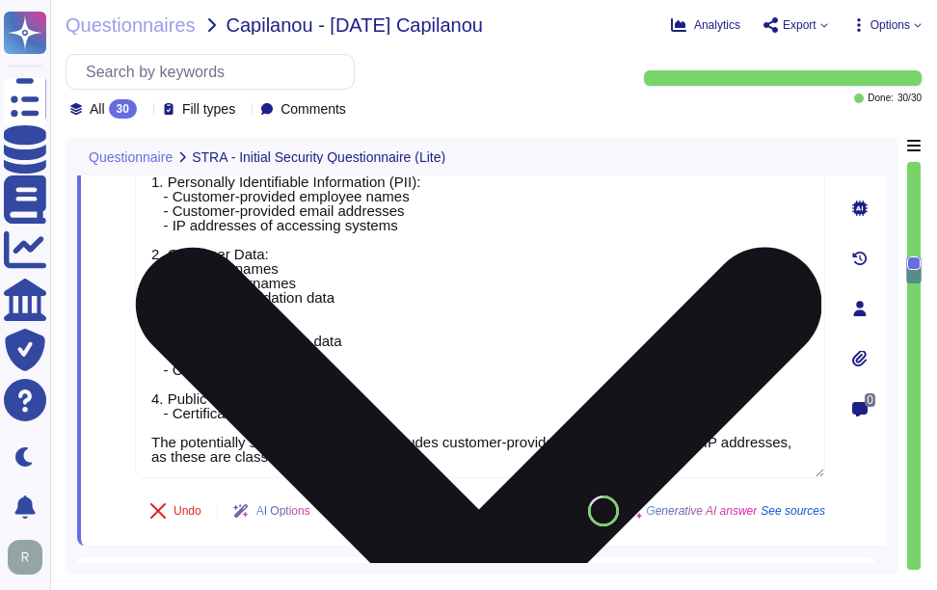
scroll to position [1517, 0]
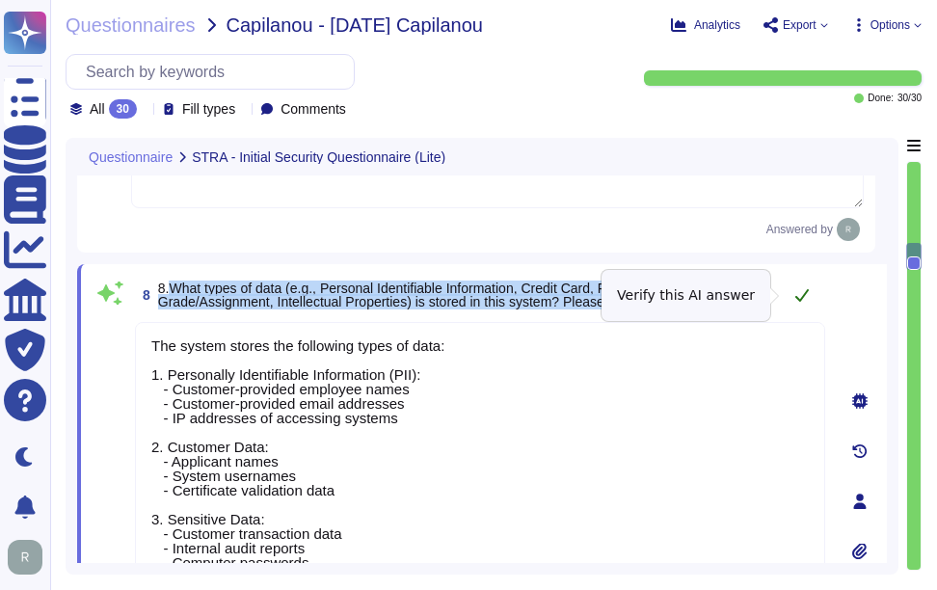
click at [802, 293] on icon at bounding box center [802, 294] width 15 height 15
click at [758, 293] on span "8.What types of data (e.g., Personal Identifiable Information, Credit Card, Fin…" at bounding box center [464, 295] width 613 height 27
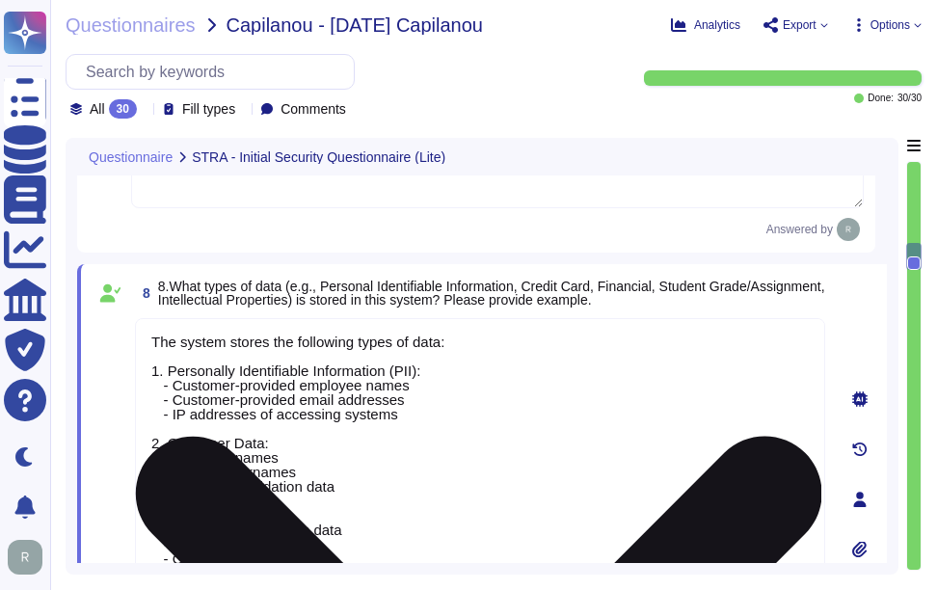
scroll to position [2, 0]
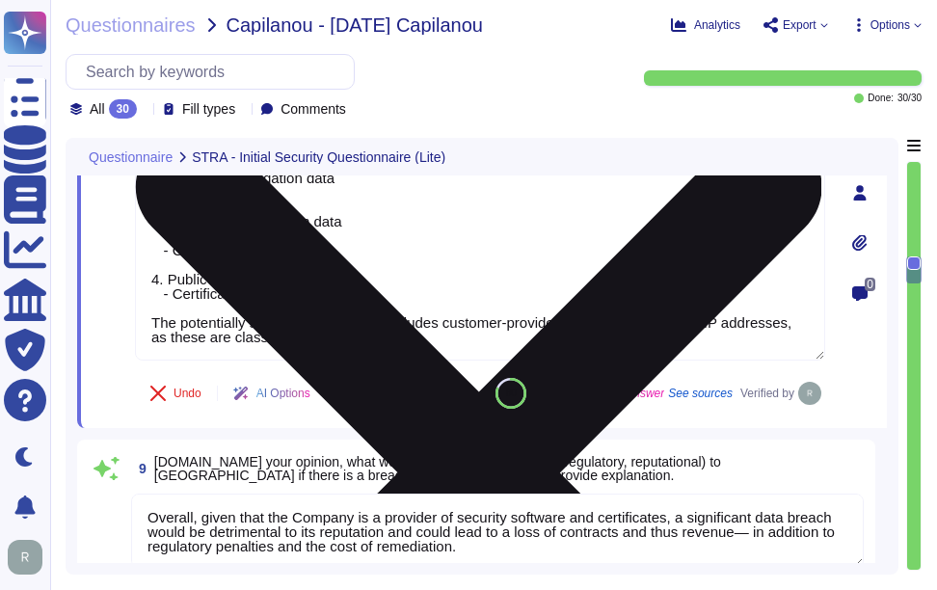
type textarea "Our organization holds several security-related certifications, including: 1. S…"
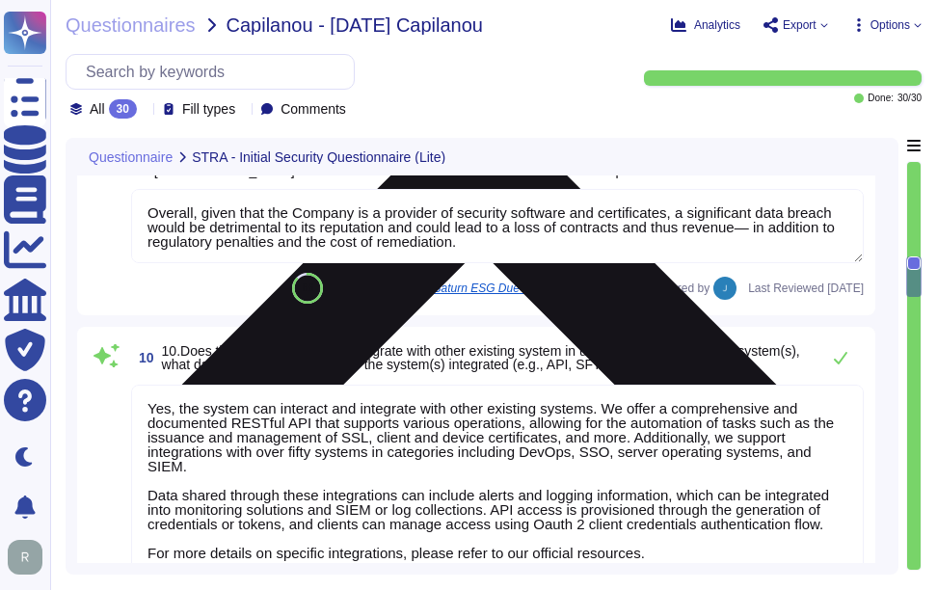
scroll to position [2095, 0]
type textarea "Our organization undergoes annual external and internal penetration testing con…"
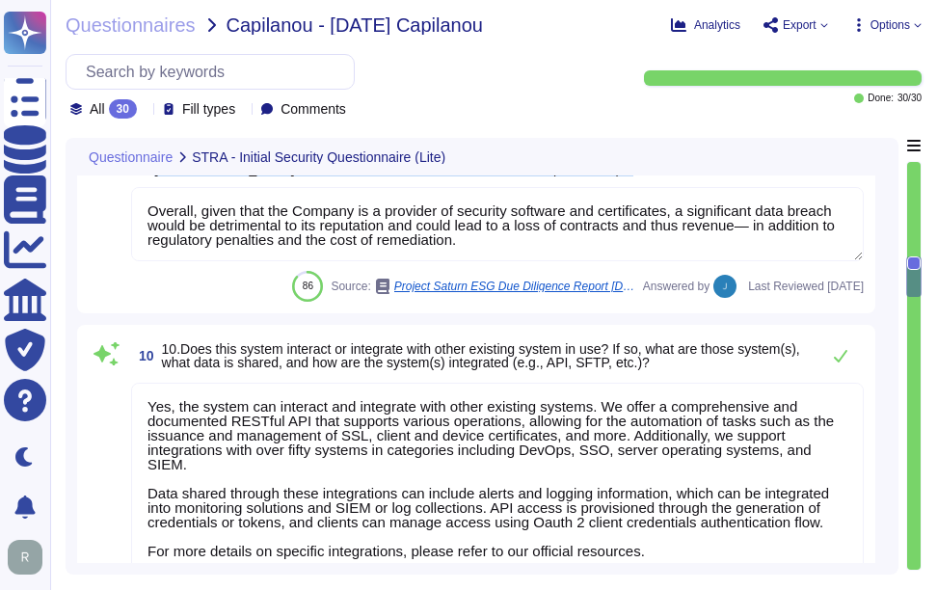
drag, startPoint x: 164, startPoint y: 202, endPoint x: 471, endPoint y: 218, distance: 307.1
click at [471, 176] on span "9.In your opinion, what would be the impact (financial, regulatory, reputationa…" at bounding box center [509, 162] width 710 height 27
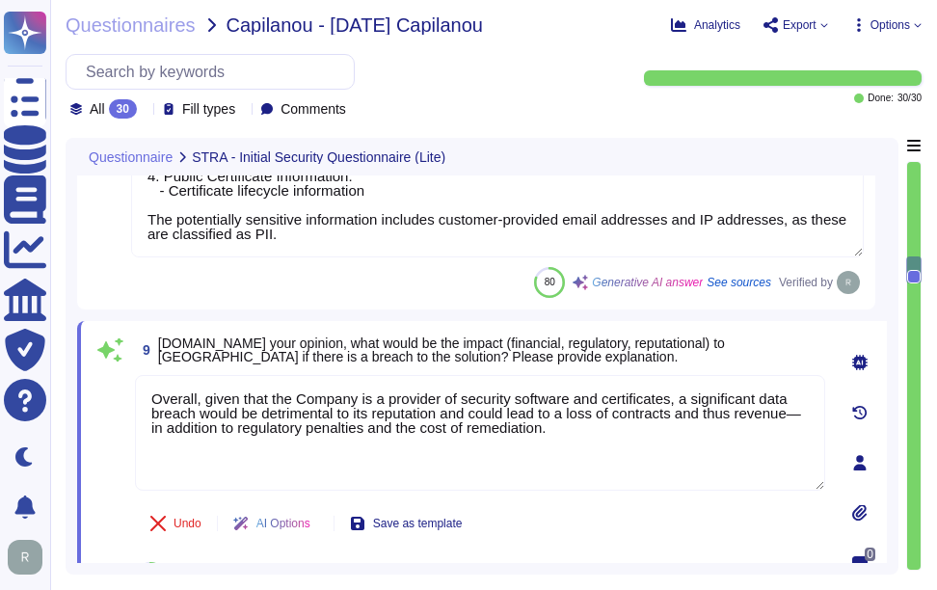
scroll to position [1863, 0]
type textarea "A Privacy Impact Assessment (PIA) may not have been conducted for this product …"
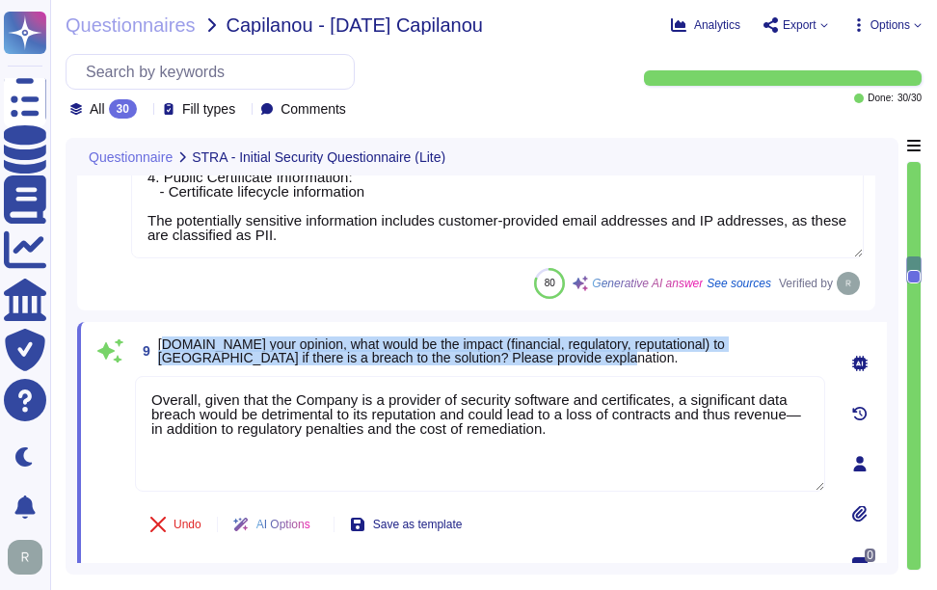
drag, startPoint x: 167, startPoint y: 340, endPoint x: 550, endPoint y: 353, distance: 383.0
click at [550, 353] on span "9.In your opinion, what would be the impact (financial, regulatory, reputationa…" at bounding box center [491, 351] width 667 height 27
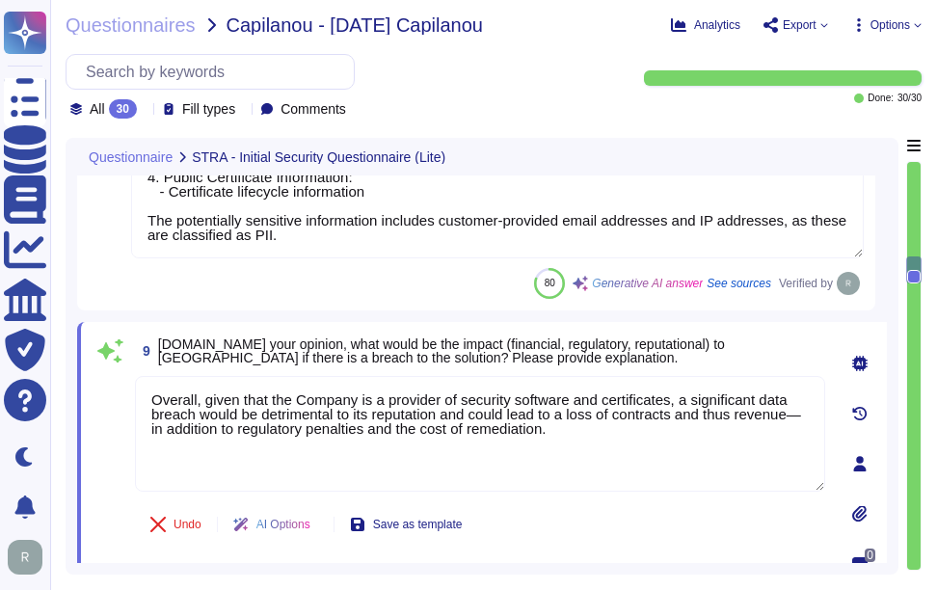
drag, startPoint x: 581, startPoint y: 424, endPoint x: 128, endPoint y: 401, distance: 452.9
click at [128, 401] on div "9 9.In your opinion, what would be the impact (financial, regulatory, reputatio…" at bounding box center [459, 464] width 733 height 260
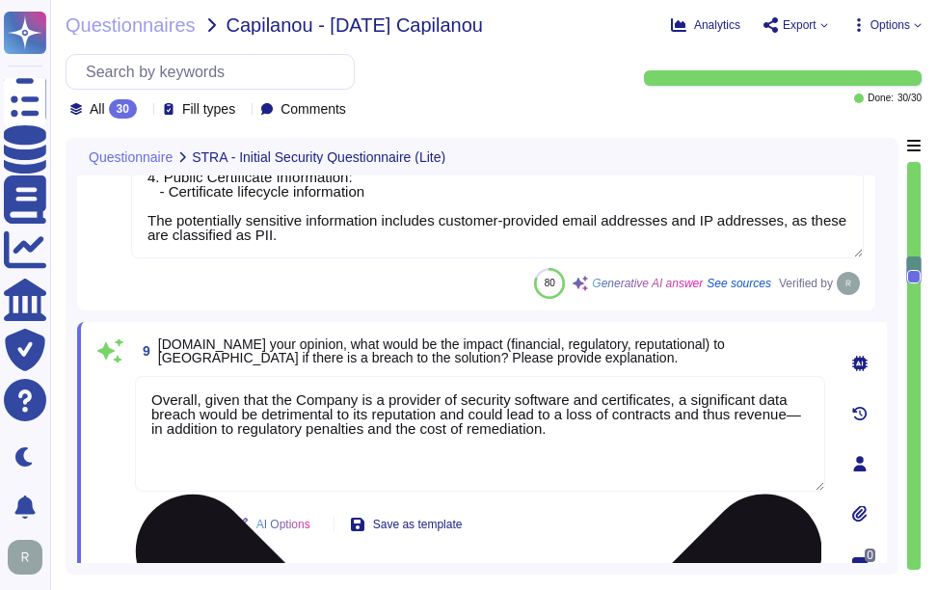
type textarea "v"
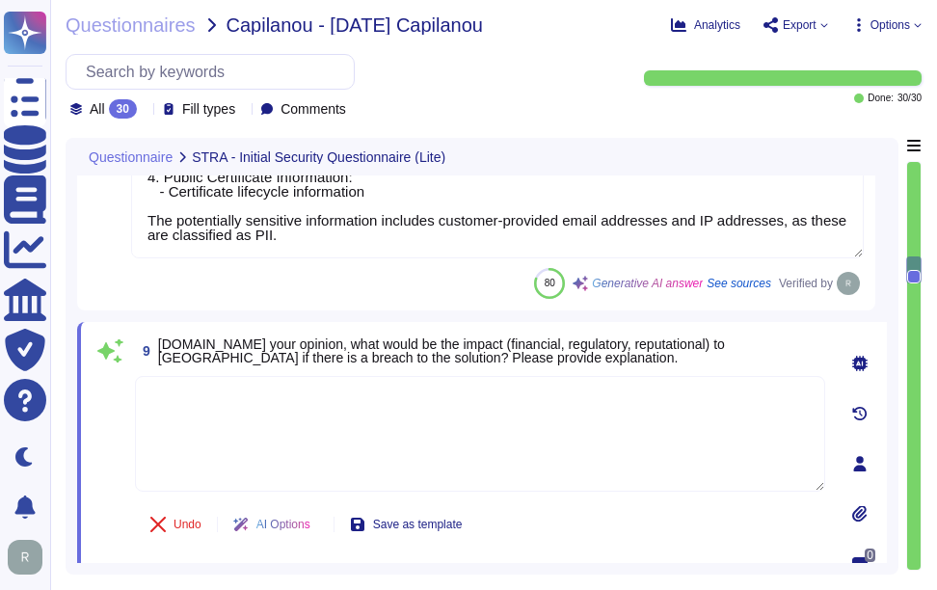
paste textarea "A significant data breach could have detrimental effects on Capilano University…"
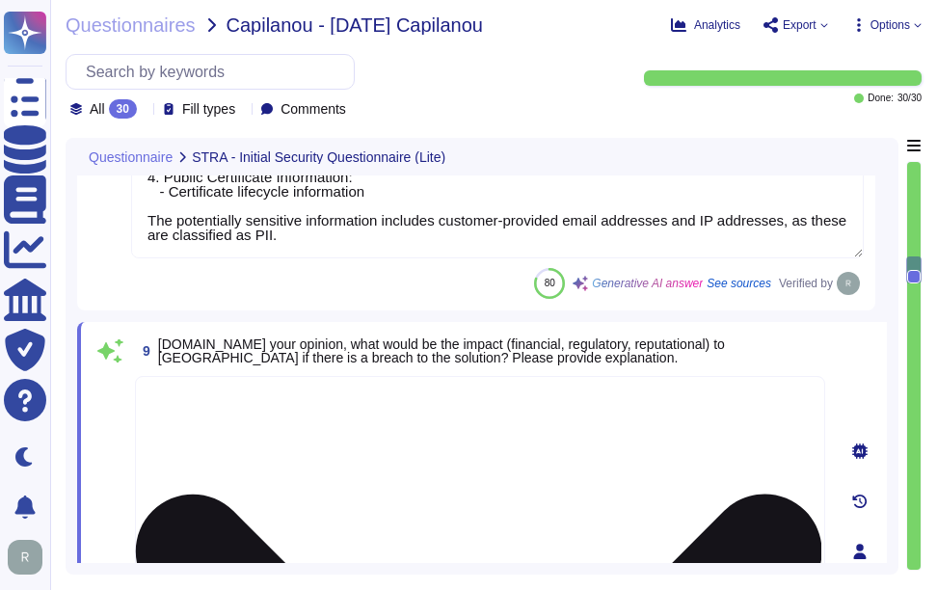
scroll to position [1955, 0]
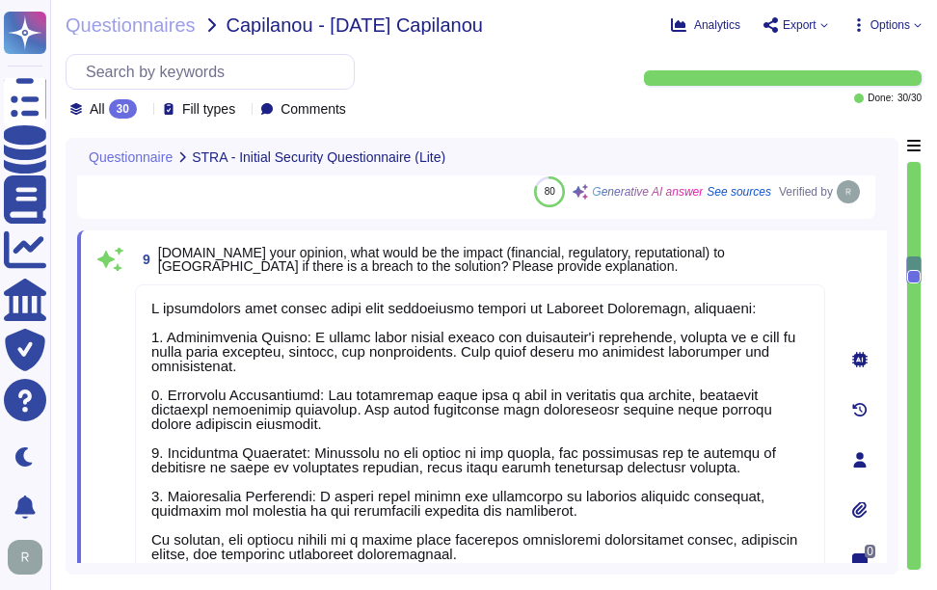
type textarea "A significant data breach could have detrimental effects on Capilano University…"
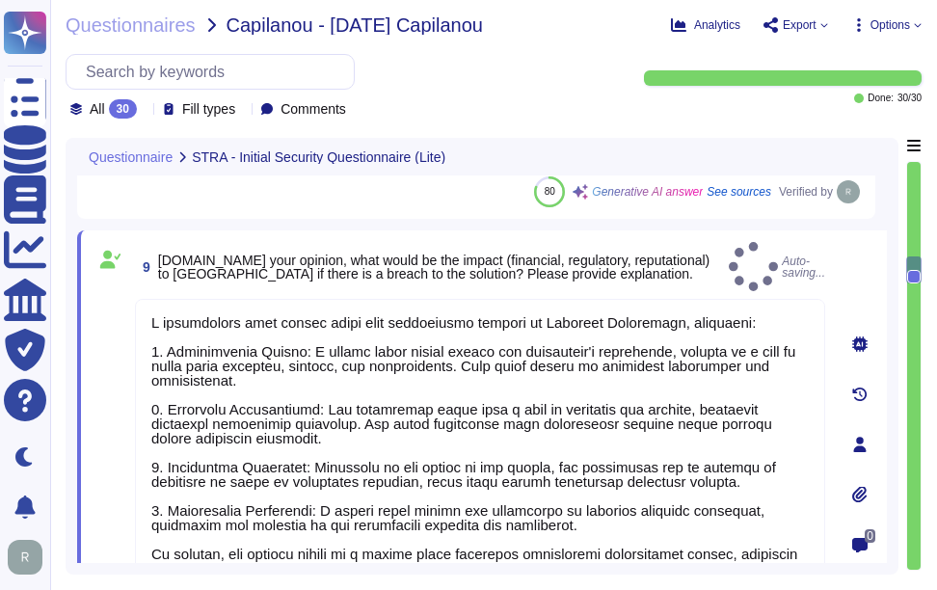
click at [705, 274] on span "9 9.In your opinion, what would be the impact (financial, regulatory, reputatio…" at bounding box center [428, 267] width 586 height 35
type textarea "Our organization holds several security-related certifications, including: 1. S…"
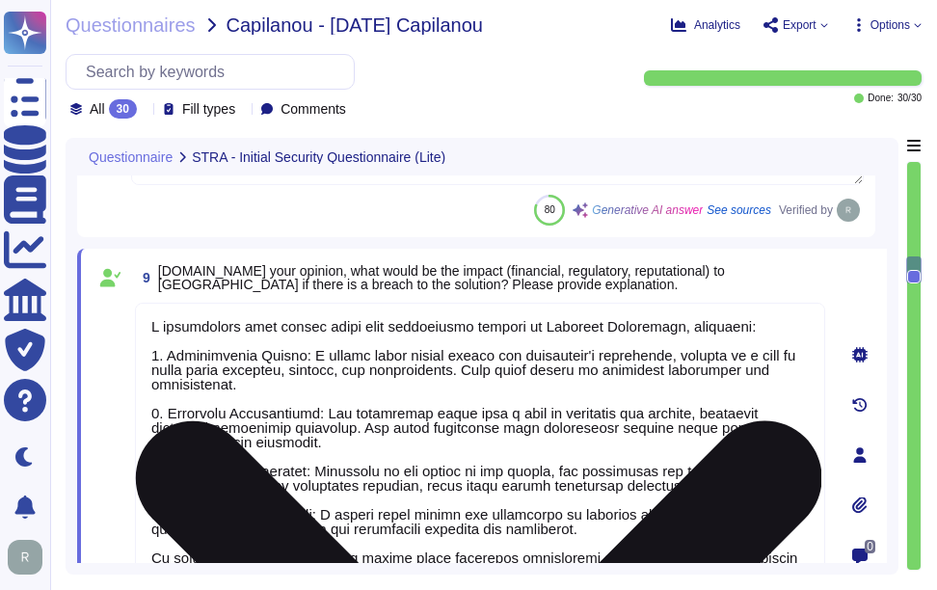
scroll to position [1762, 0]
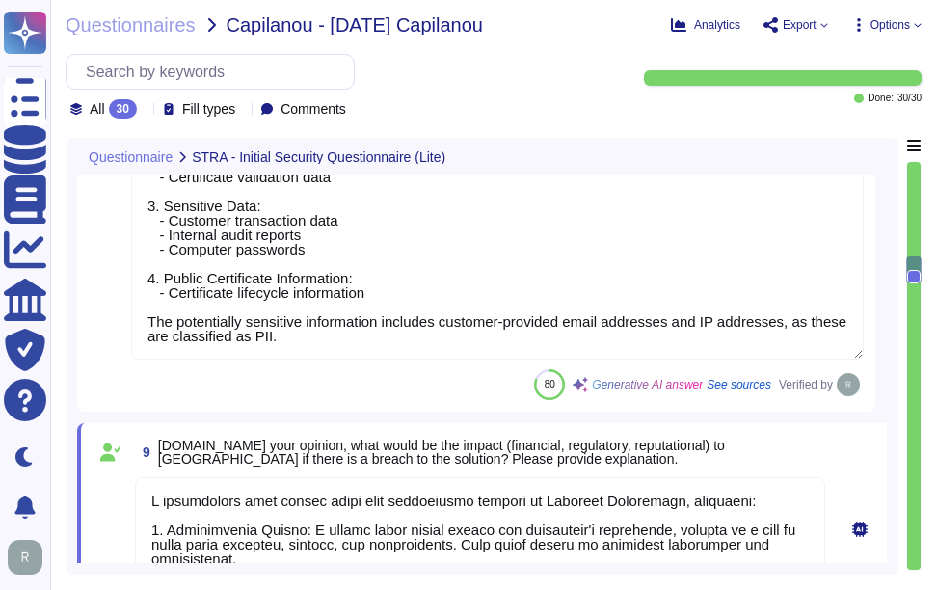
click at [636, 453] on span "9.In your opinion, what would be the impact (financial, regulatory, reputationa…" at bounding box center [441, 452] width 567 height 29
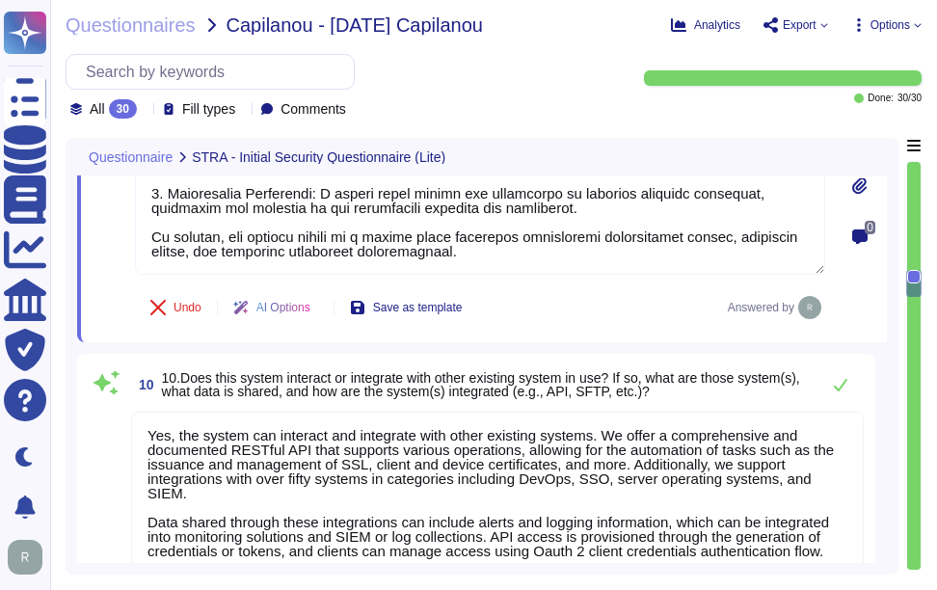
type textarea "Our organization undergoes annual external and internal penetration testing con…"
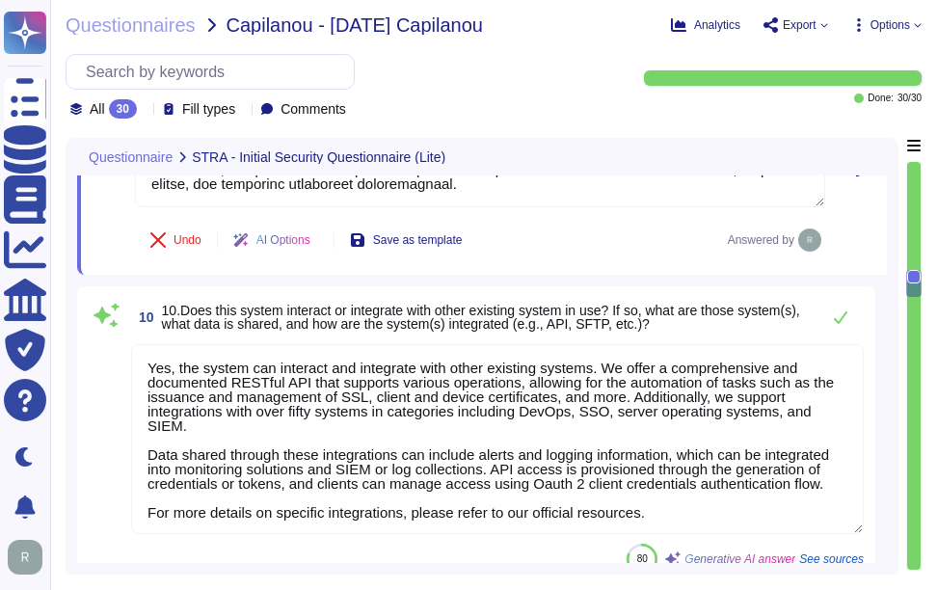
scroll to position [2340, 0]
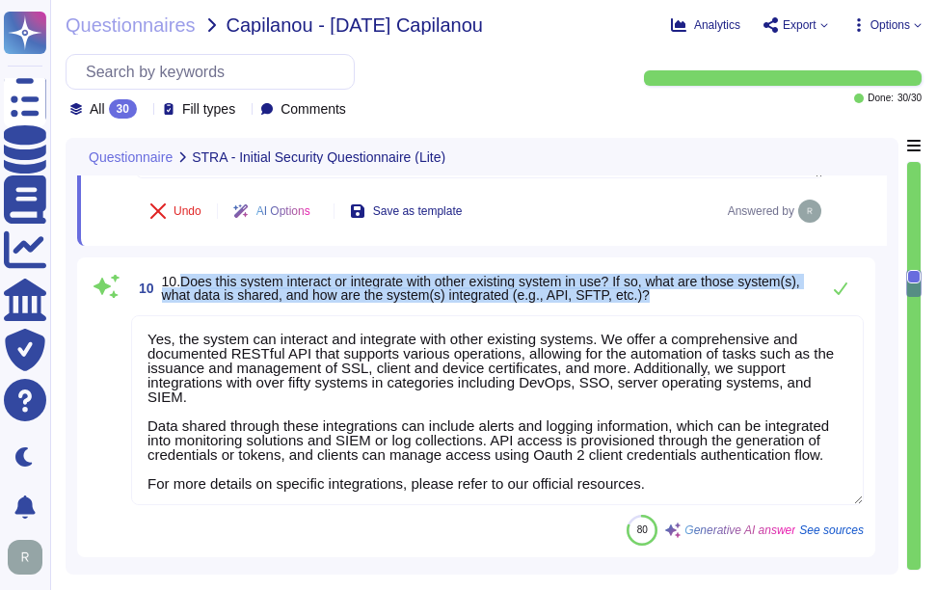
drag, startPoint x: 179, startPoint y: 282, endPoint x: 646, endPoint y: 300, distance: 467.1
click at [646, 300] on span "10.Does this system interact or integrate with other existing system in use? If…" at bounding box center [481, 288] width 638 height 29
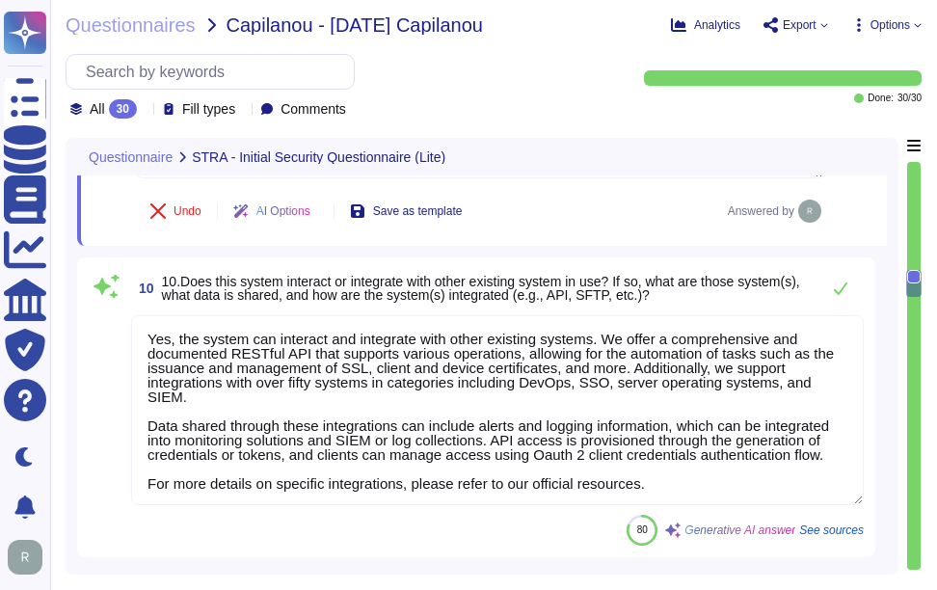
scroll to position [0, 0]
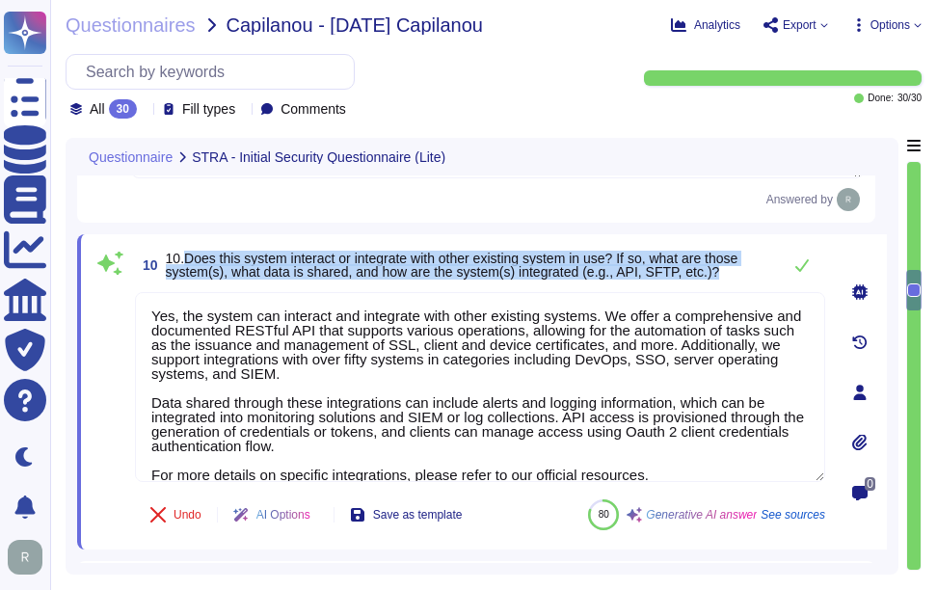
drag, startPoint x: 183, startPoint y: 256, endPoint x: 750, endPoint y: 272, distance: 567.3
click at [750, 272] on span "10.Does this system interact or integrate with other existing system in use? If…" at bounding box center [469, 265] width 606 height 27
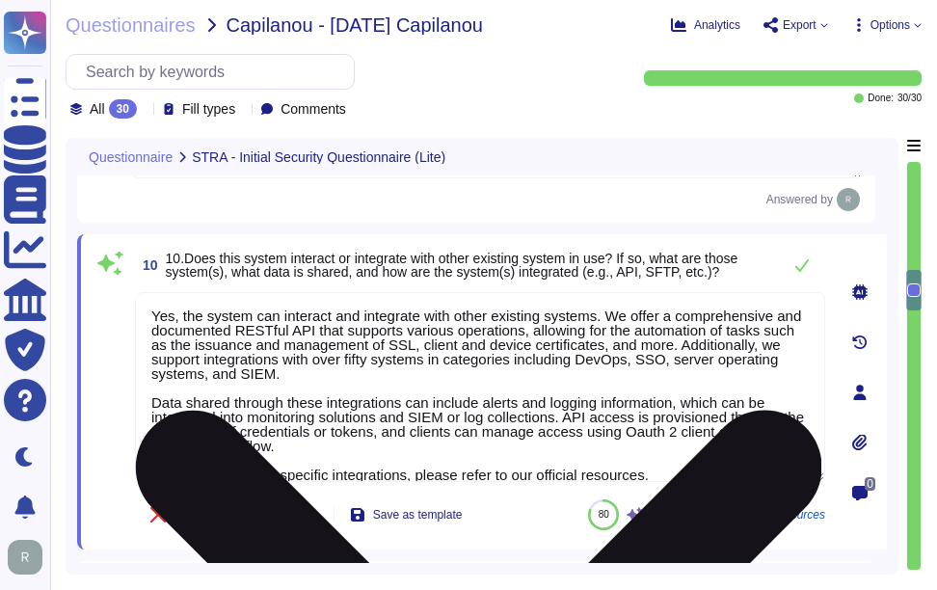
click at [286, 377] on textarea "Yes, the system can interact and integrate with other existing systems. We offe…" at bounding box center [480, 387] width 690 height 190
paste textarea "The system can interact and integrate with other existing systems through a com…"
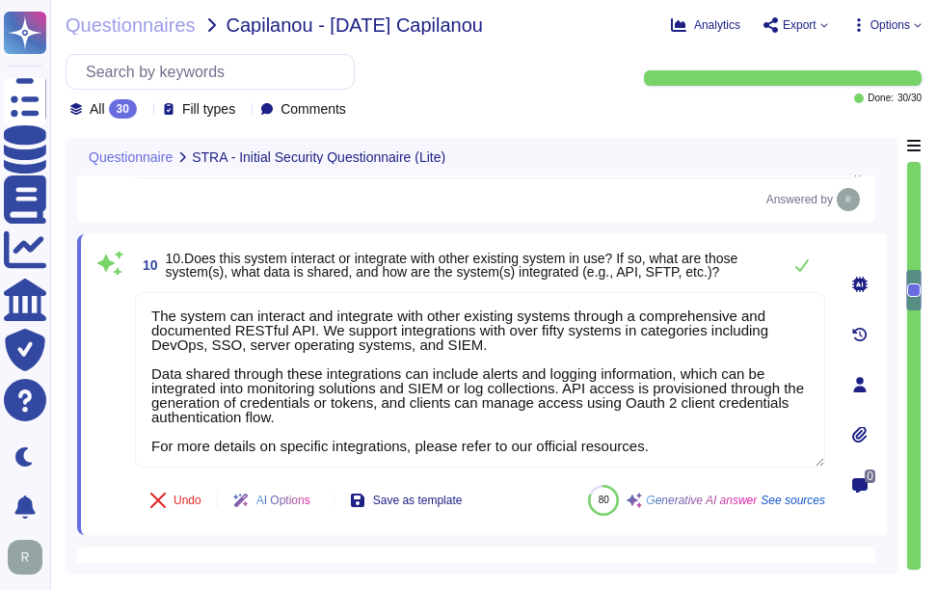
type textarea "The system can interact and integrate with other existing systems through a com…"
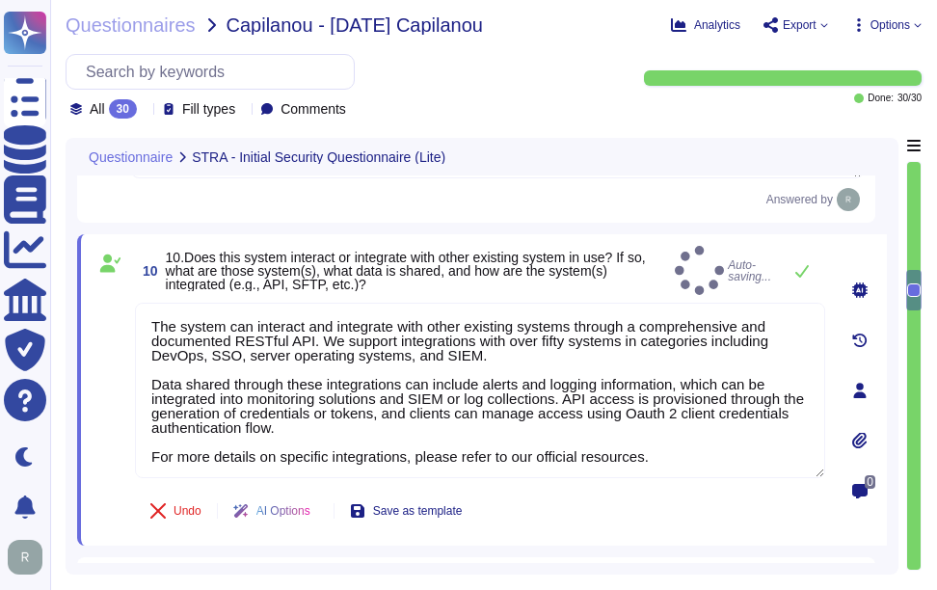
click at [731, 263] on div "10 10.Does this system interact or integrate with other existing system in use?…" at bounding box center [480, 270] width 690 height 49
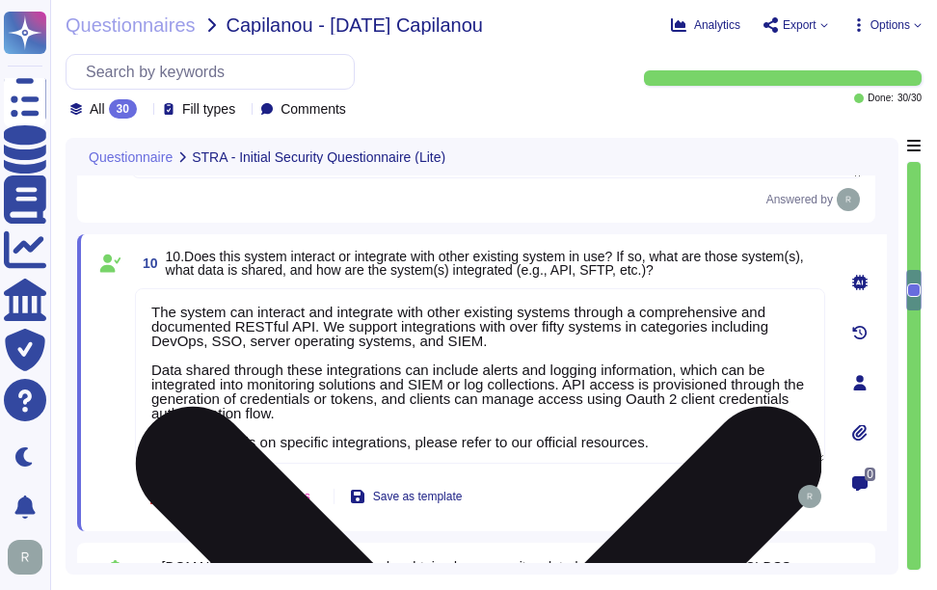
click at [280, 363] on textarea "The system can interact and integrate with other existing systems through a com…" at bounding box center [480, 376] width 690 height 176
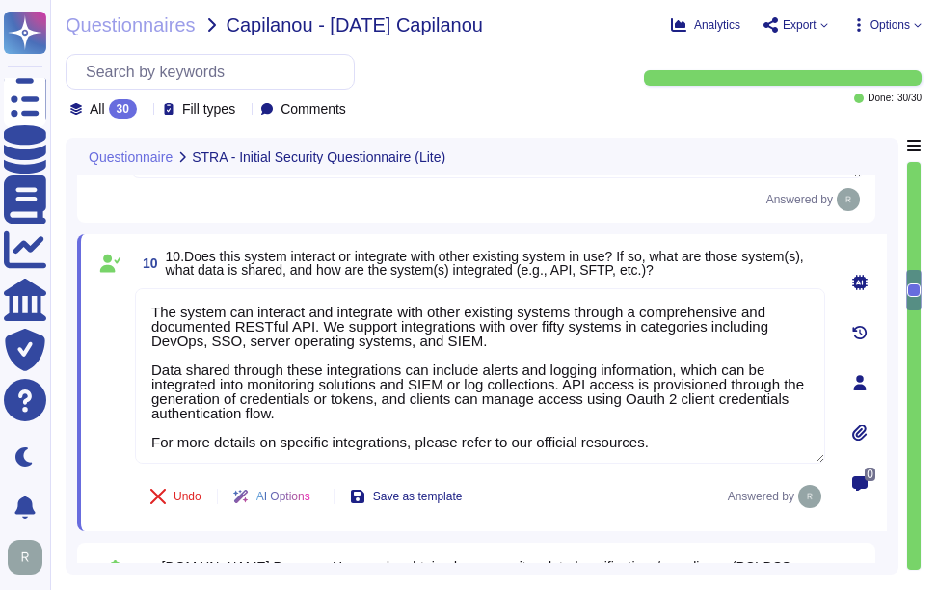
click at [671, 264] on span "10.Does this system interact or integrate with other existing system in use? If…" at bounding box center [485, 263] width 638 height 29
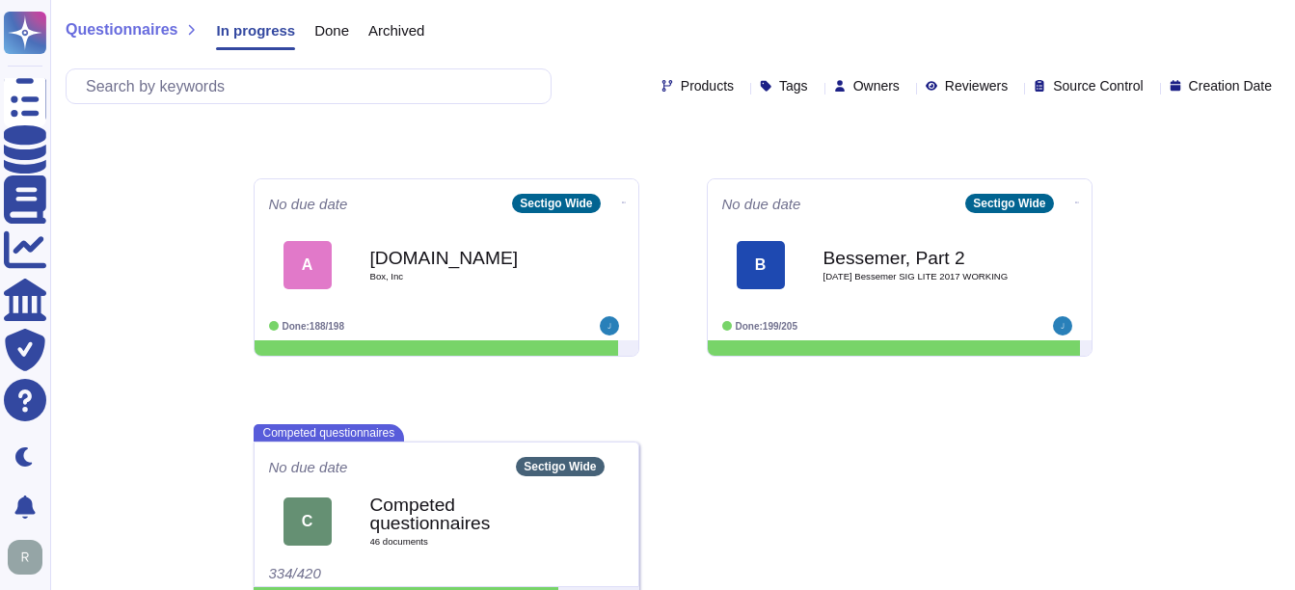
scroll to position [473, 0]
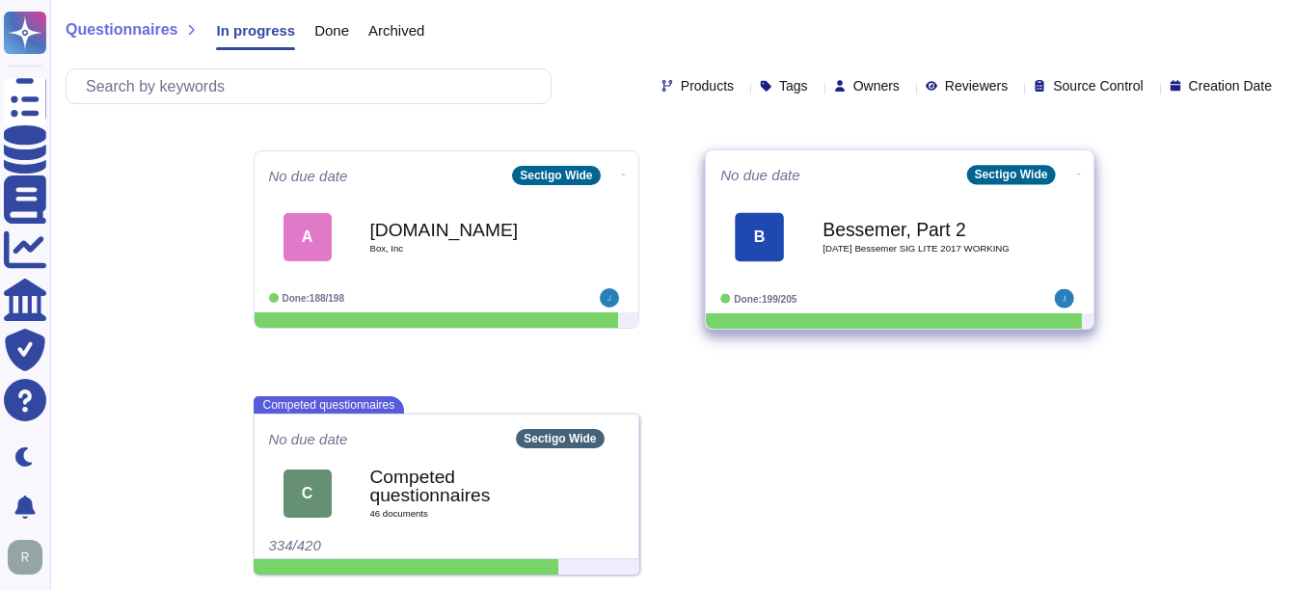
click at [879, 238] on b "Bessemer, Part 2" at bounding box center [920, 229] width 195 height 18
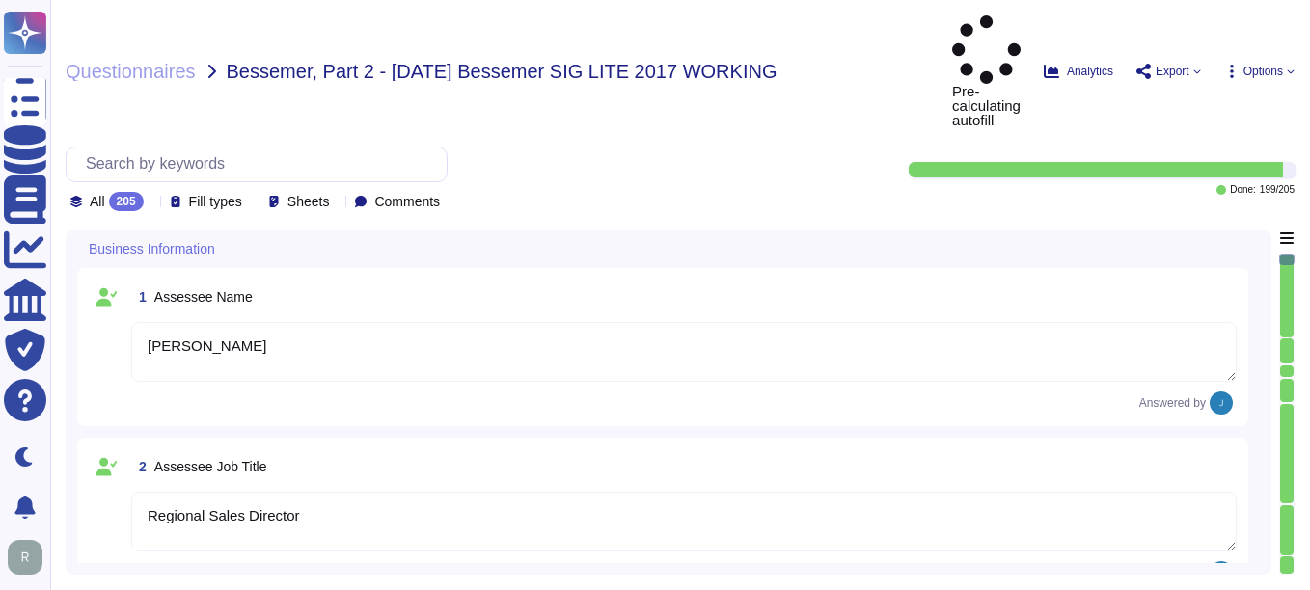
type textarea "[PERSON_NAME]"
type textarea "Regional Sales Director"
type textarea "[PERSON_NAME], Chief Compliance Officer"
type textarea "The date of the response is [DATE]."
type textarea "Sectigo Limited"
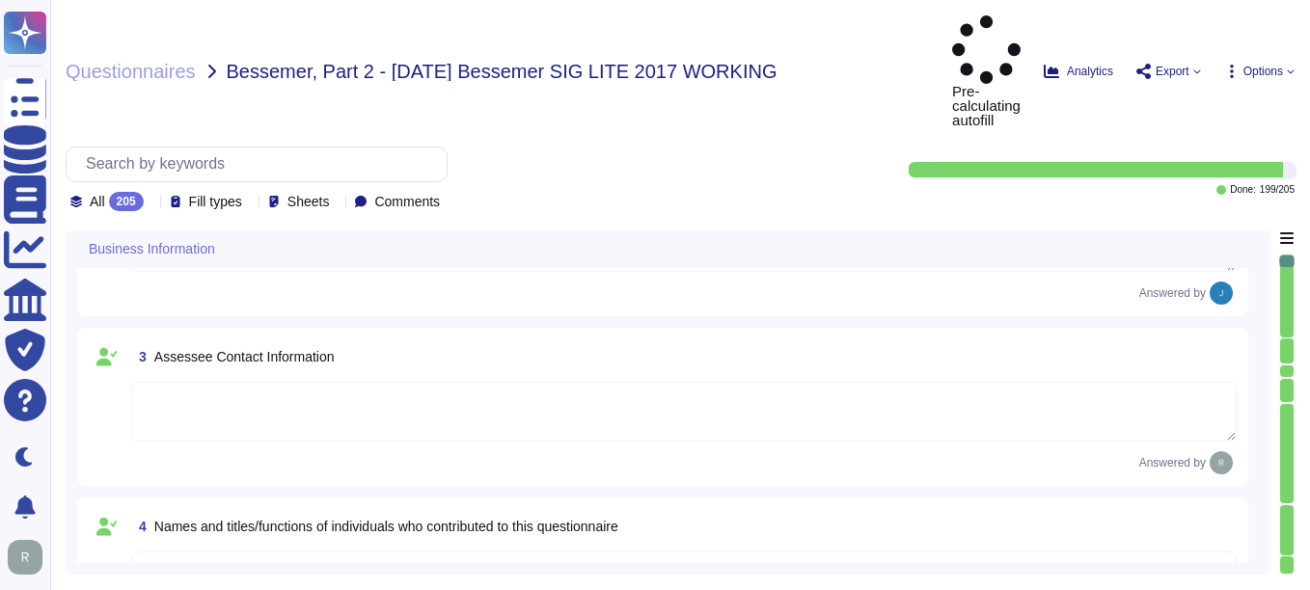
type textarea "Sectigo Limited"
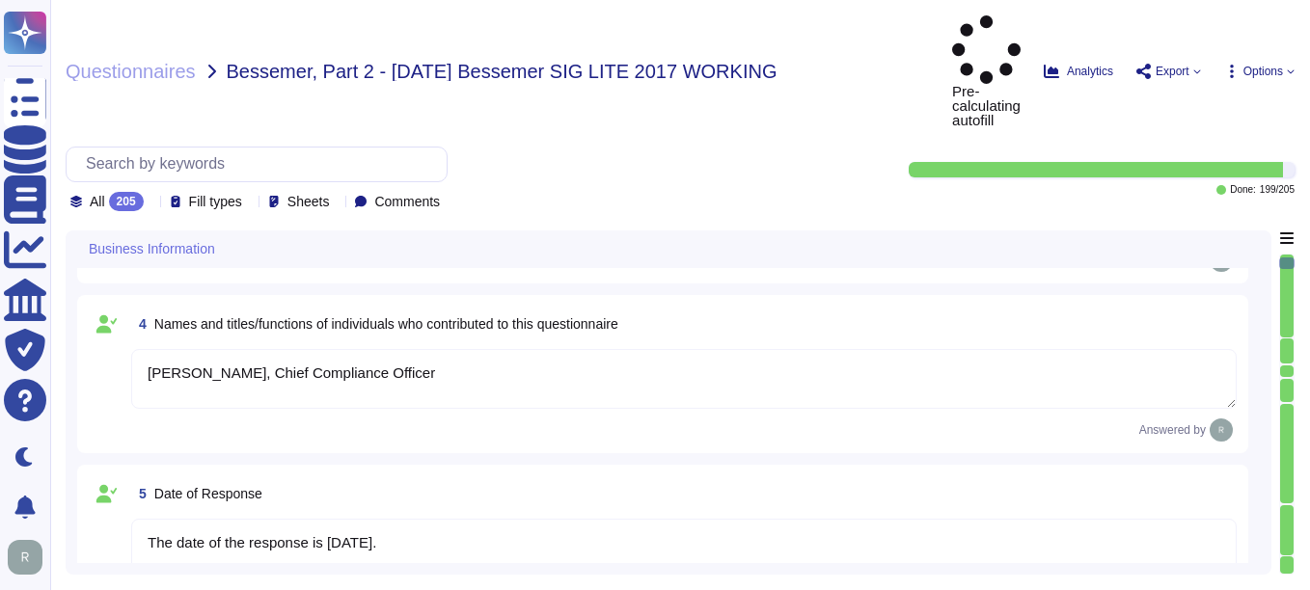
type textarea "We are a privately held company."
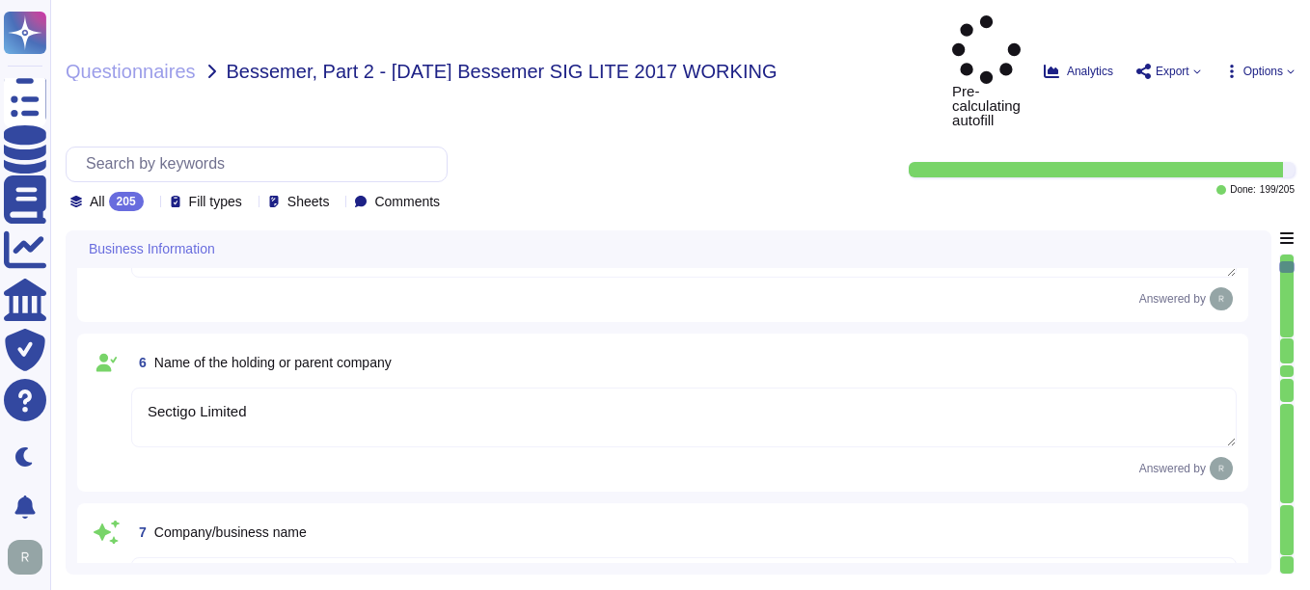
type textarea "N/A"
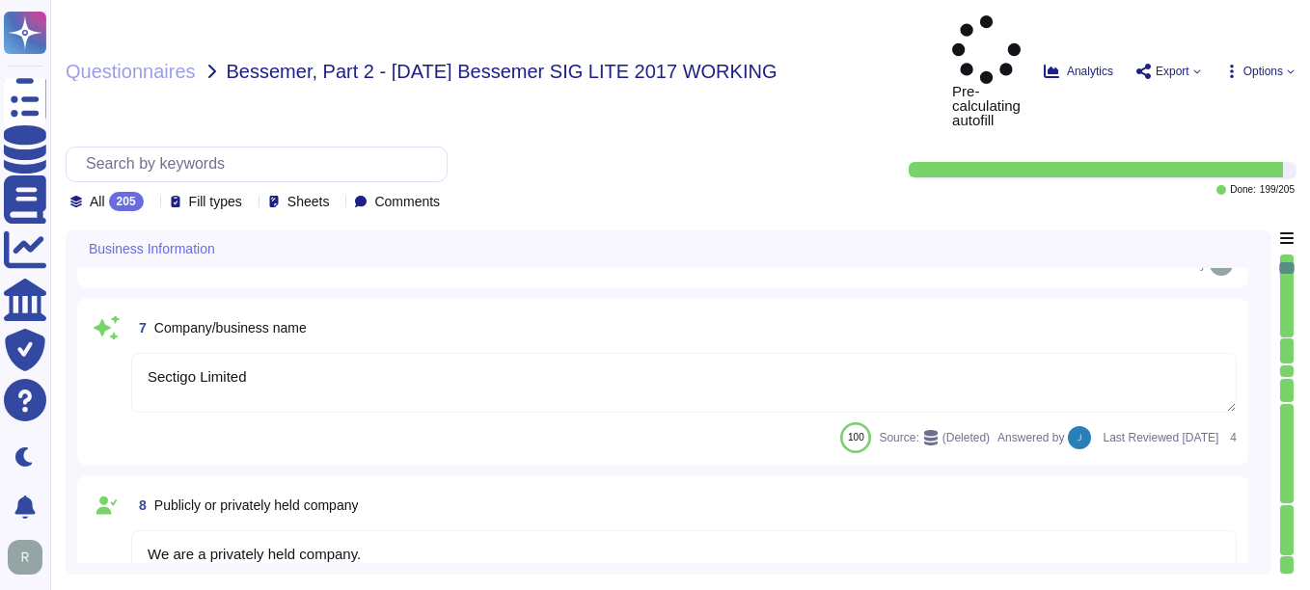
type textarea "The legal entity is a Private Limited company, and it is incorporated in the [G…"
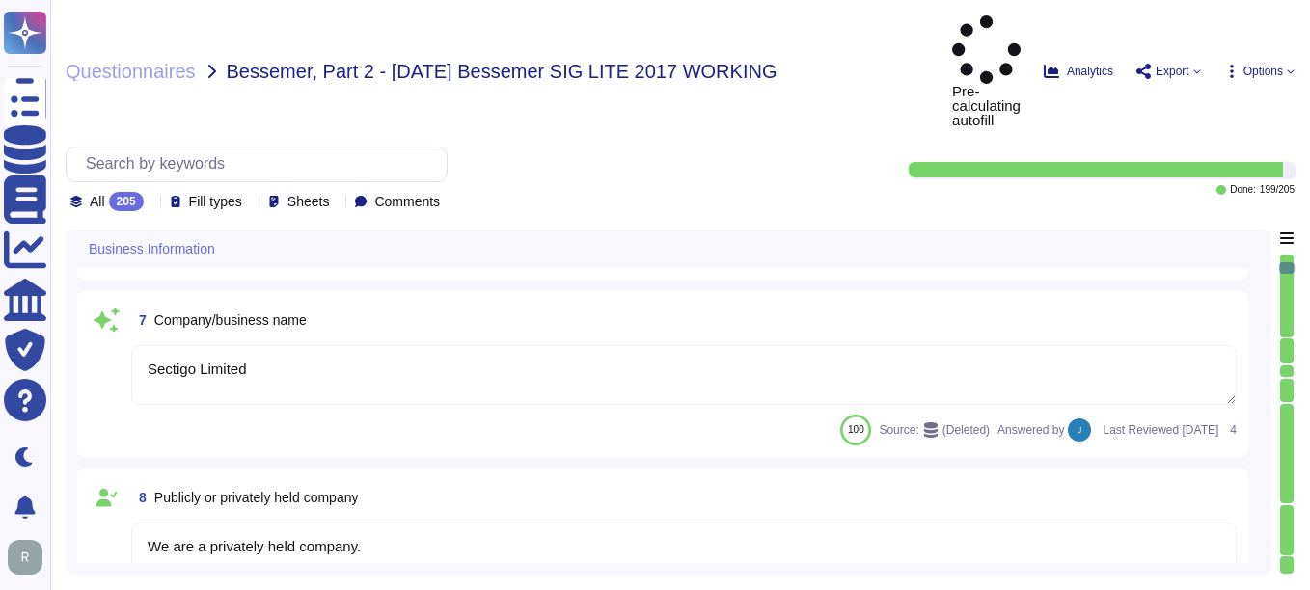
type textarea "1998"
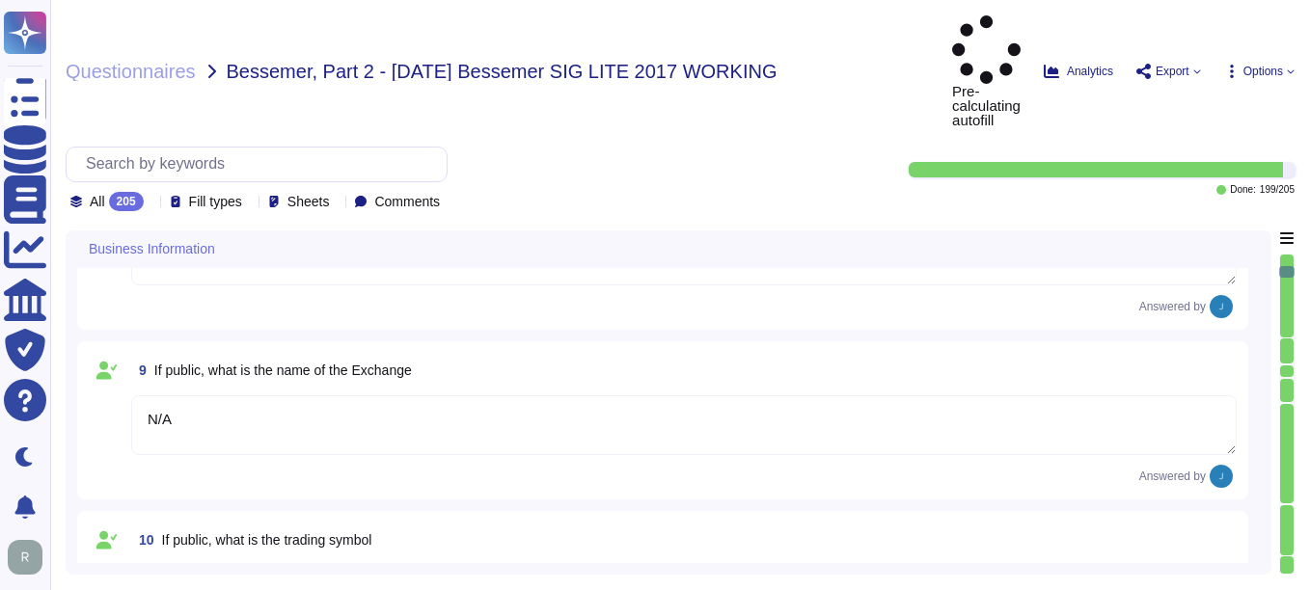
type textarea "No, there are no material claims or judgments against the company."
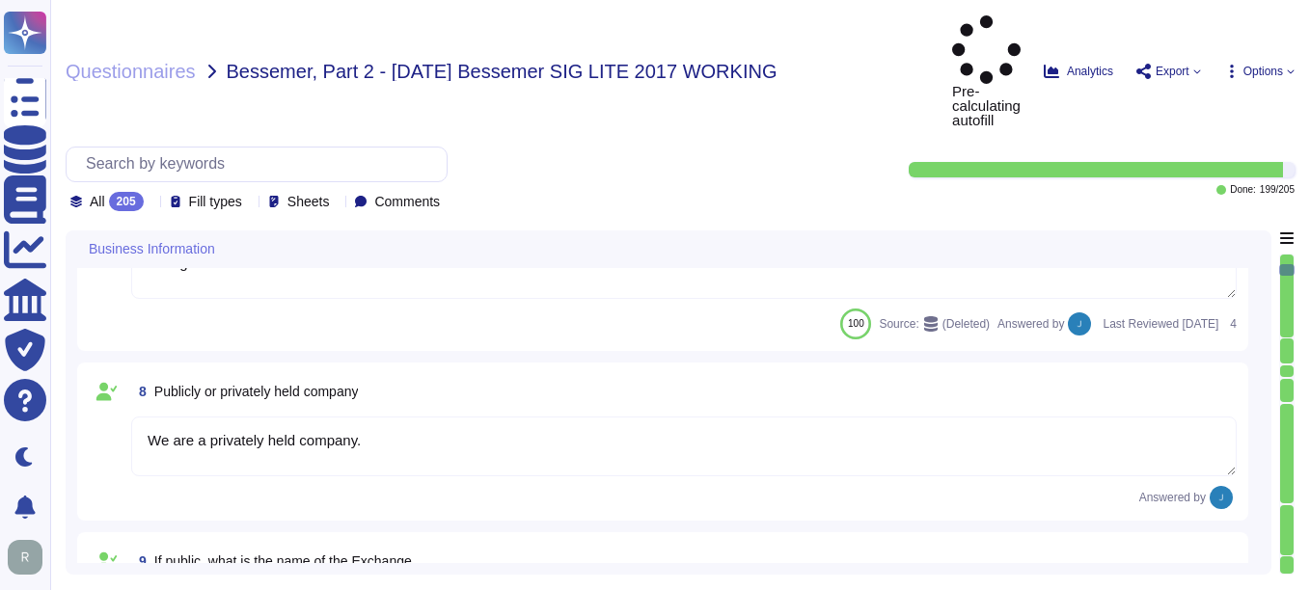
scroll to position [1061, 0]
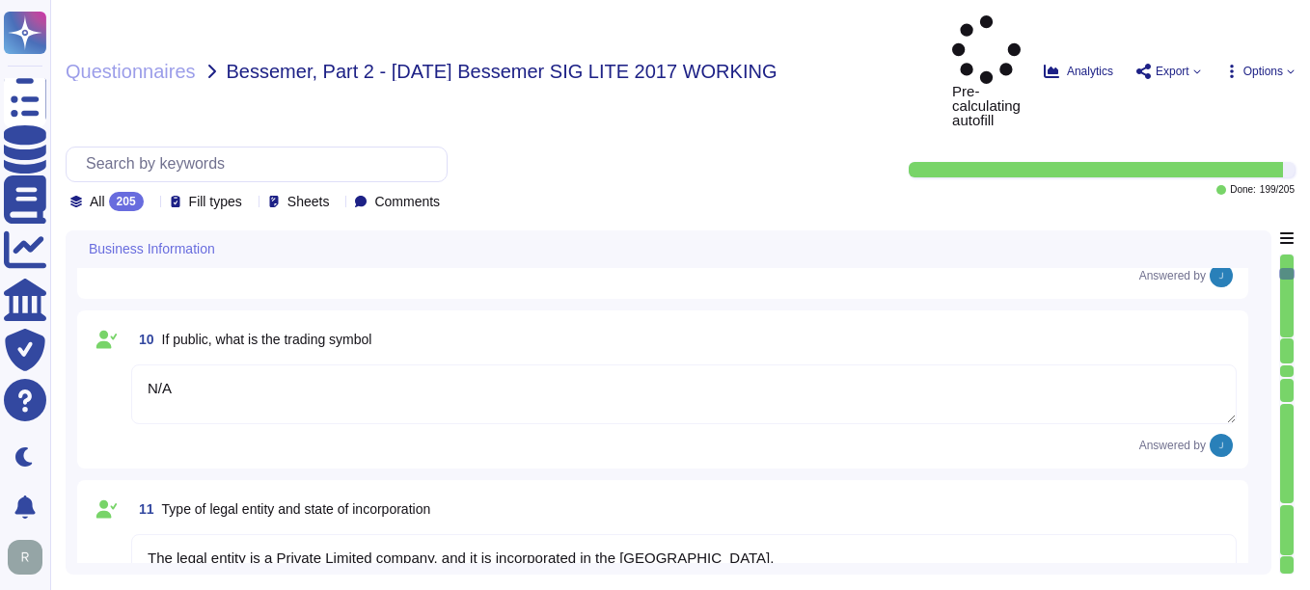
type textarea "N/A"
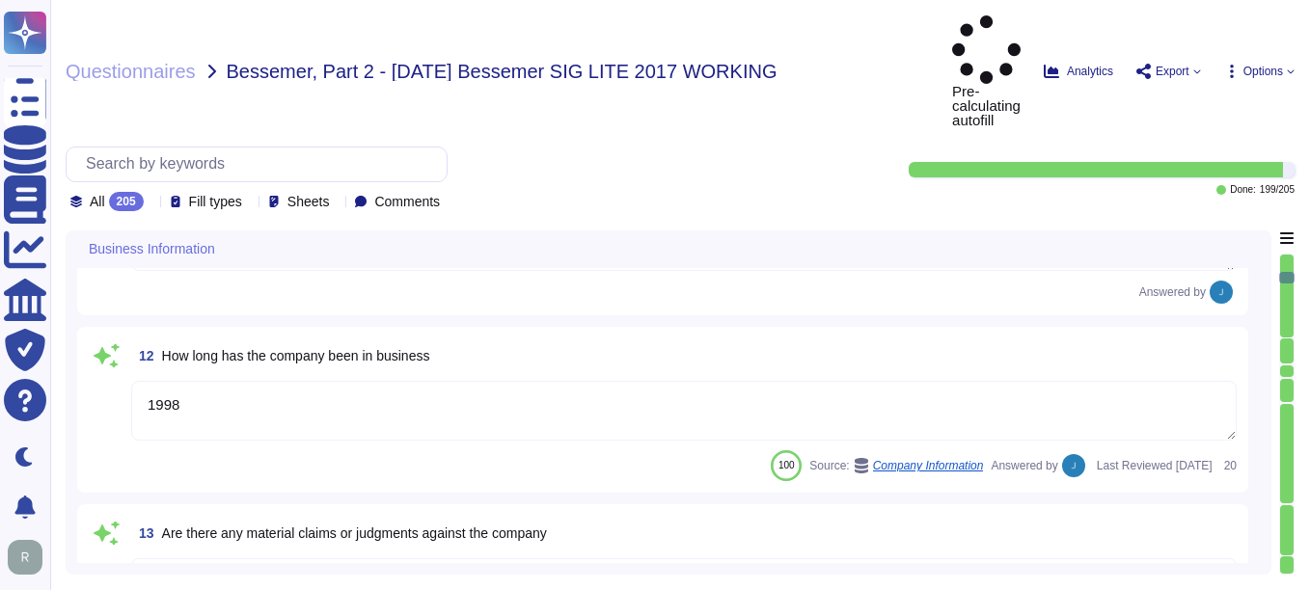
type textarea "No, we have not encountered a security incident for the last 12 months, and the…"
type textarea "No, we have no recent cybersecurity incidents."
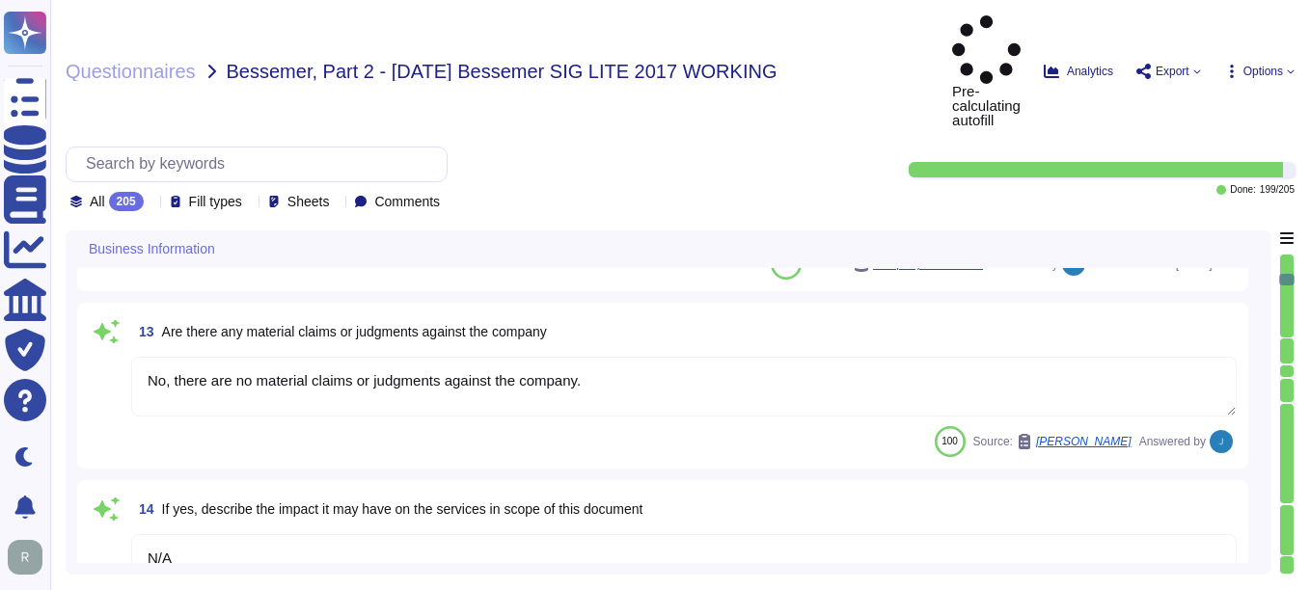
type textarea "No, we have no recent cybersecurity incidents."
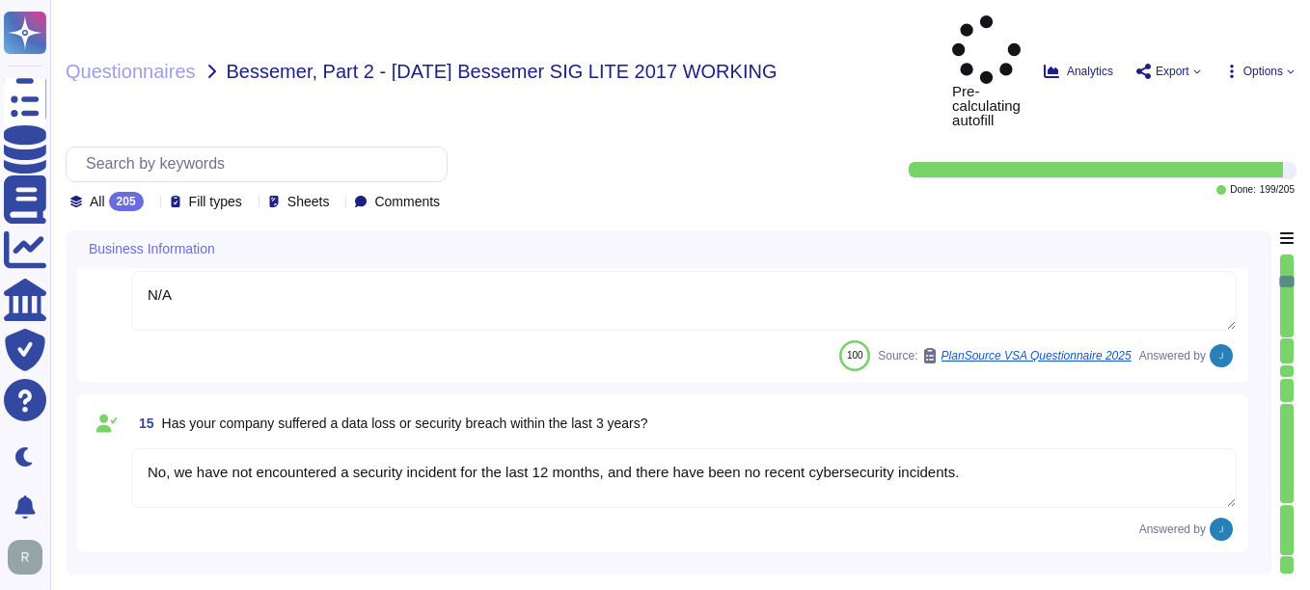
type textarea "No, we have no recent cybersecurity incidents."
type textarea "The answers in this questionnaire pertain to multiple facilities and geographic…"
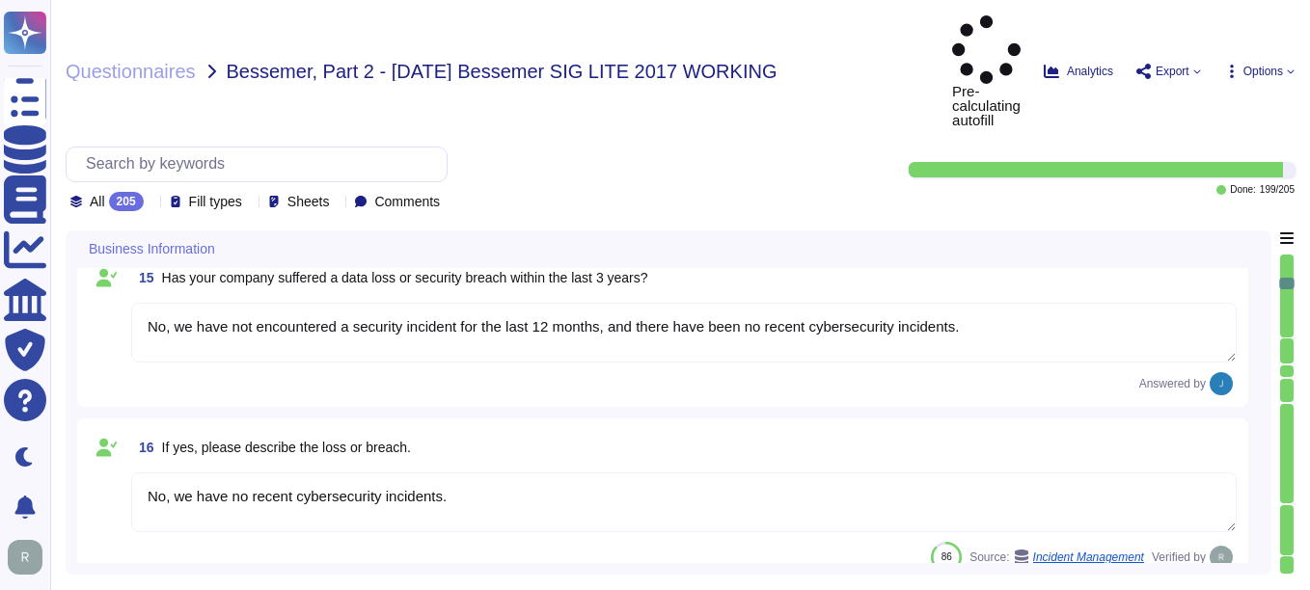
type textarea "The backup sites are operated by Sectigo, located in [GEOGRAPHIC_DATA], [US_STA…"
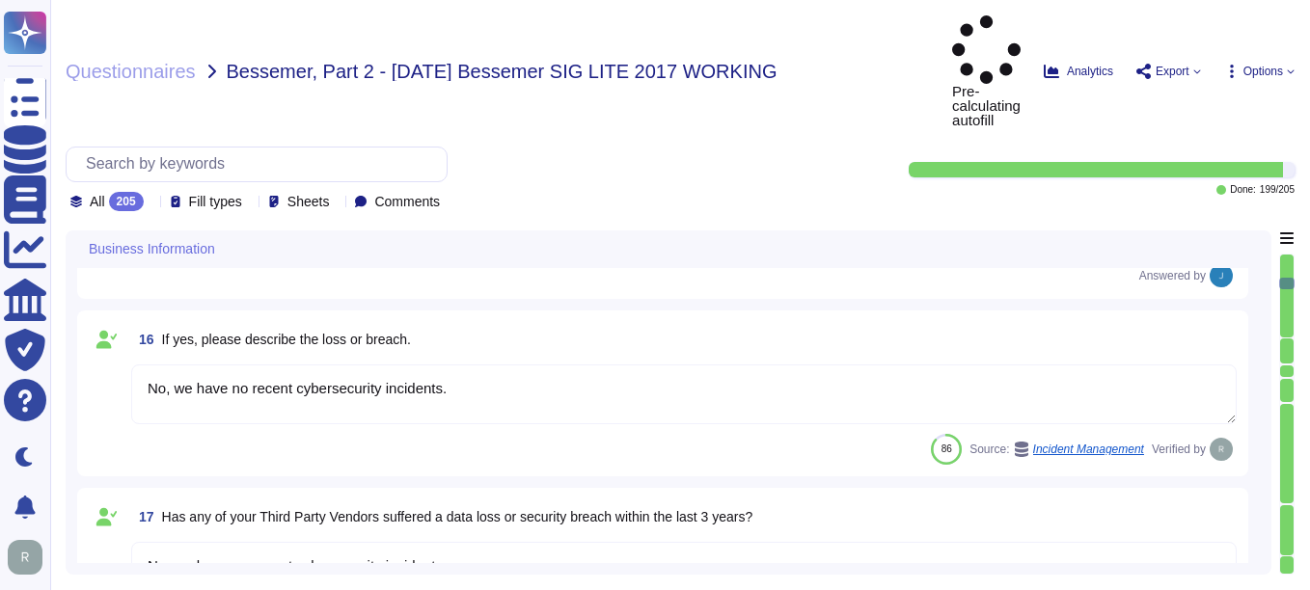
scroll to position [2507, 0]
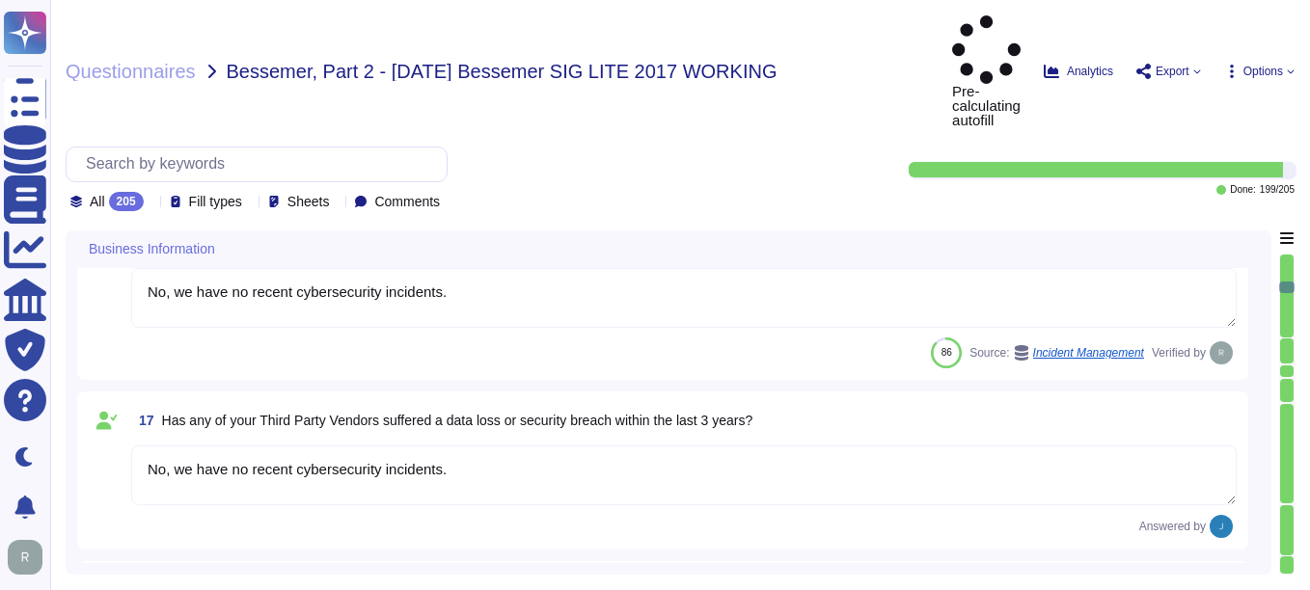
type textarea "Scoped Systems and Data are stored in the following locations: - [GEOGRAPHIC_DA…"
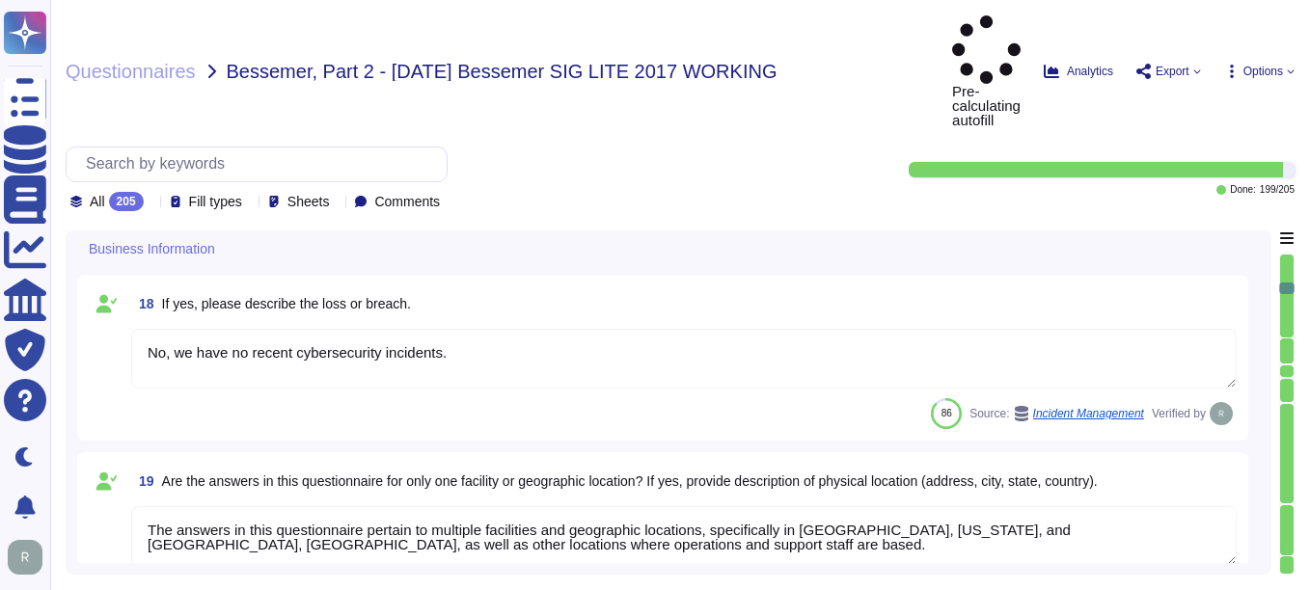
type textarea "1. [STREET_ADDRESS]. [STREET_ADDRESS]. [STREET_ADDRESS]. Secaucus, [US_STATE], …"
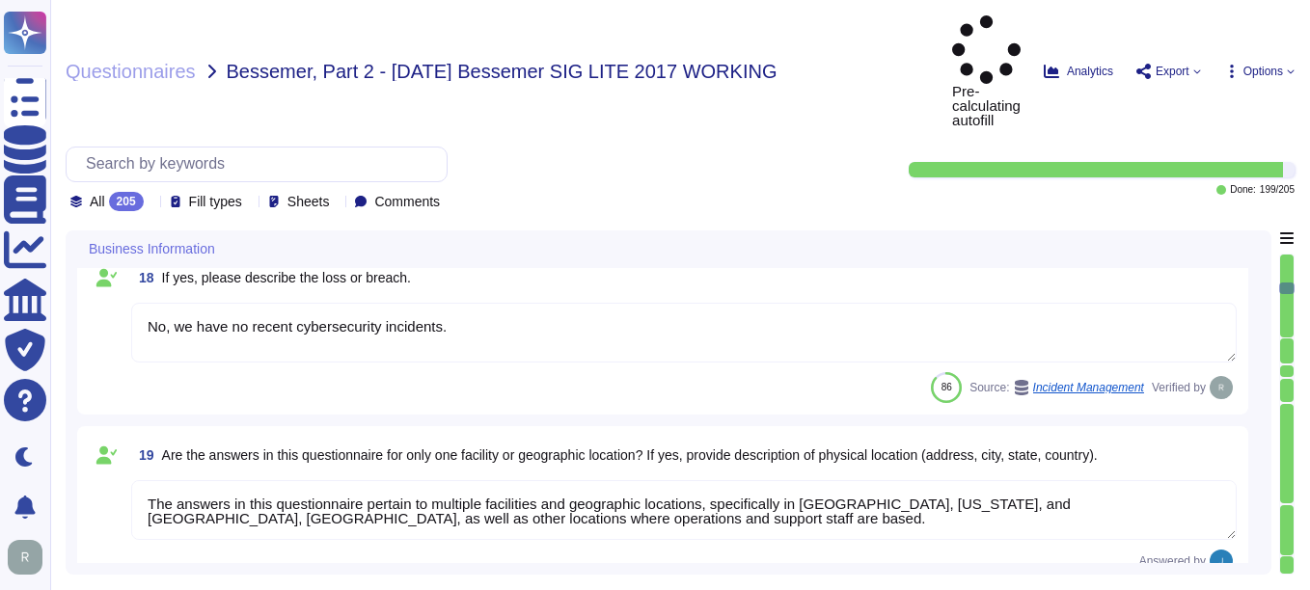
scroll to position [2, 0]
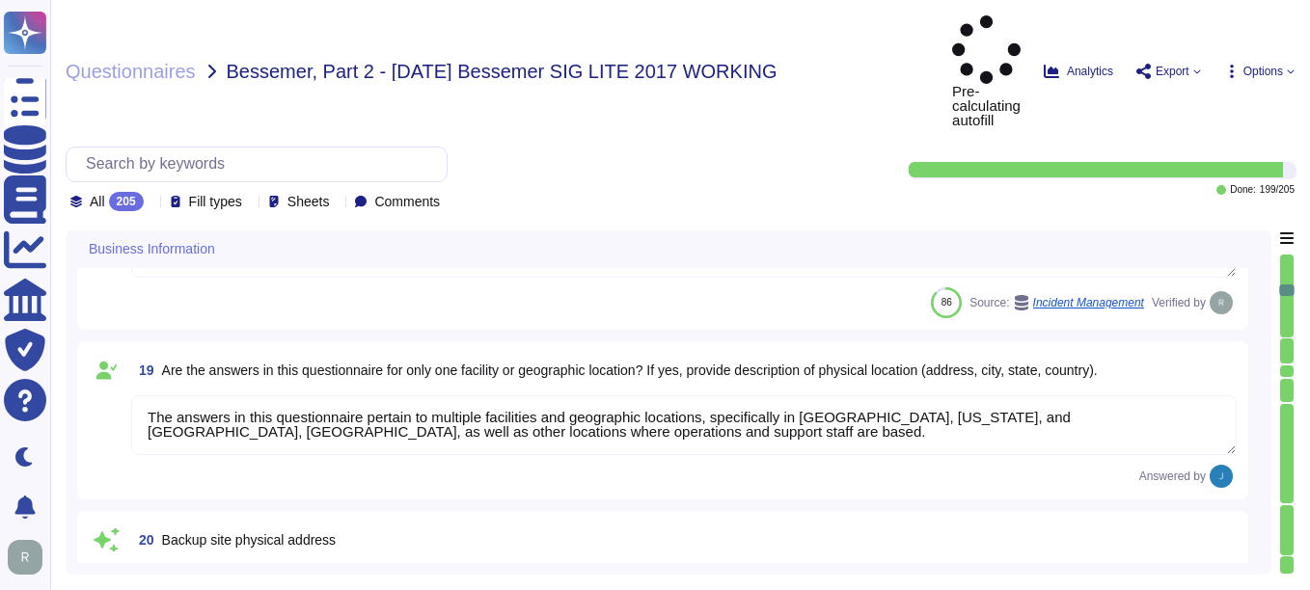
type textarea "Yes, the service being provided is a Software as a Service (SaaS). It involves …"
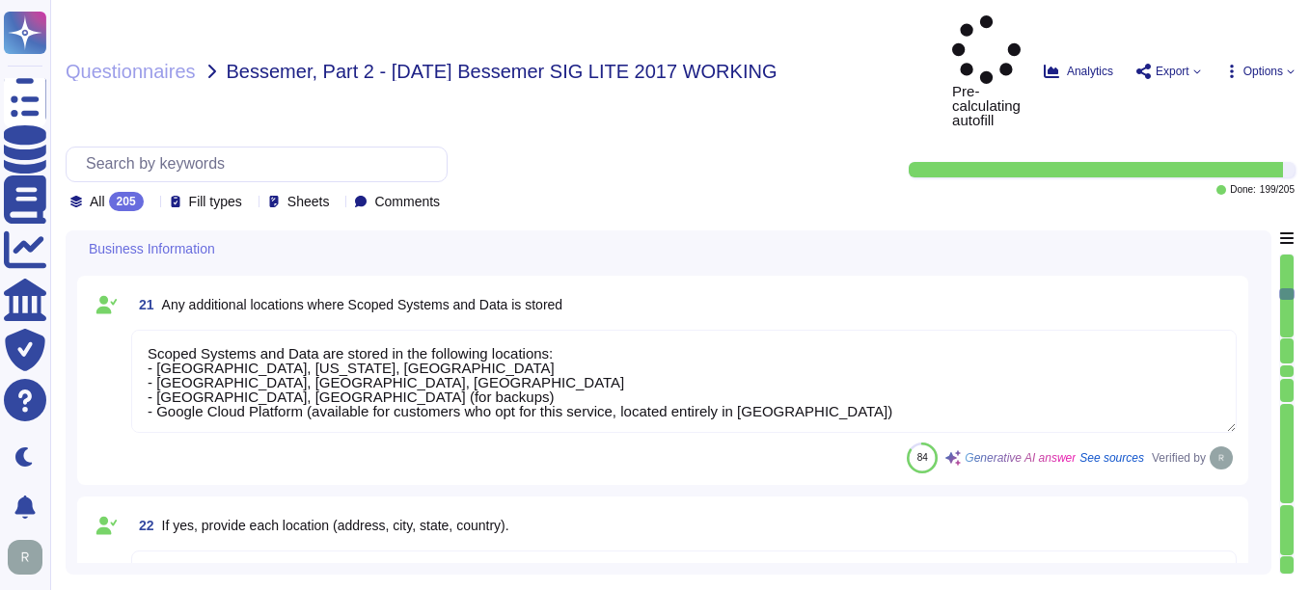
scroll to position [3279, 0]
type textarea "Yes, we provide technology and software applications. Our services include a So…"
type textarea "Sectigo Certificate Manager. Digital certificates."
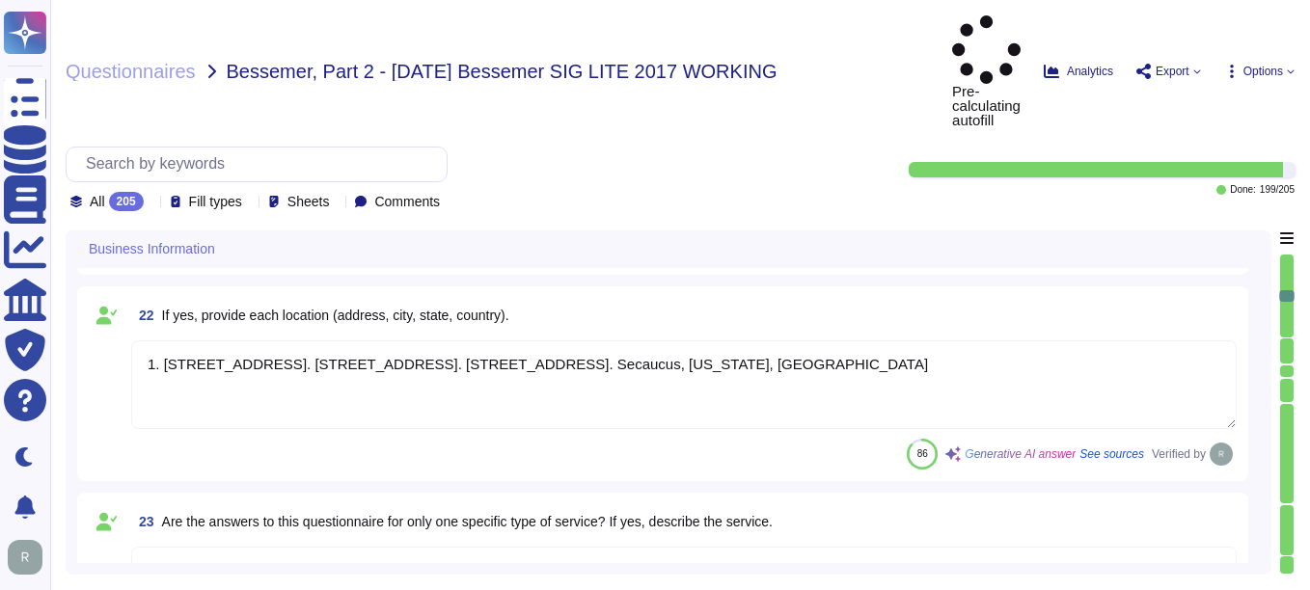
scroll to position [3472, 0]
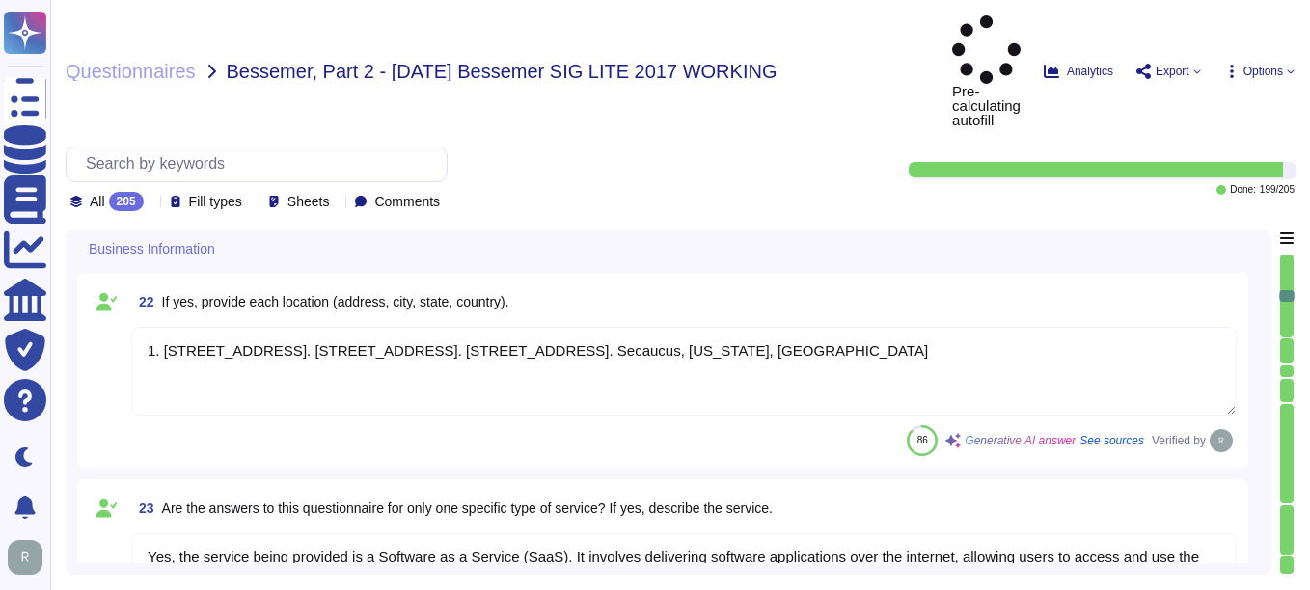
type textarea "All applications developed by Sectigo are based on a Secure Software Developmen…"
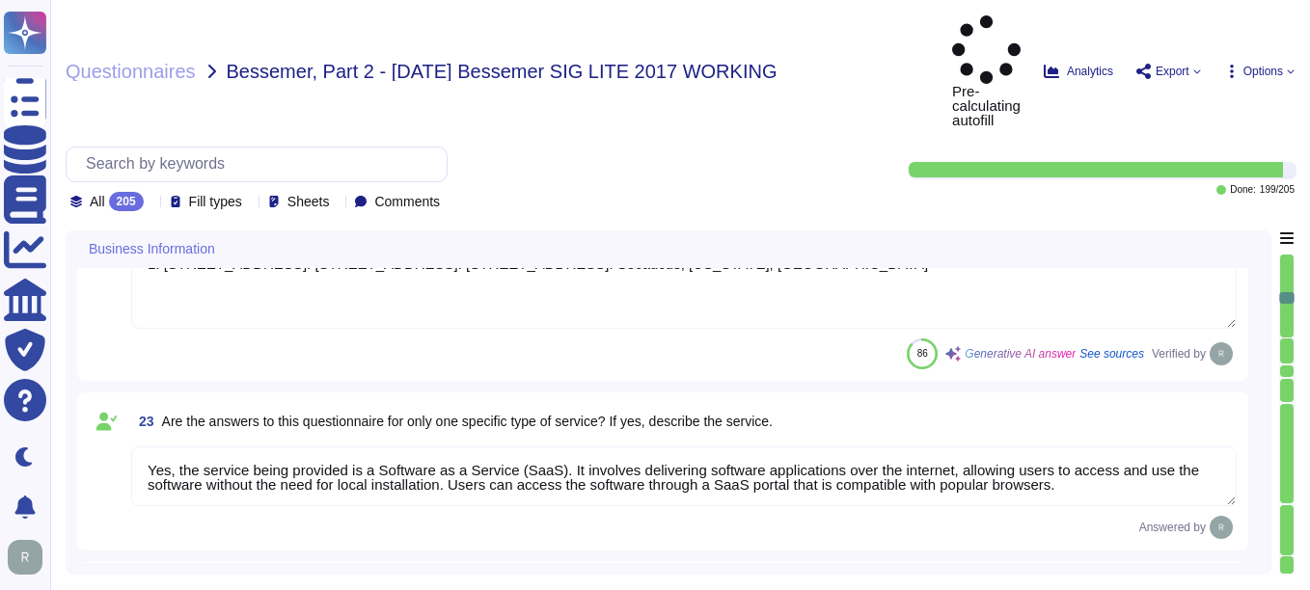
type textarea "The service being provided is a Software as a Service (SaaS). - Software as a S…"
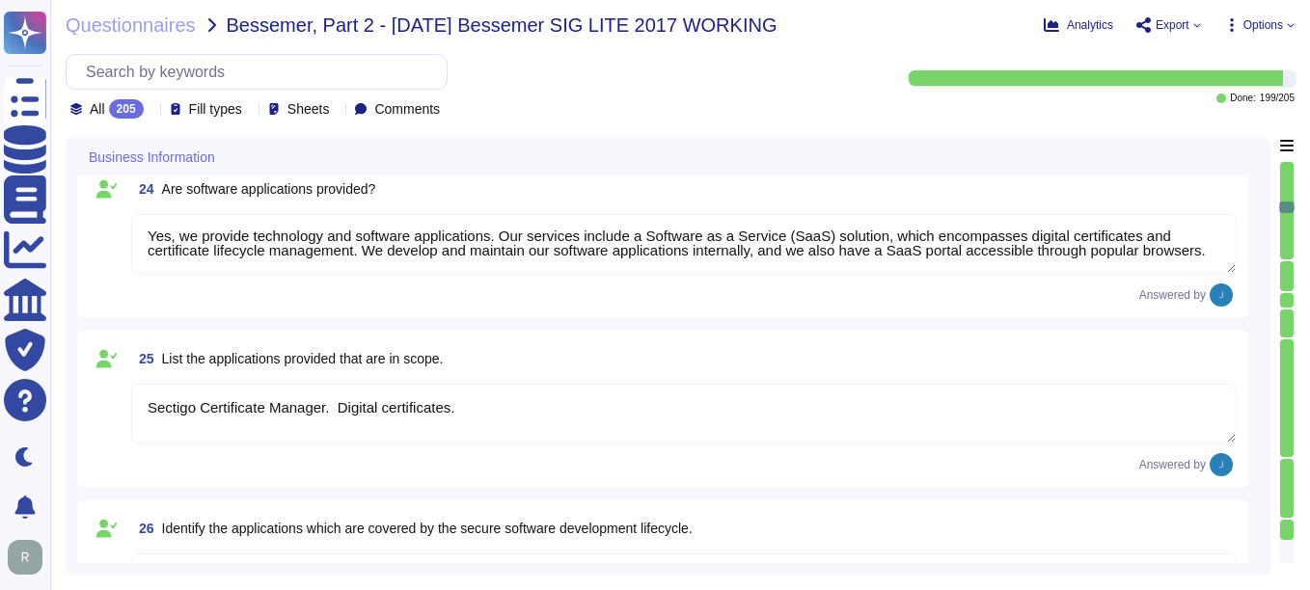
scroll to position [3857, 0]
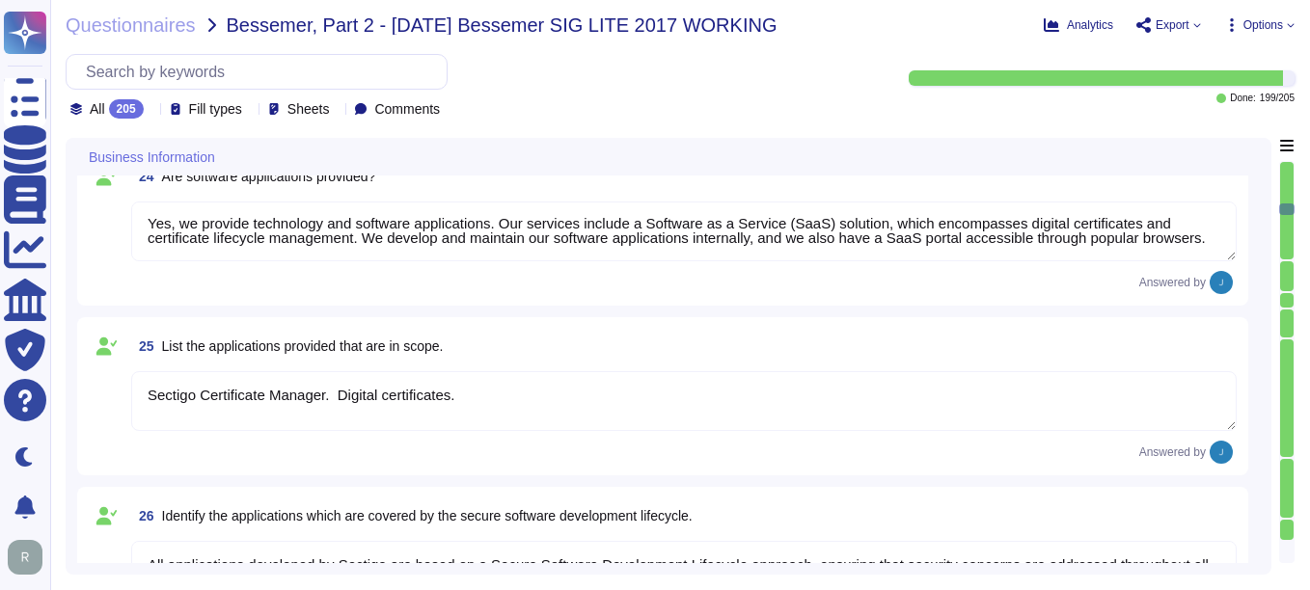
type textarea "N/A"
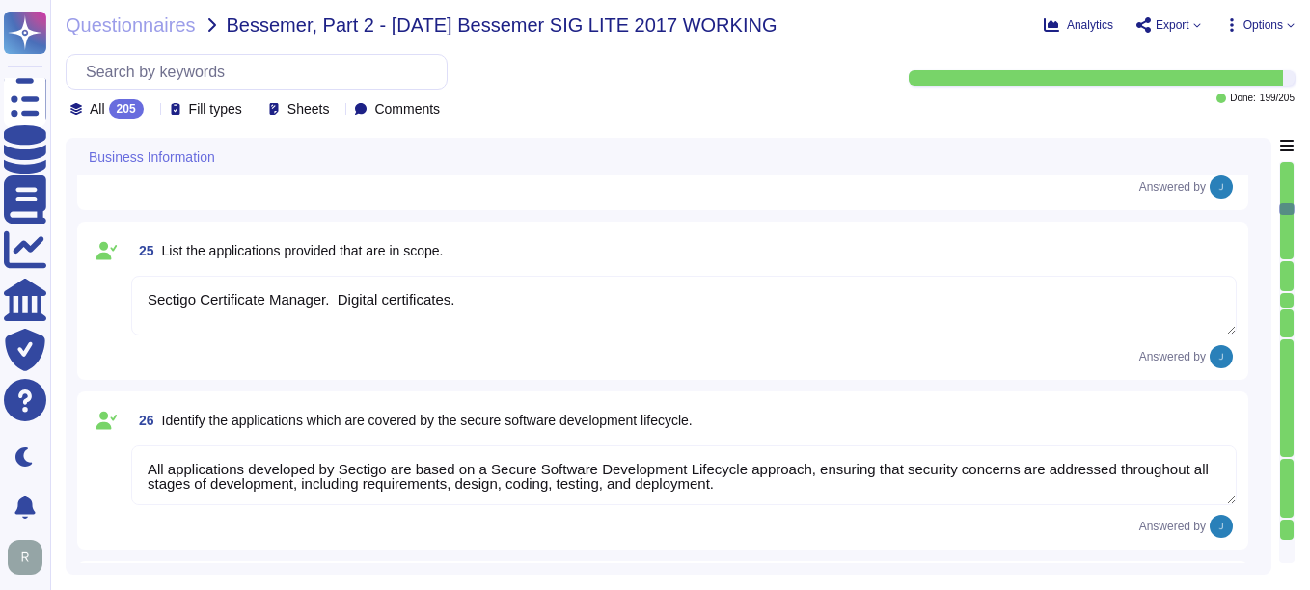
scroll to position [3954, 0]
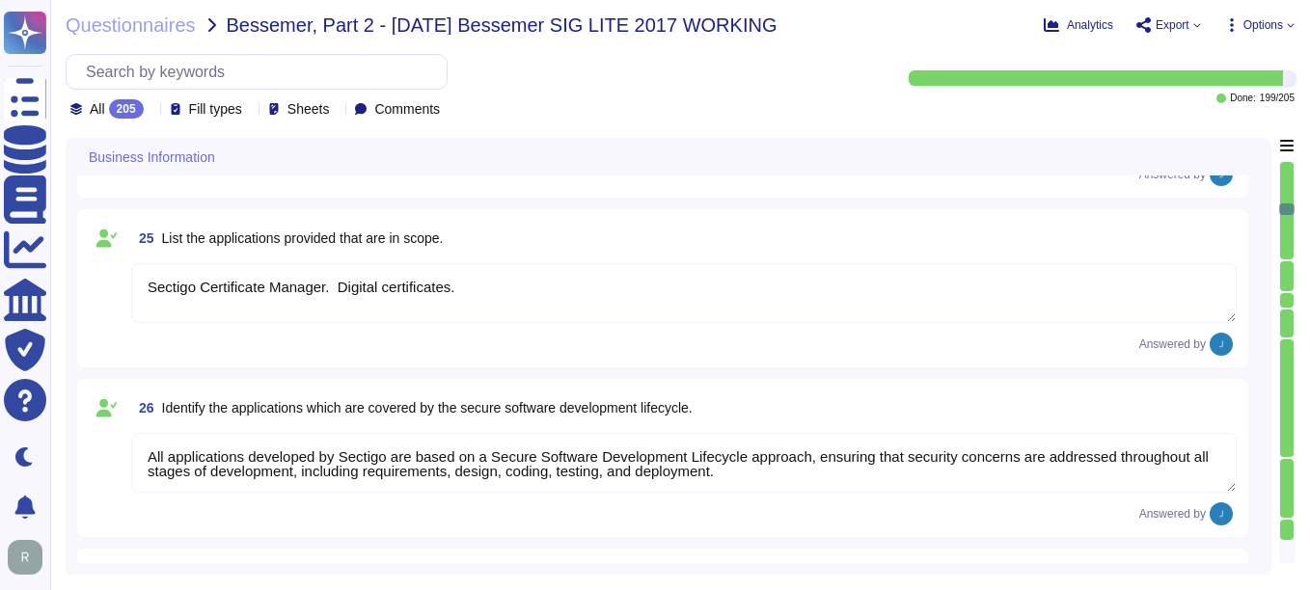
type textarea "Yes"
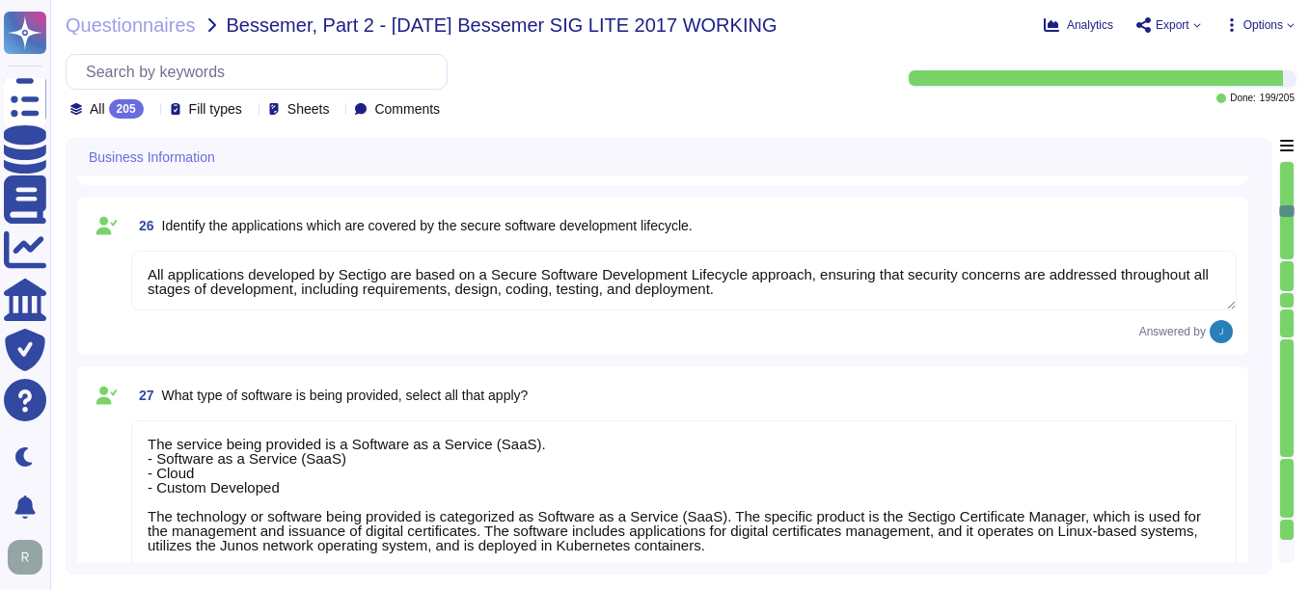
type textarea "Yes"
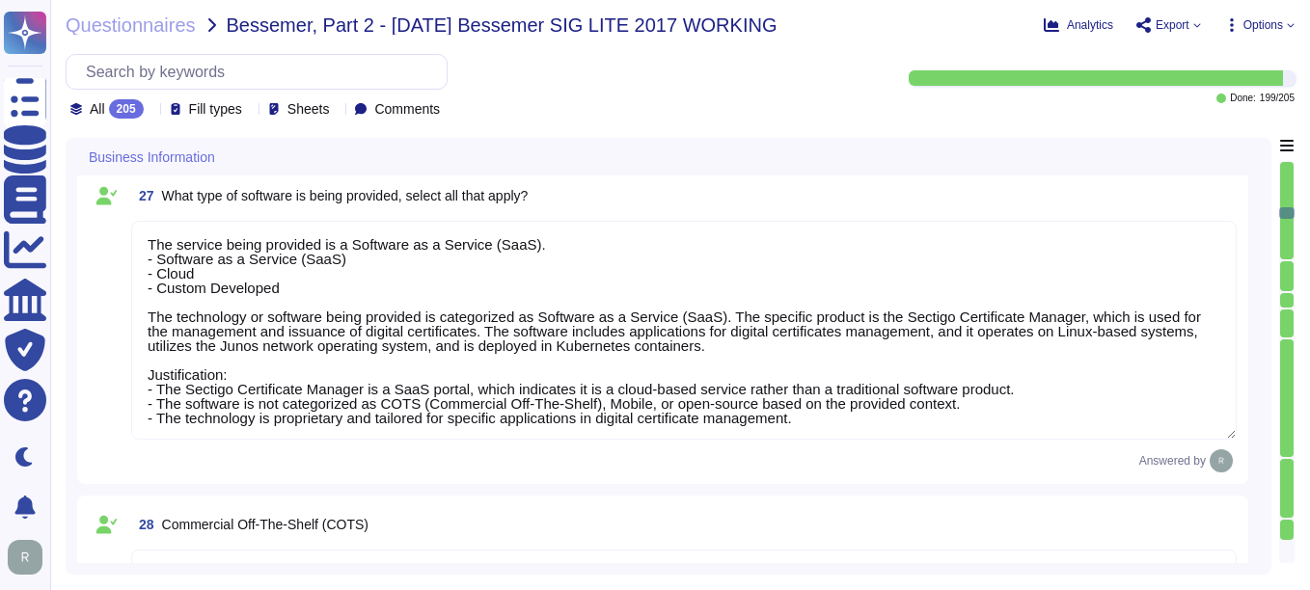
scroll to position [4339, 0]
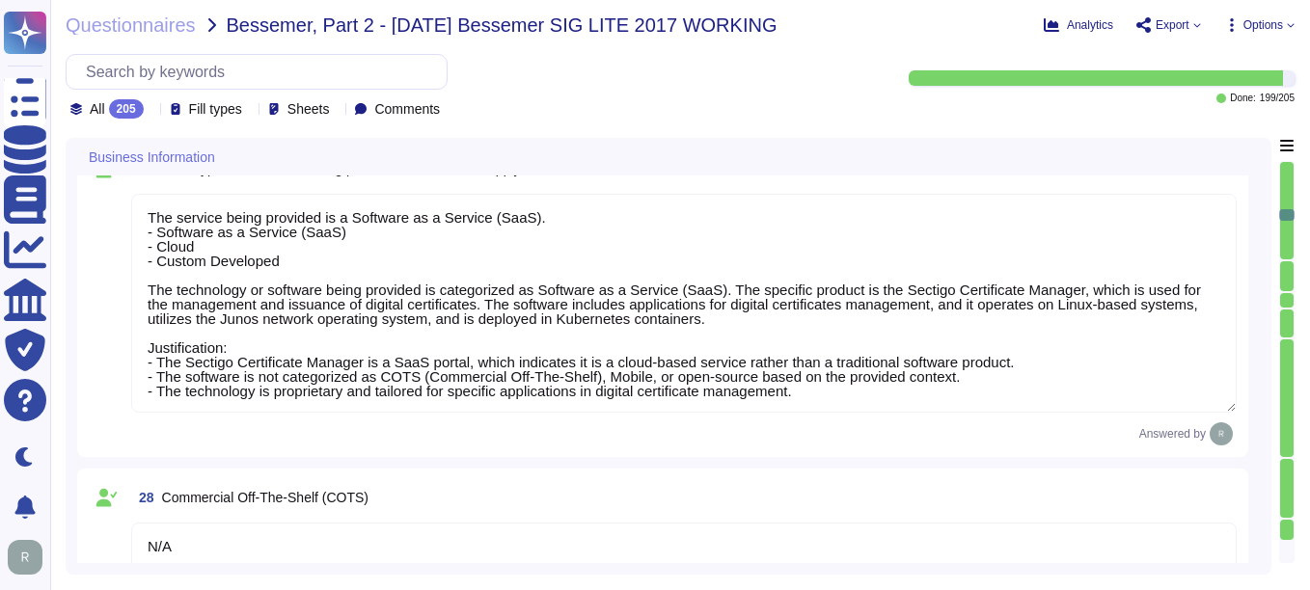
type textarea "N/A"
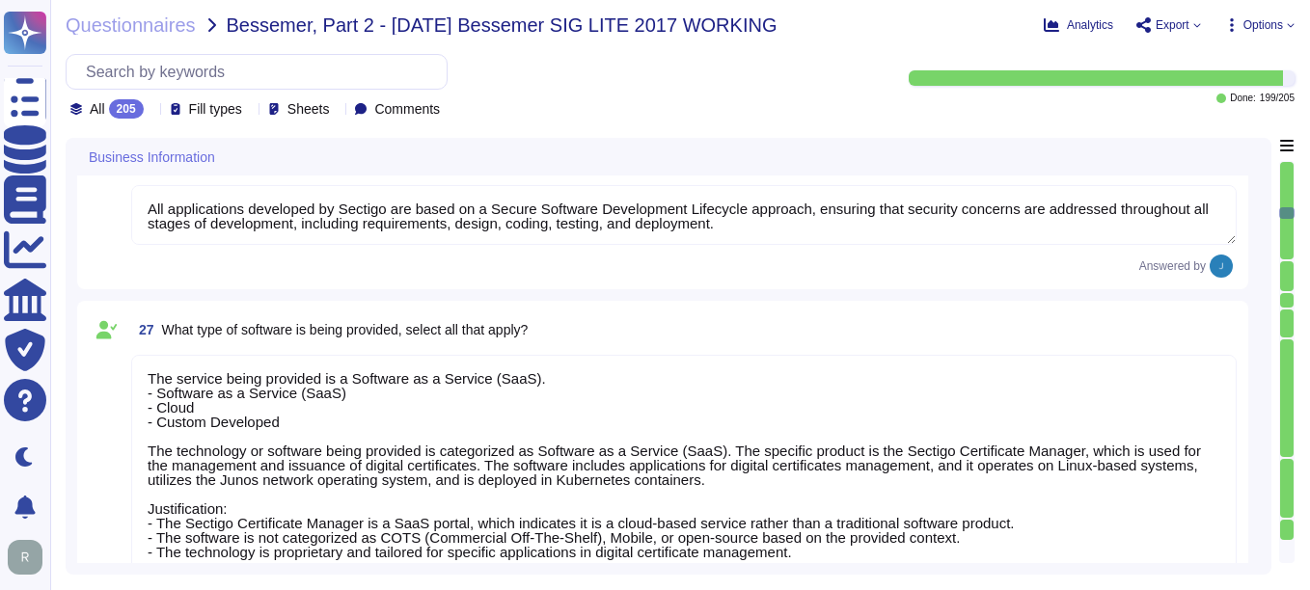
scroll to position [4147, 0]
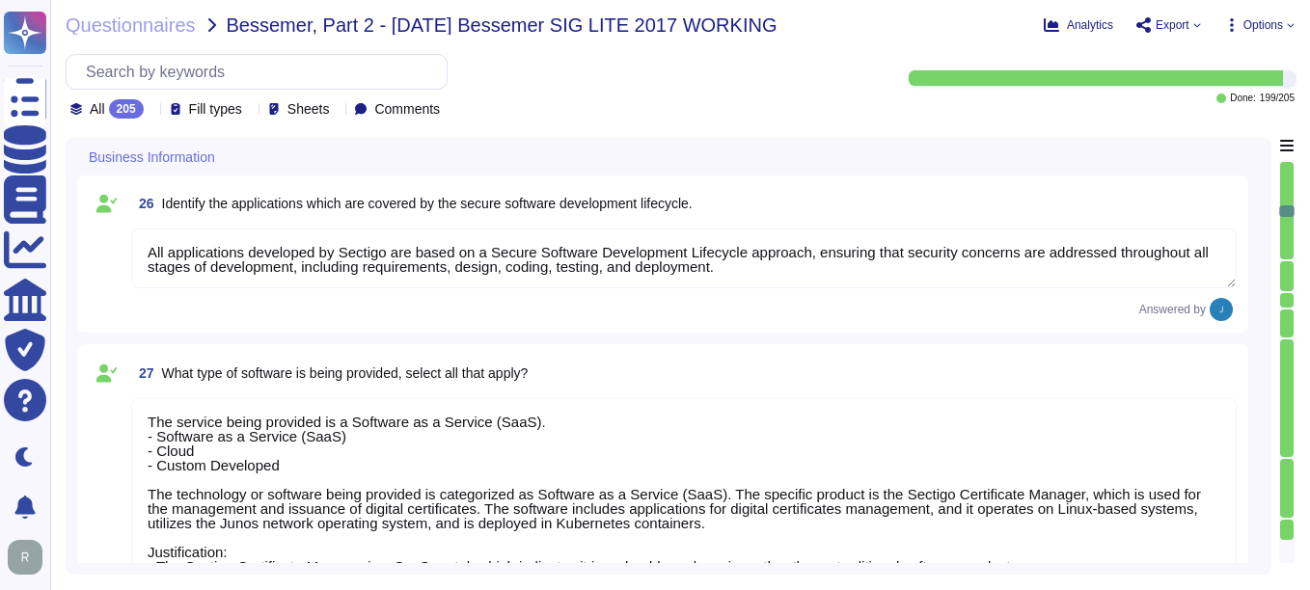
type textarea "Yes, the service being provided is a Software as a Service (SaaS). It involves …"
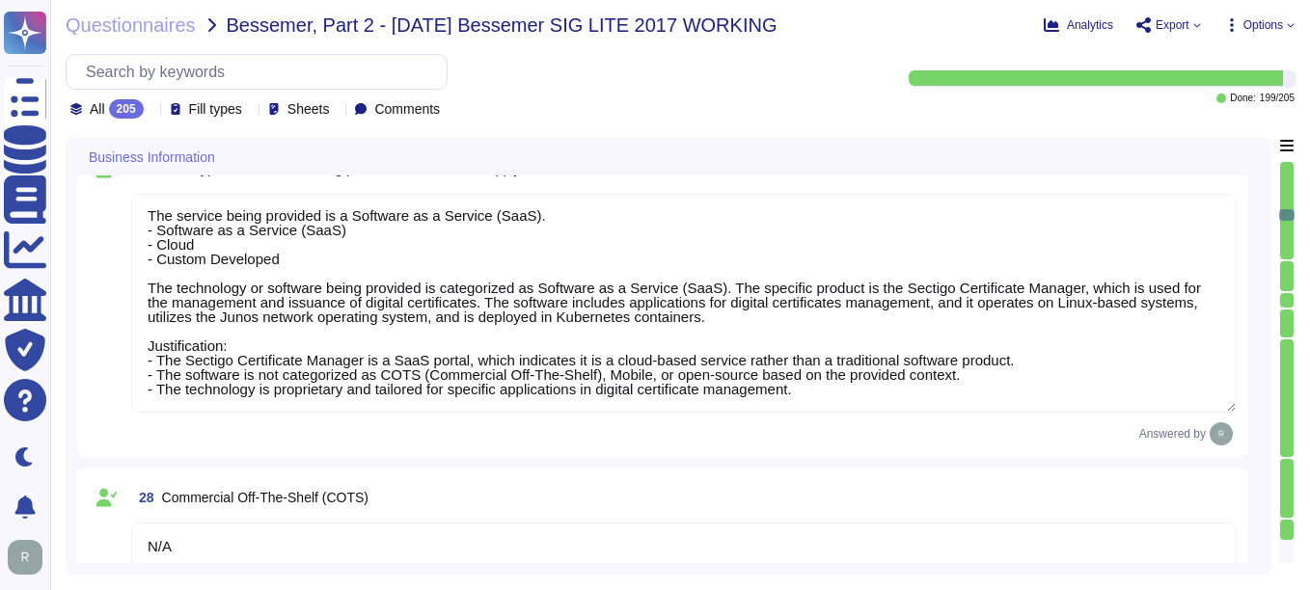
type textarea "N/A"
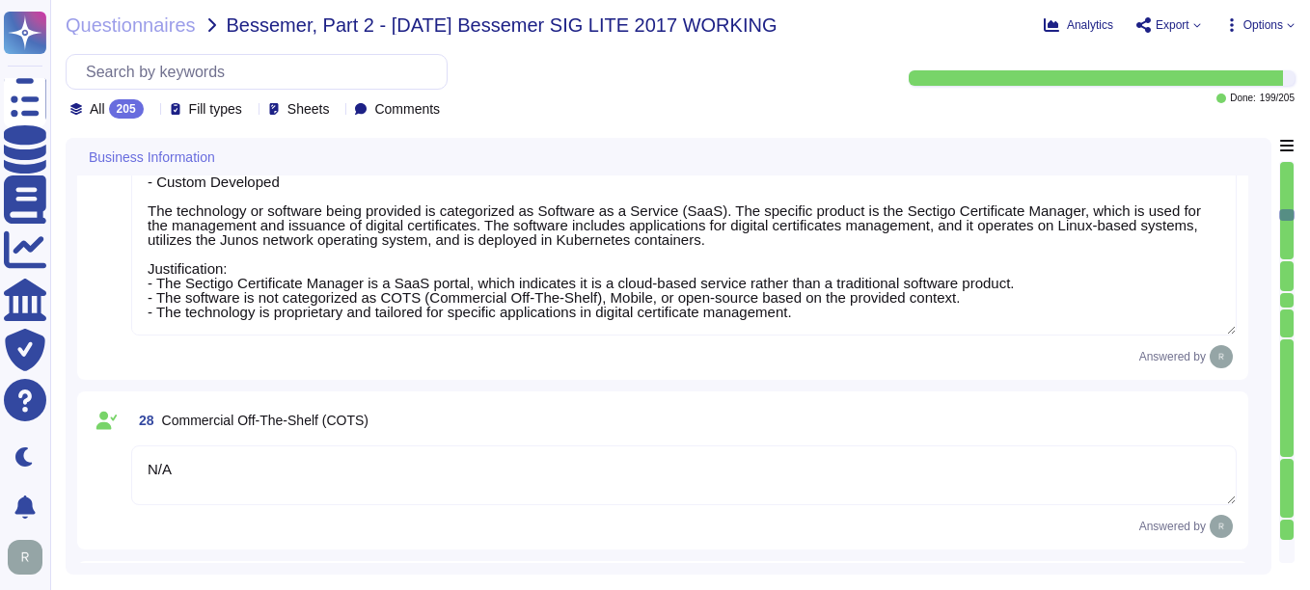
scroll to position [4532, 0]
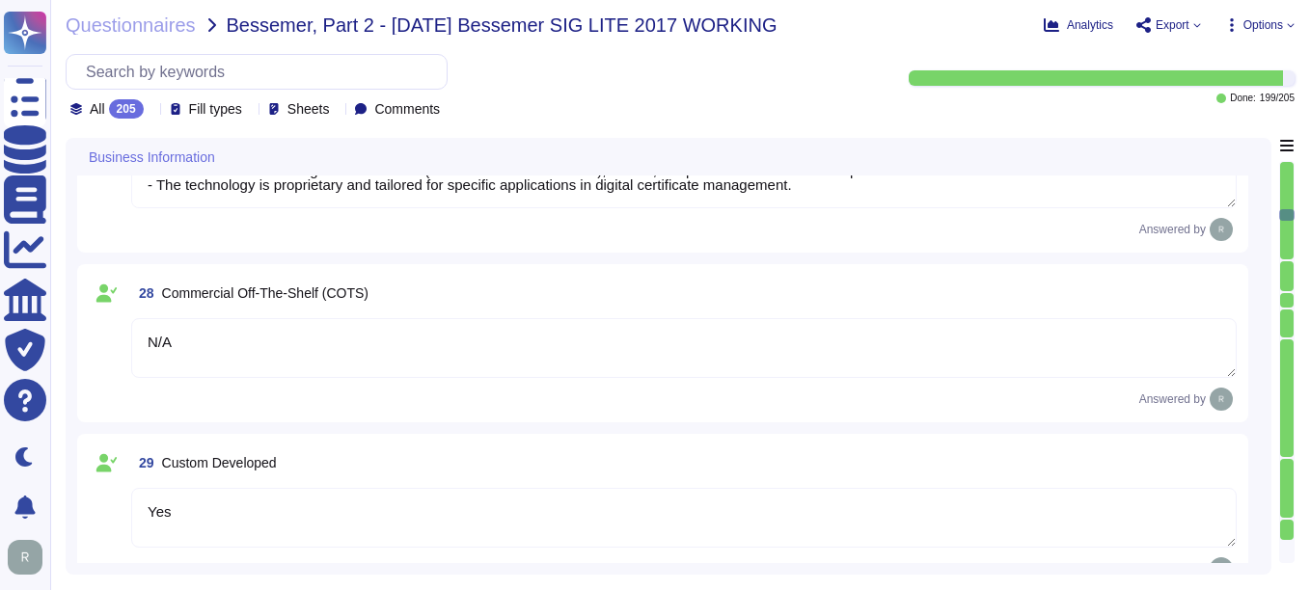
type textarea "We utilize open-source software and libraries, routinely scanning for vulnerabi…"
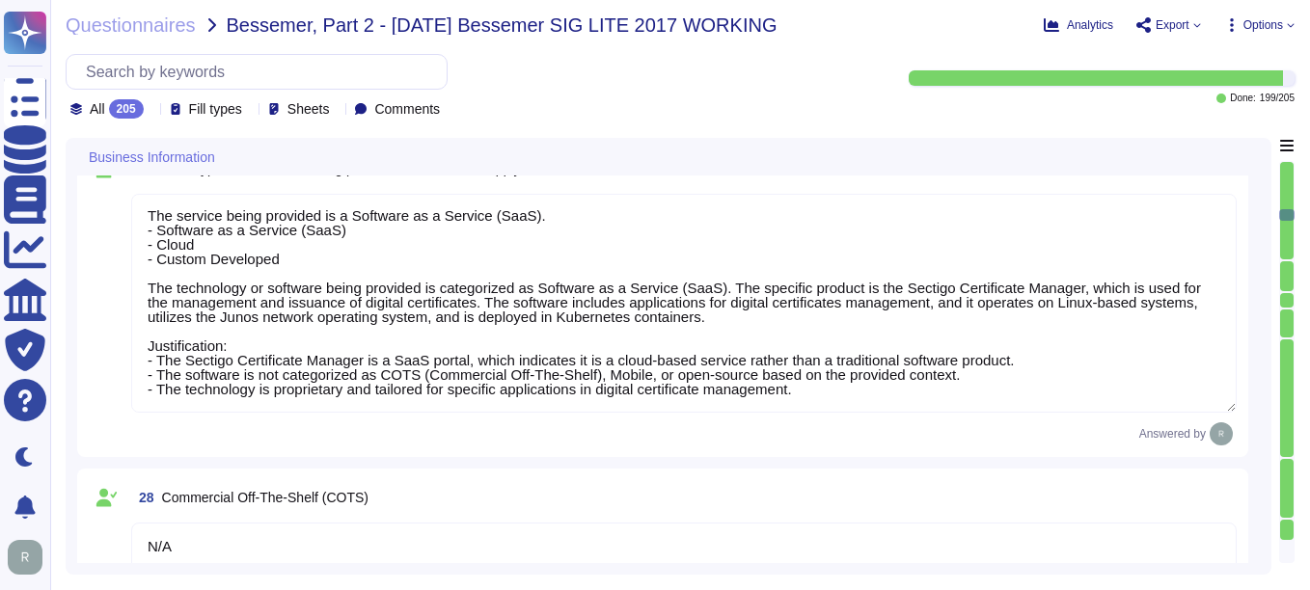
type textarea "Yes, we provide technology and software applications. Our services include a So…"
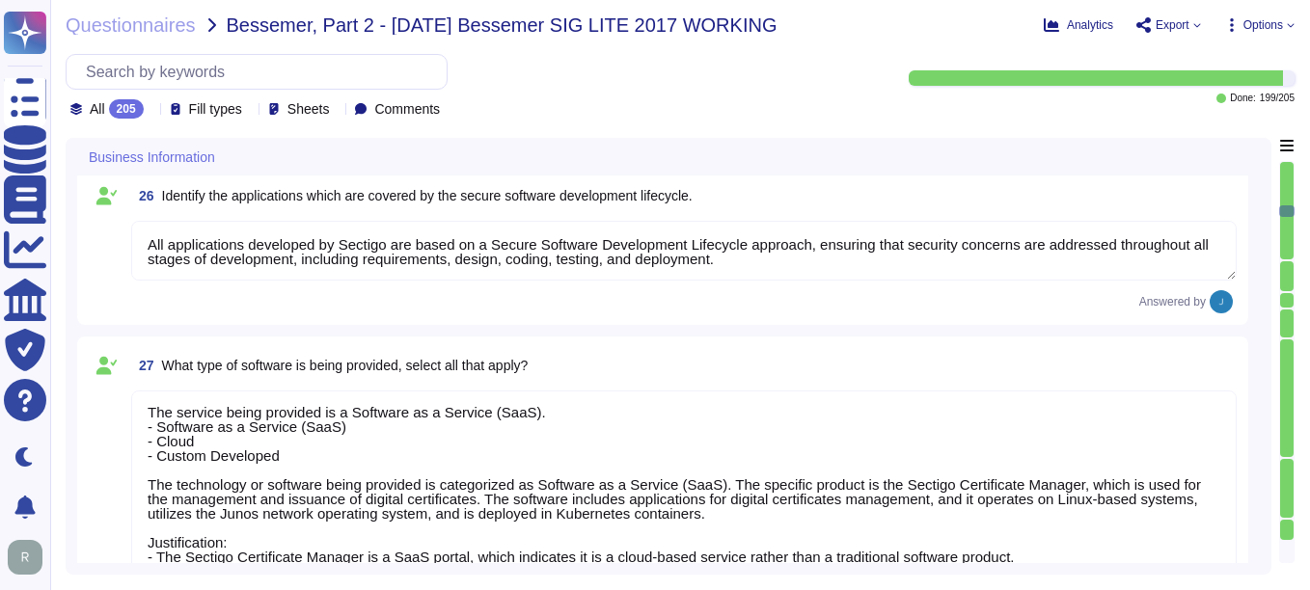
scroll to position [4147, 0]
type textarea "Yes, the service being provided is a Software as a Service (SaaS). It involves …"
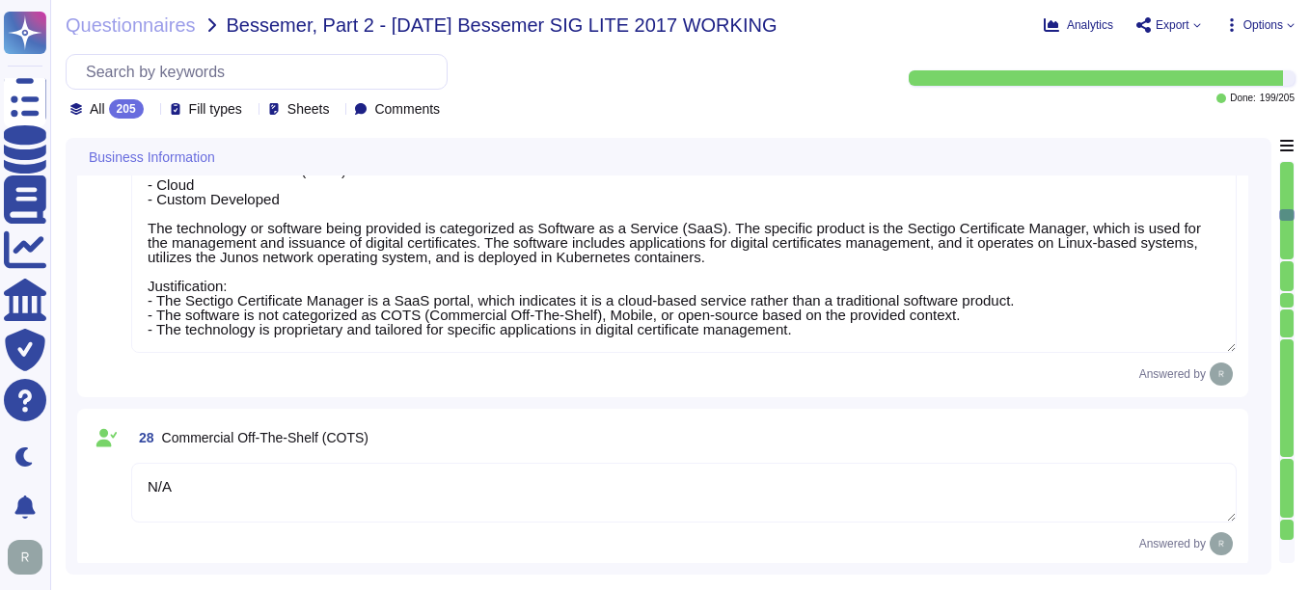
type textarea "N/A"
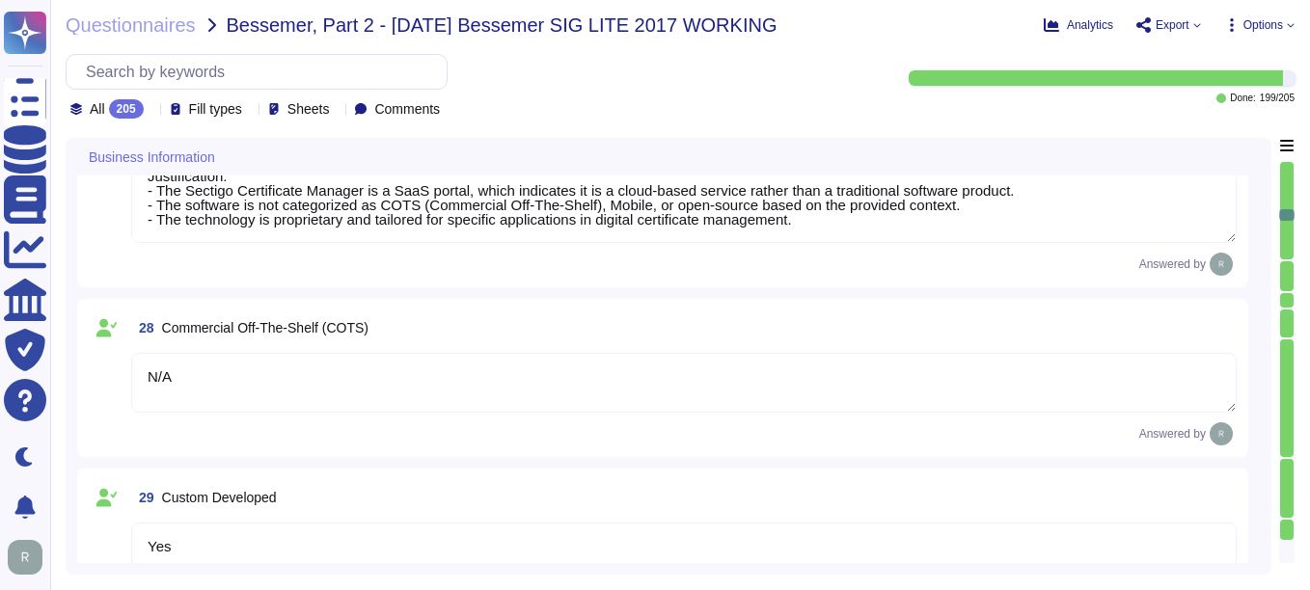
type textarea "We utilize open-source software and libraries, routinely scanning for vulnerabi…"
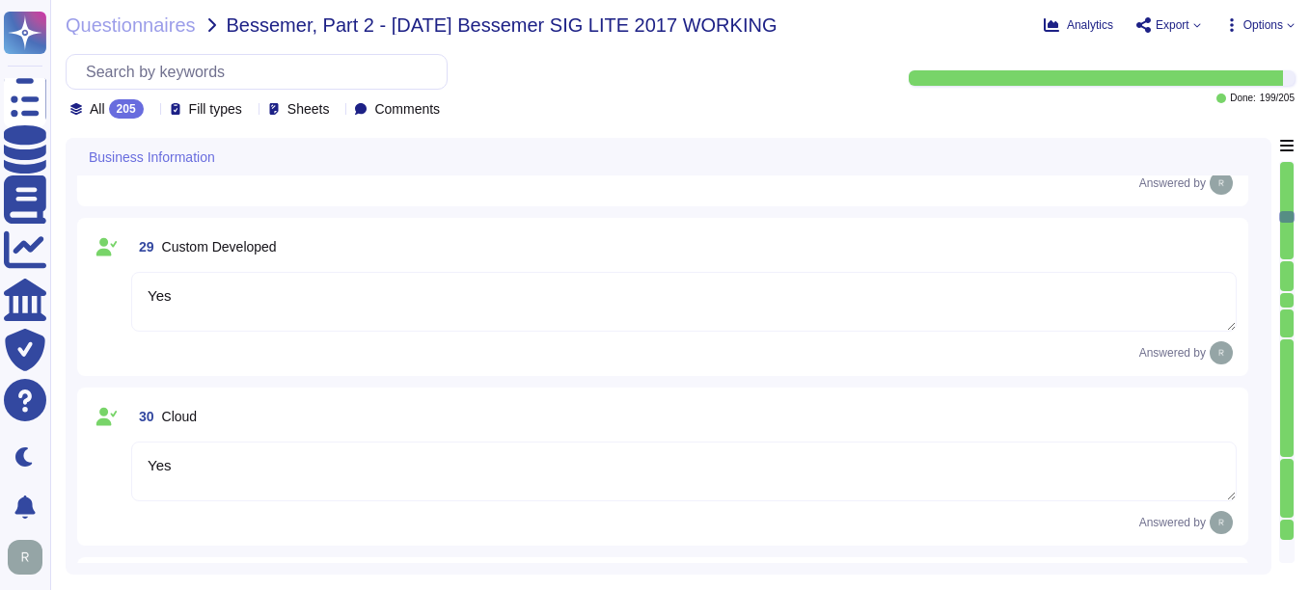
type textarea "None"
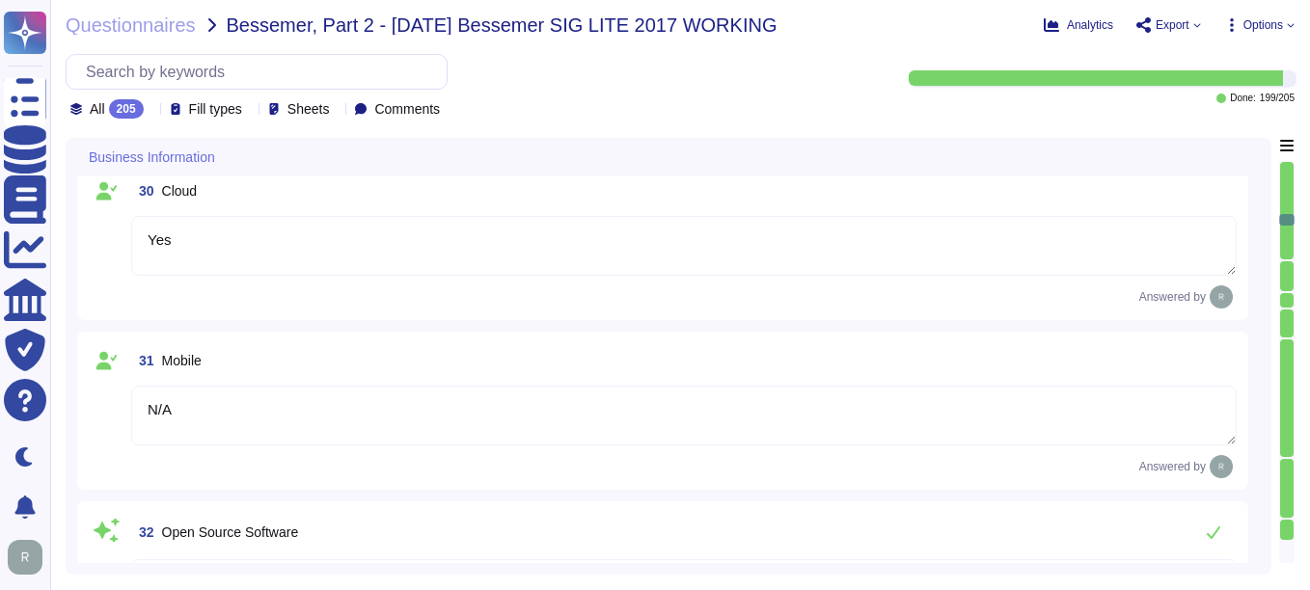
type textarea "Yes, there is a risk assessment program that has been approved by management, c…"
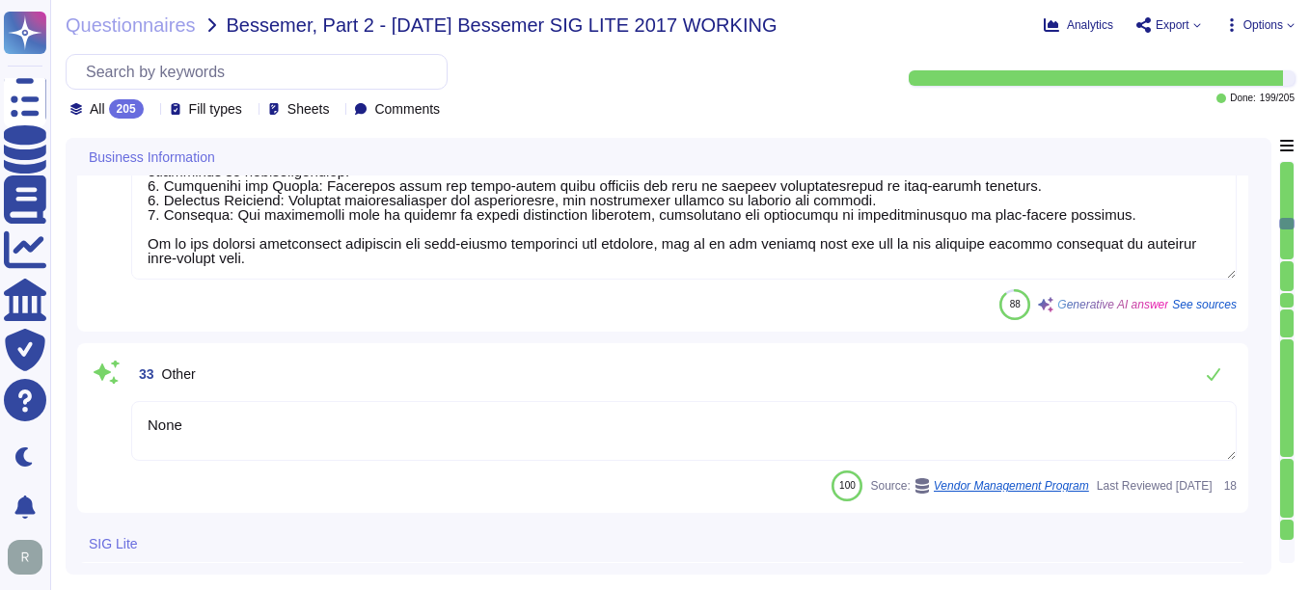
type textarea "Yes, Sectigo has a formal Risk Management process that includes the identificat…"
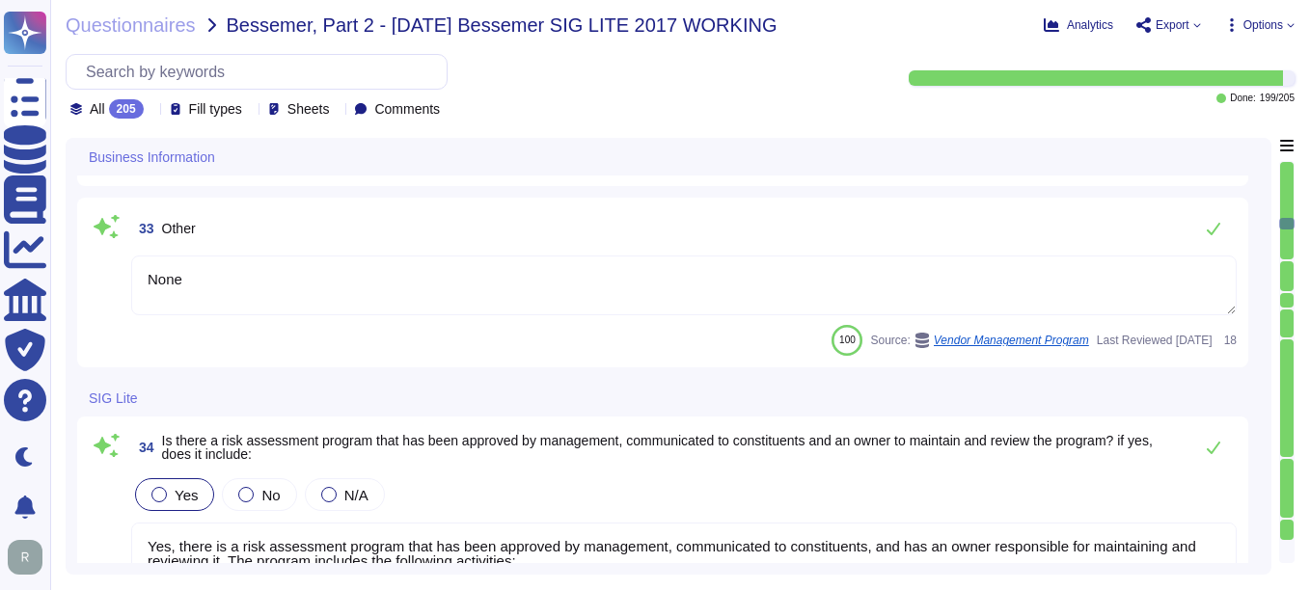
scroll to position [5593, 0]
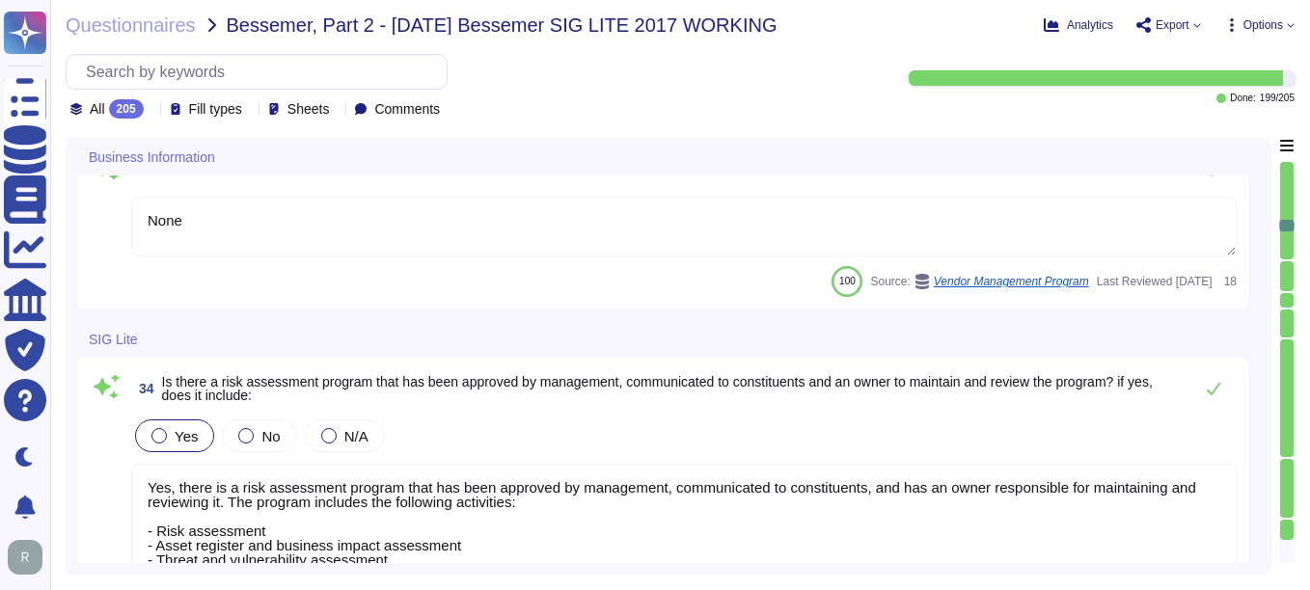
type textarea "Sectigo has a formal Risk Management process that includes assigning an Asset O…"
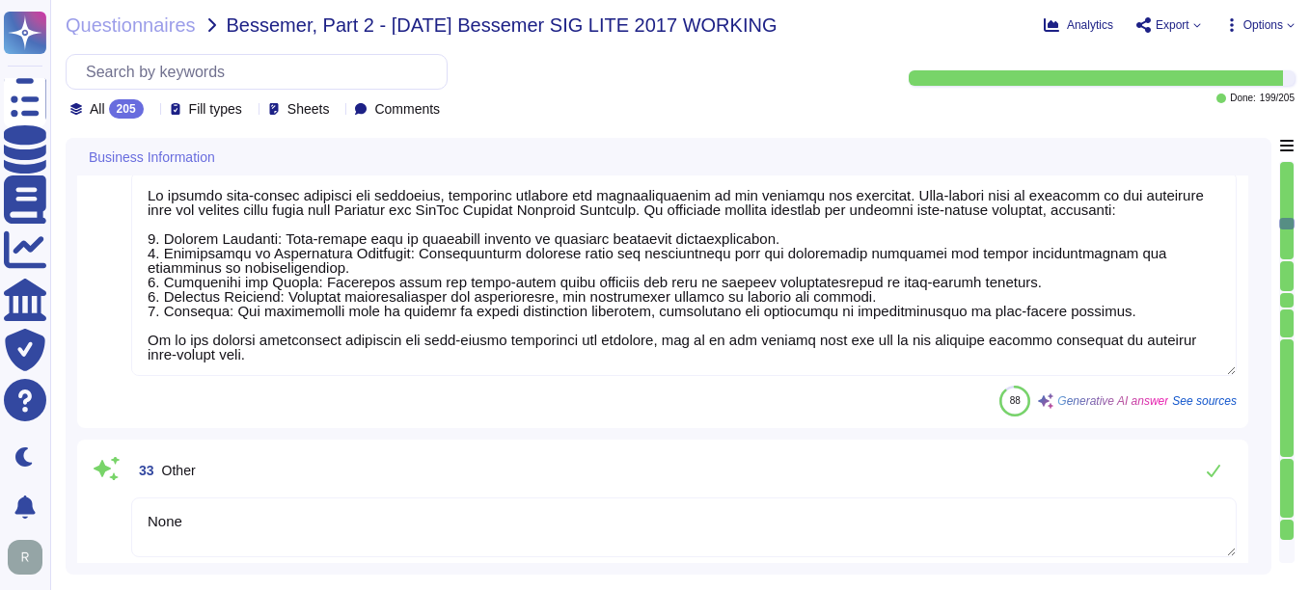
type textarea "Yes"
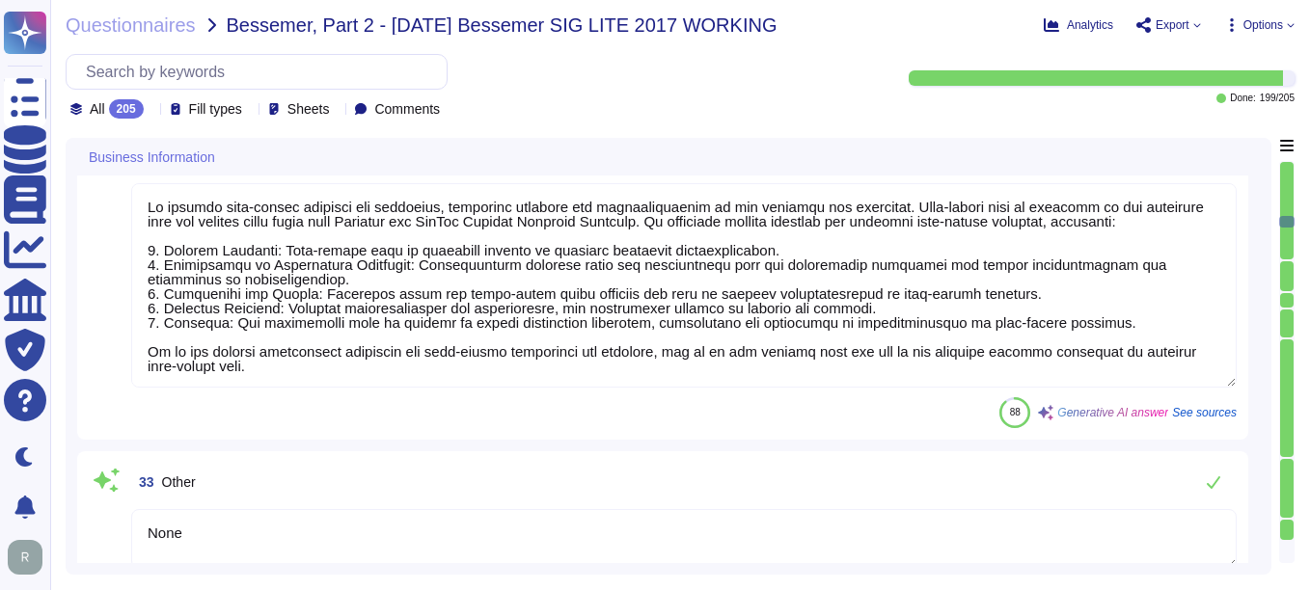
type textarea "Yes"
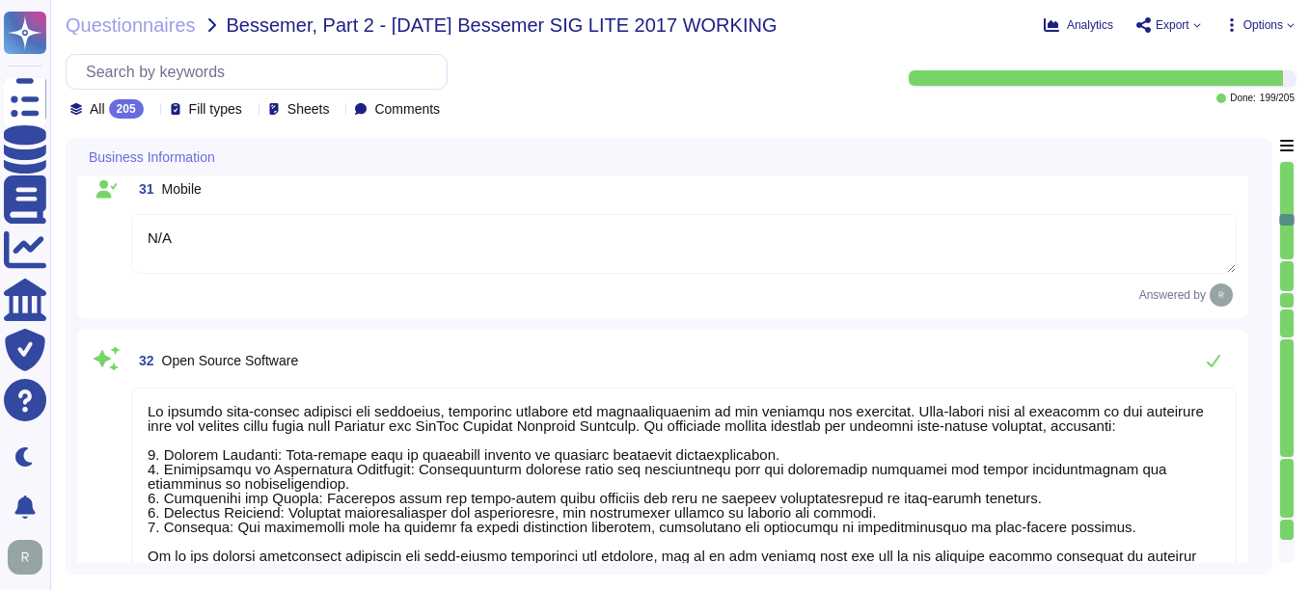
type textarea "N/A"
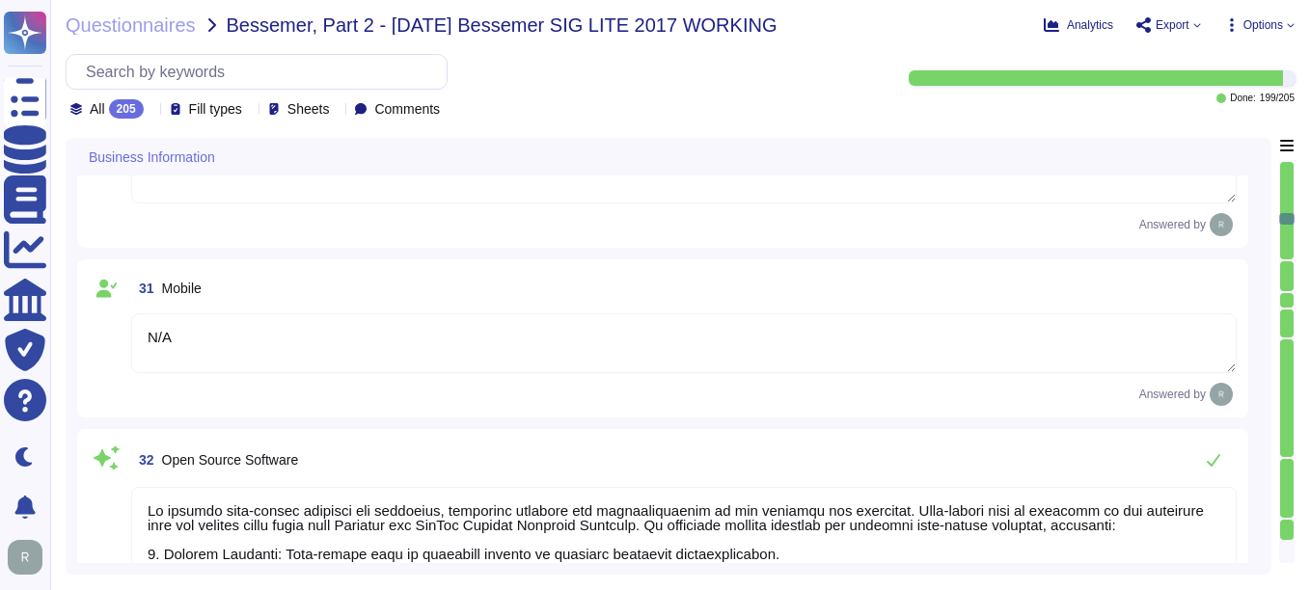
type textarea "The service being provided is a Software as a Service (SaaS). - Software as a S…"
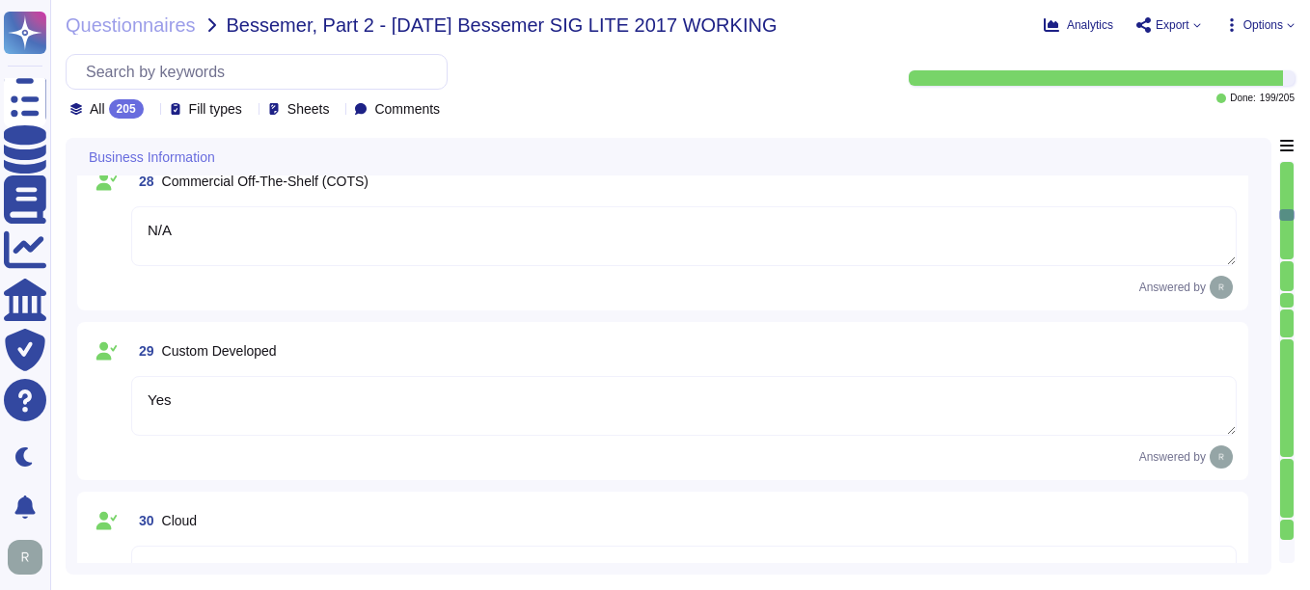
type textarea "All applications developed by Sectigo are based on a Secure Software Developmen…"
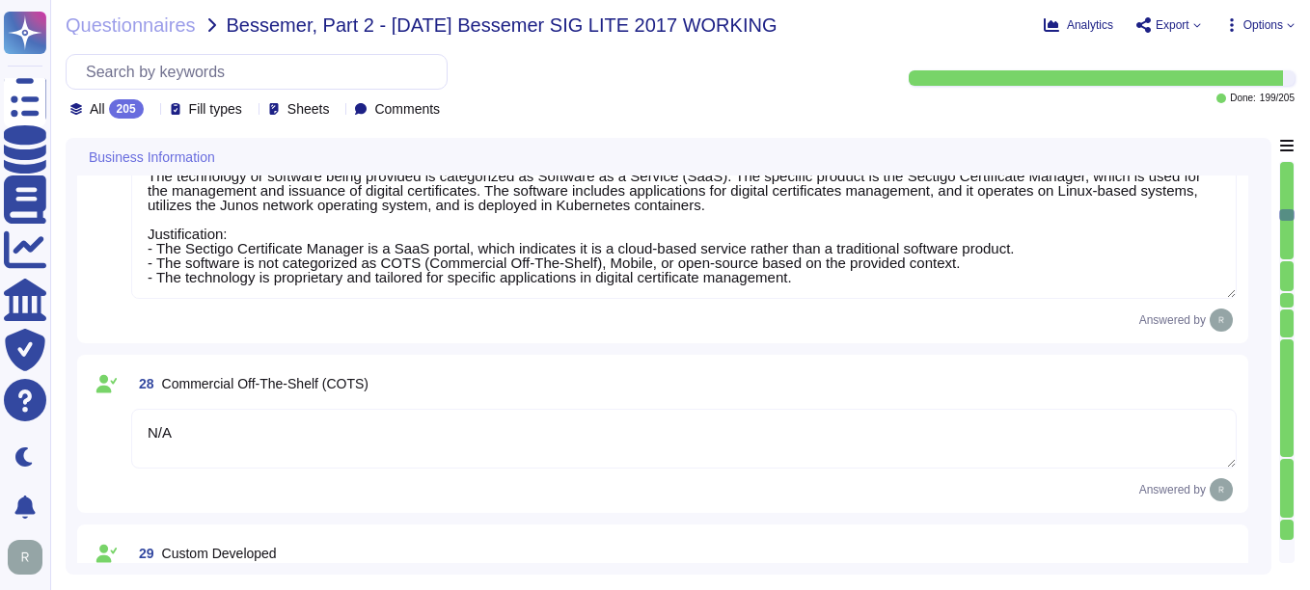
type textarea "Sectigo Certificate Manager. Digital certificates."
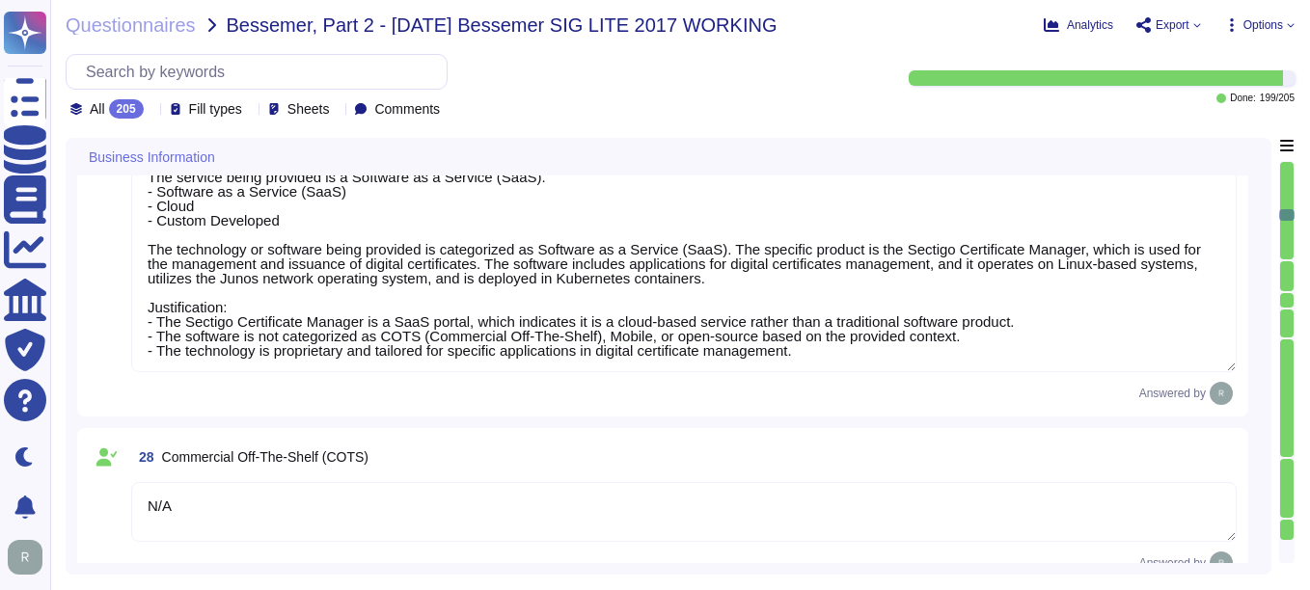
type textarea "Yes, we provide technology and software applications. Our services include a So…"
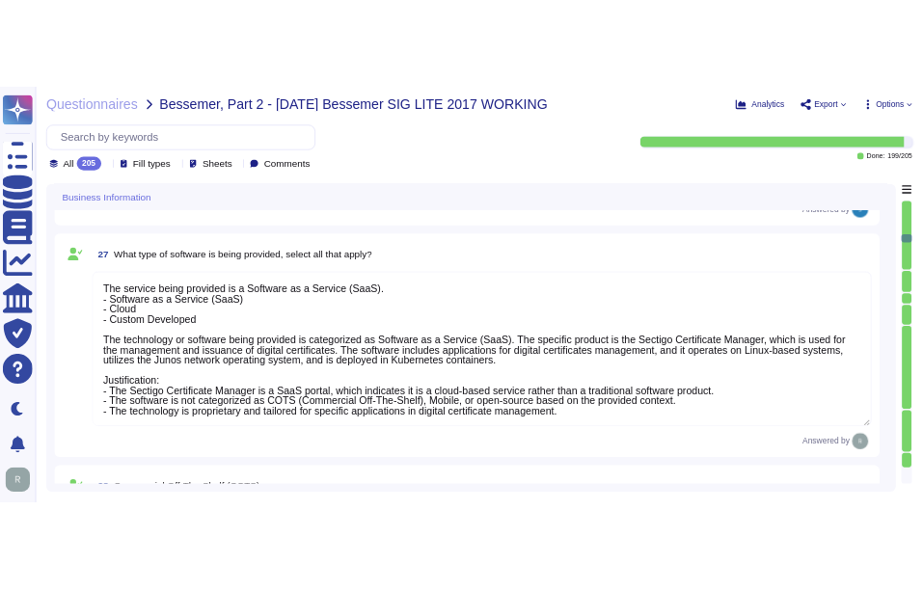
scroll to position [4255, 0]
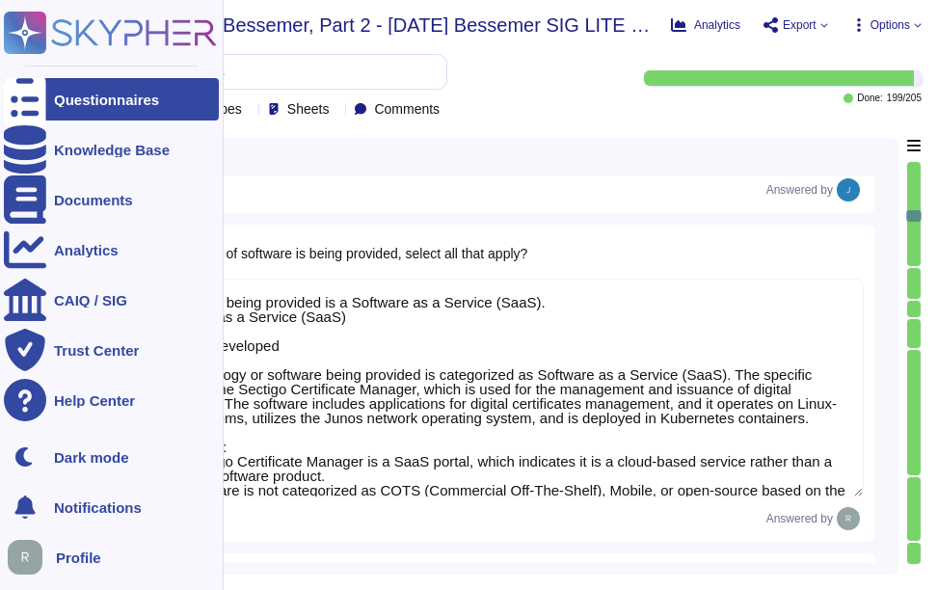
click at [39, 94] on div at bounding box center [25, 99] width 42 height 42
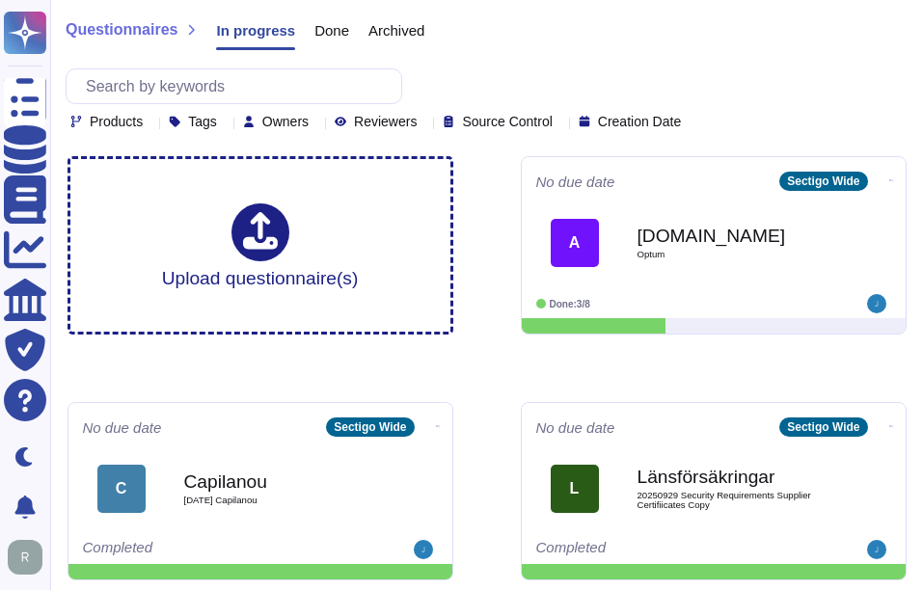
click at [325, 66] on div "Questionnaires In progress Done Archived Products Tags Owners Reviewers Source …" at bounding box center [486, 70] width 873 height 141
click at [288, 98] on input "text" at bounding box center [238, 86] width 325 height 34
paste input "LFAB"
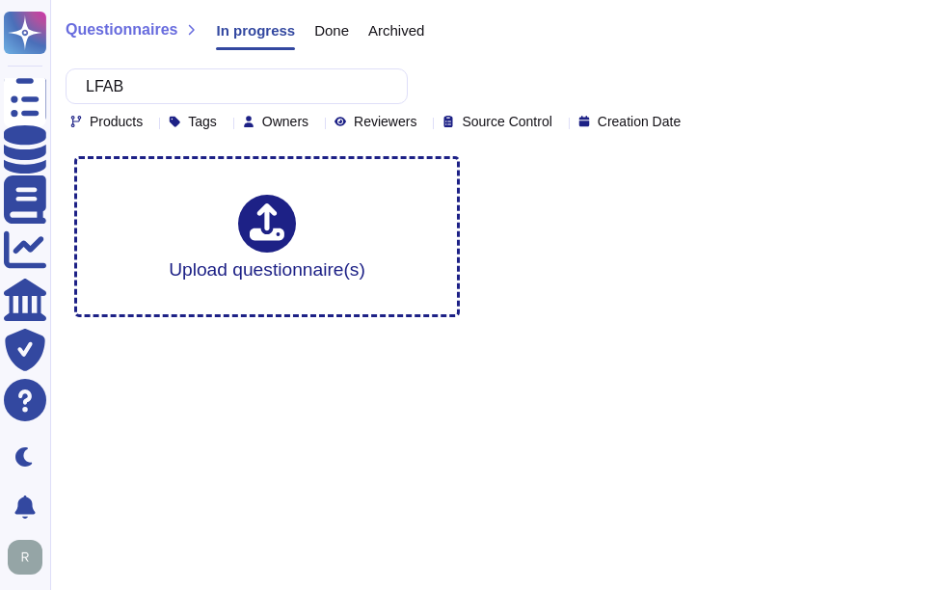
type input "LFAB"
click at [325, 32] on span "Done" at bounding box center [331, 30] width 35 height 14
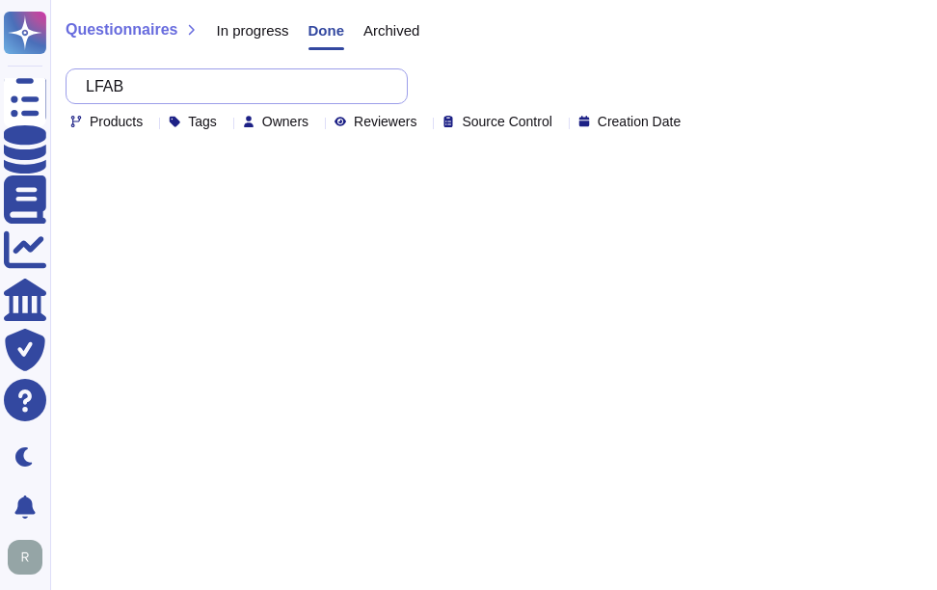
click at [314, 84] on input "LFAB" at bounding box center [231, 86] width 311 height 34
click at [405, 26] on span "Archived" at bounding box center [392, 30] width 56 height 14
click at [321, 81] on input "LFAB" at bounding box center [231, 86] width 311 height 34
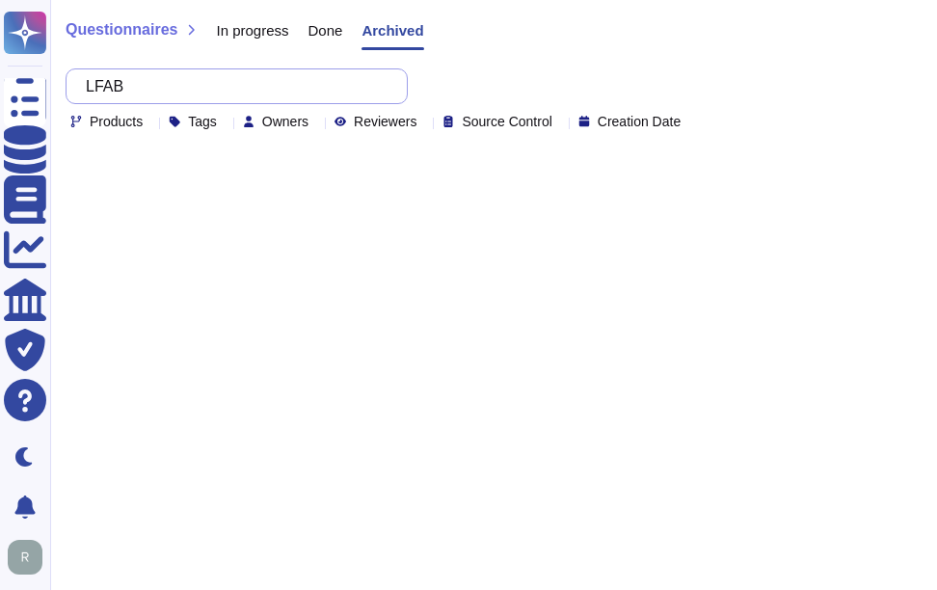
click at [321, 81] on input "LFAB" at bounding box center [231, 86] width 311 height 34
click at [328, 34] on span "Done" at bounding box center [326, 30] width 35 height 14
click at [239, 37] on span "In progress" at bounding box center [252, 30] width 72 height 14
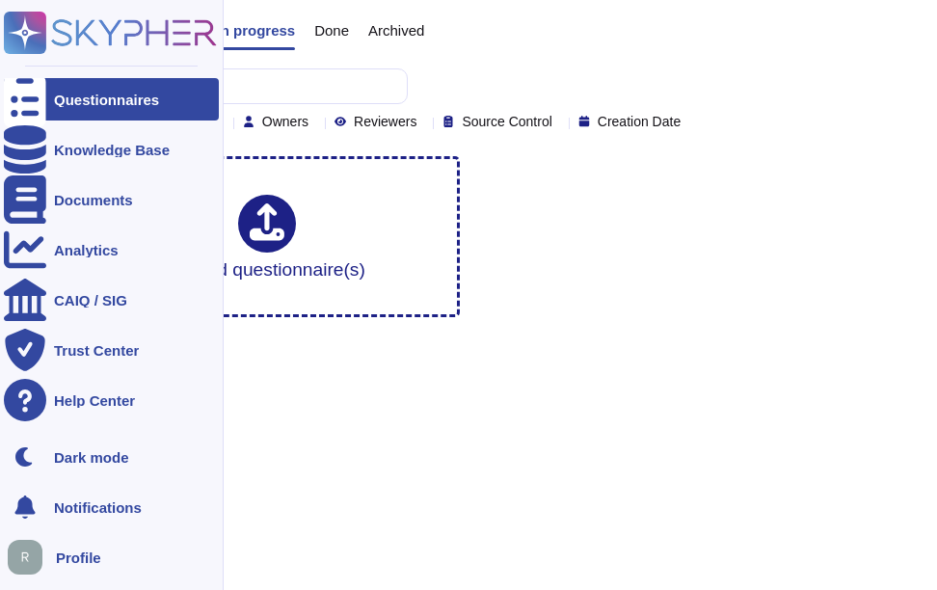
click at [48, 107] on div "Questionnaires" at bounding box center [111, 99] width 215 height 42
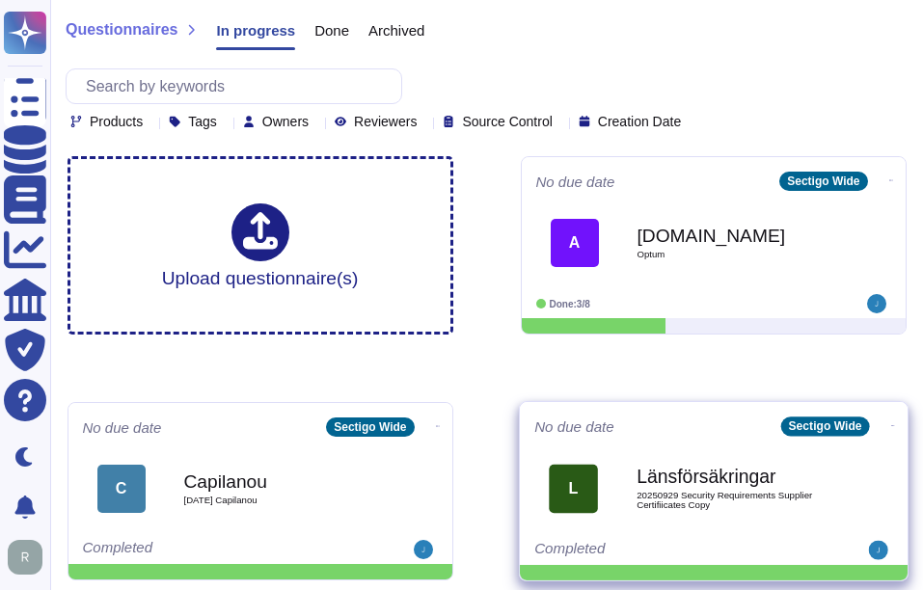
click at [745, 478] on b "Länsförsäkringar" at bounding box center [733, 477] width 195 height 18
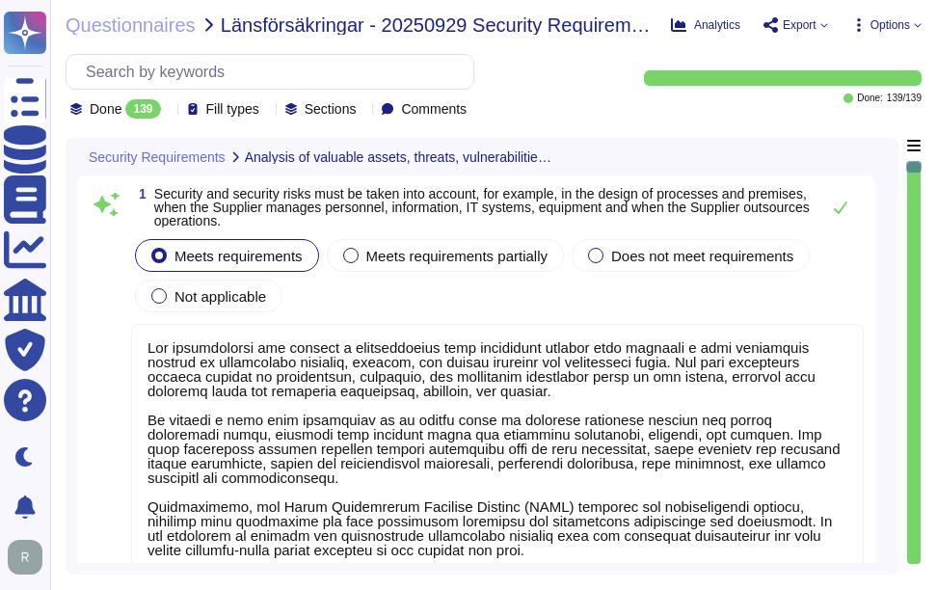
type textarea "Our organization has adopted a comprehensive risk management program that inclu…"
type textarea "We have a dedicated security team that operates 24/7/365, continuously monitori…"
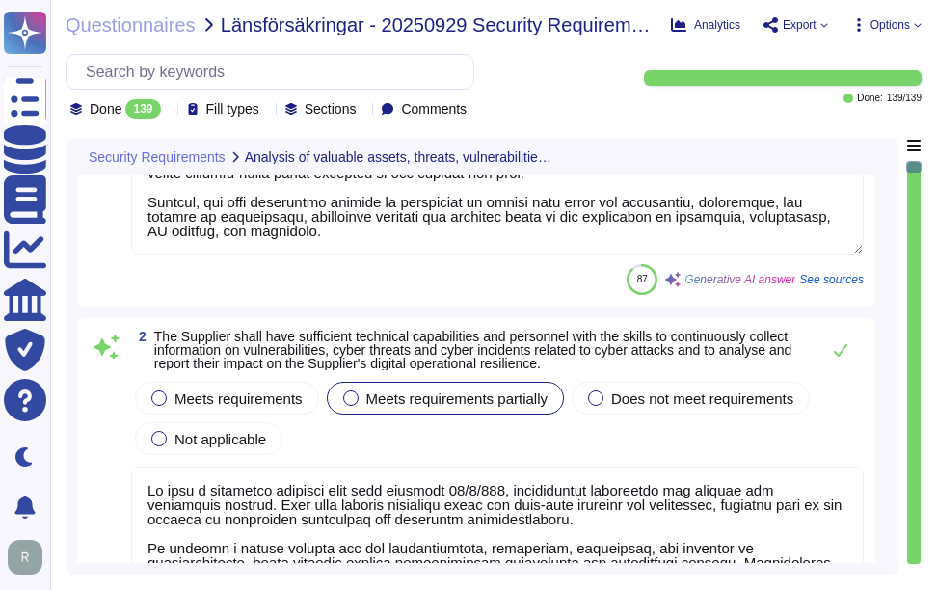
type textarea "We conduct a full risk assessment on an annual basis to identify potential thre…"
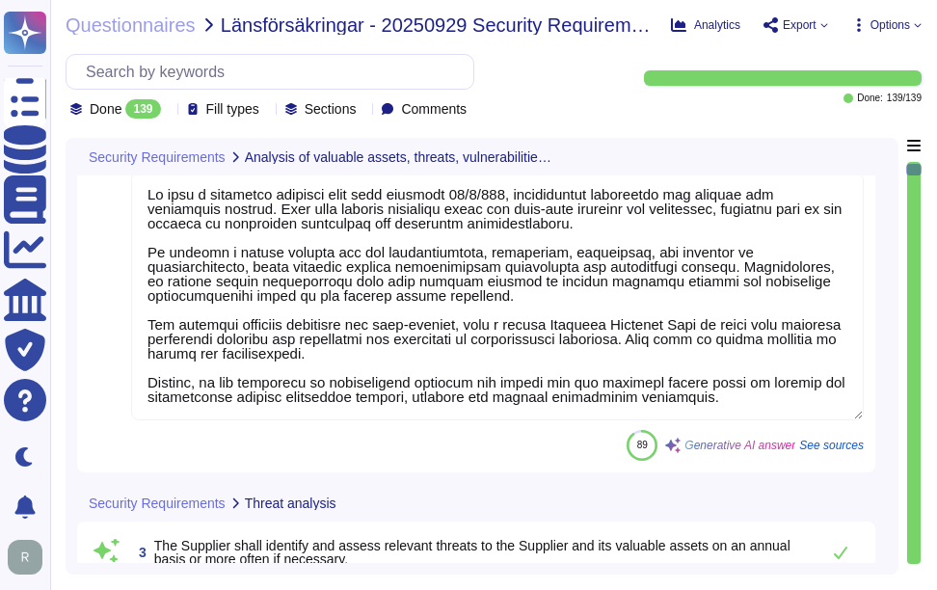
type textarea "Sectigo performs regular vulnerability assessments to identify valuable assets,…"
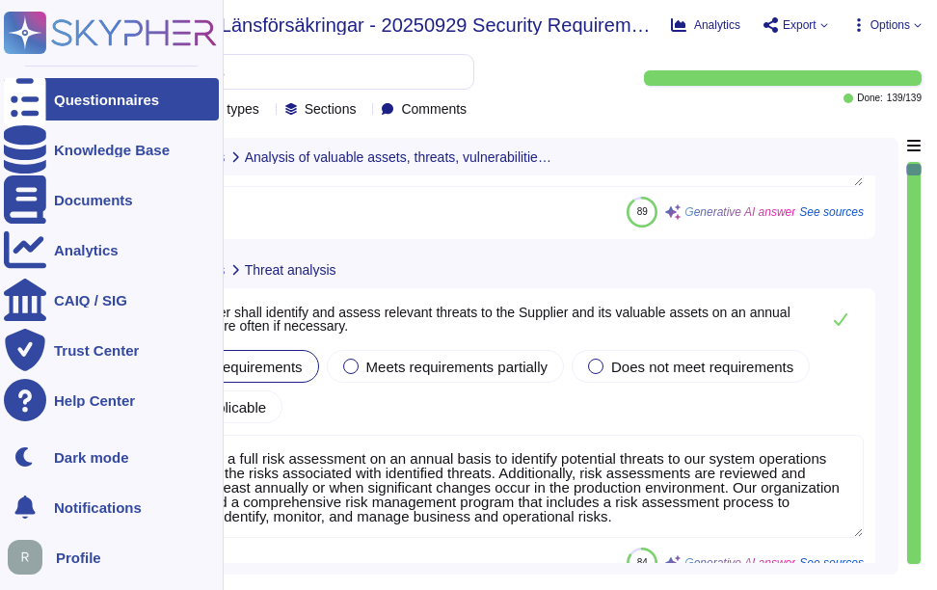
scroll to position [868, 0]
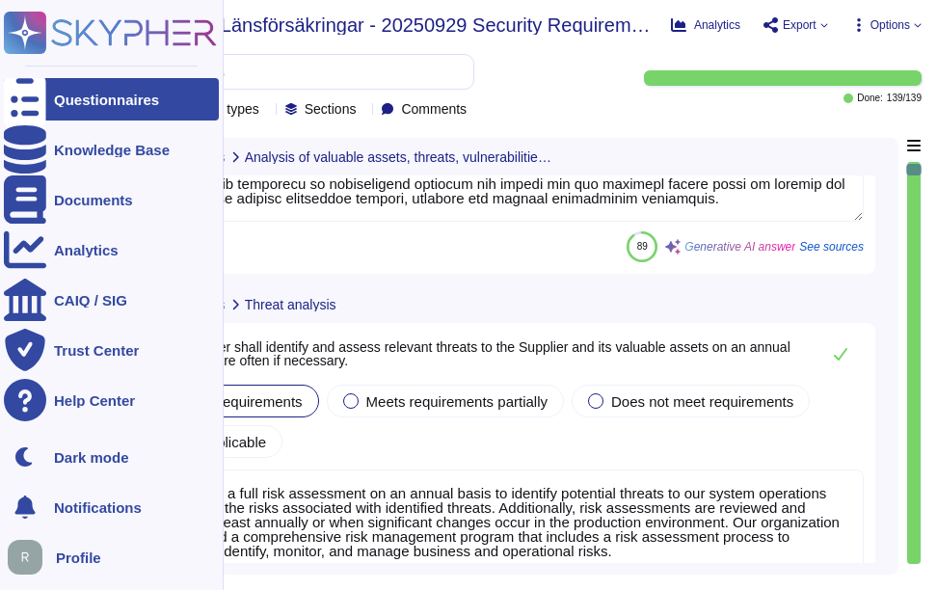
type textarea "Our organization has adopted a comprehensive risk management program that inclu…"
click at [88, 106] on div "Questionnaires" at bounding box center [106, 100] width 105 height 14
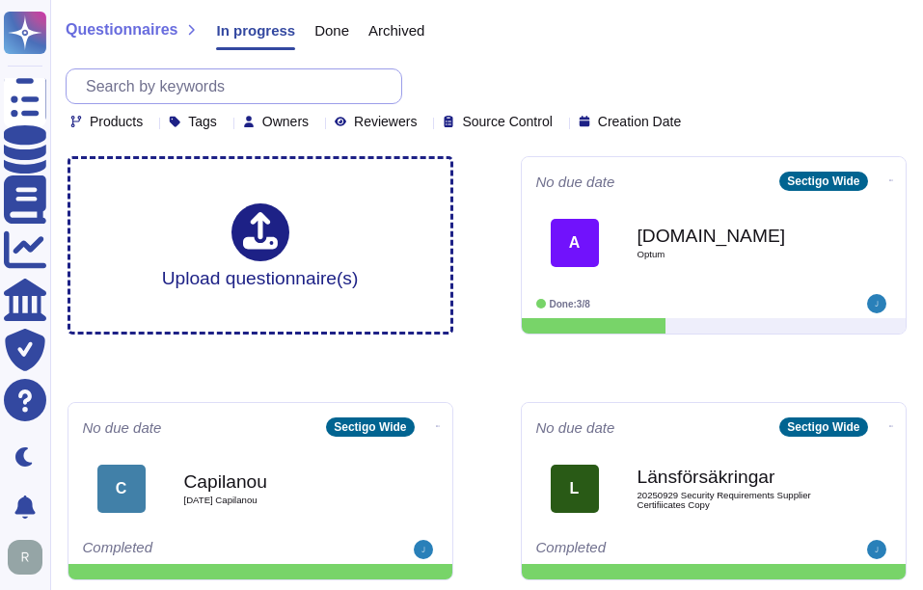
click at [252, 80] on input "text" at bounding box center [238, 86] width 325 height 34
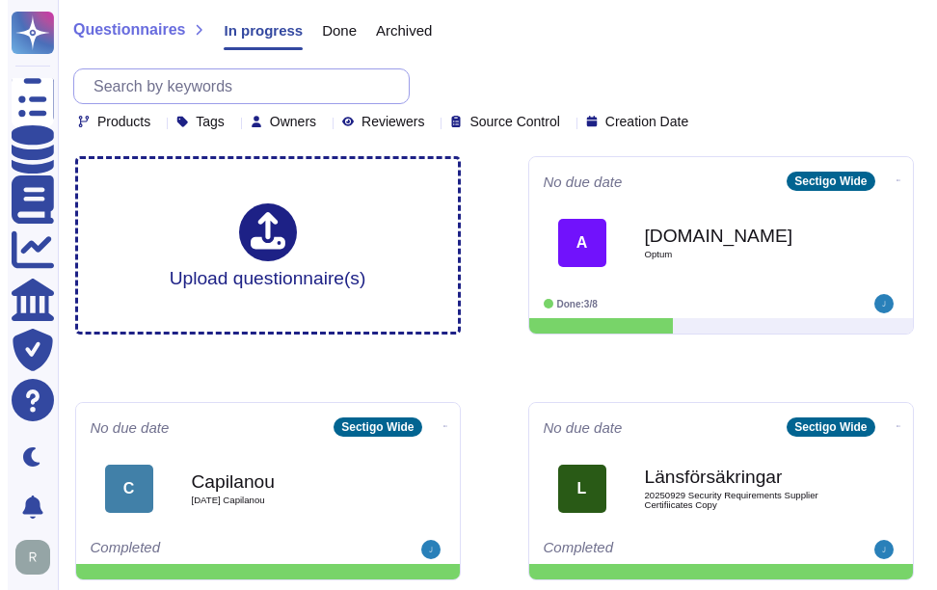
paste input "LFAB"
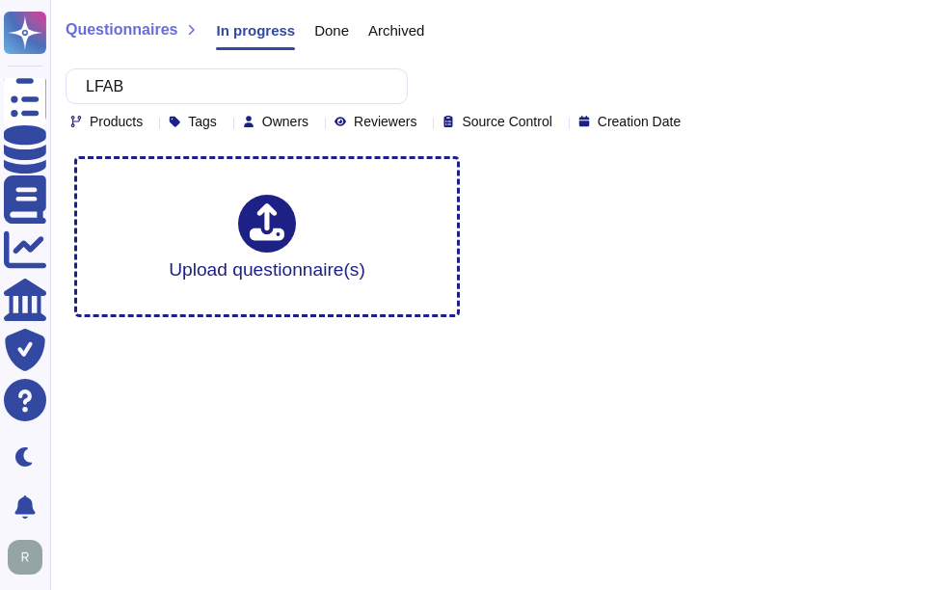
type input "LFAB"
click at [338, 26] on span "Done" at bounding box center [331, 30] width 35 height 14
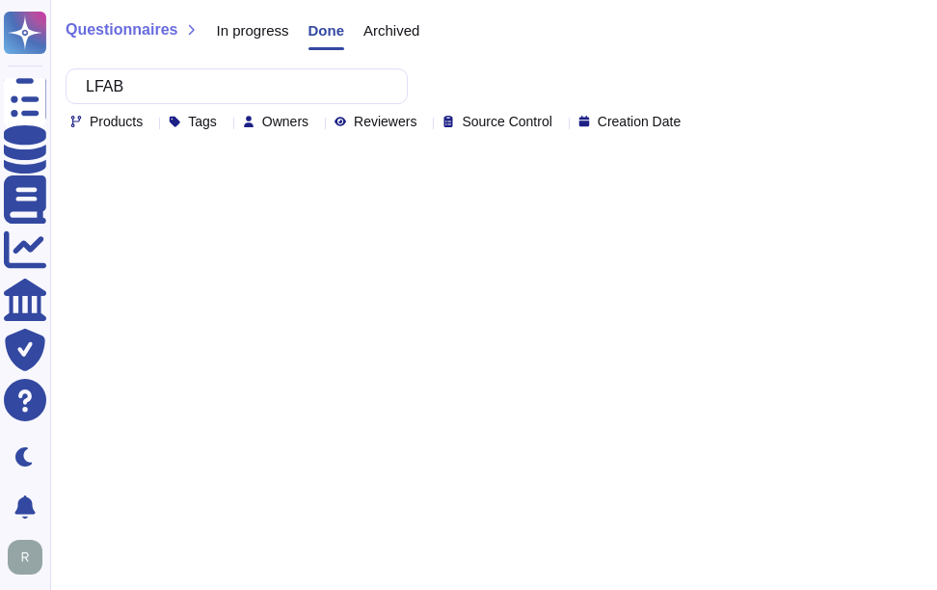
click at [394, 38] on span "Archived" at bounding box center [392, 30] width 56 height 14
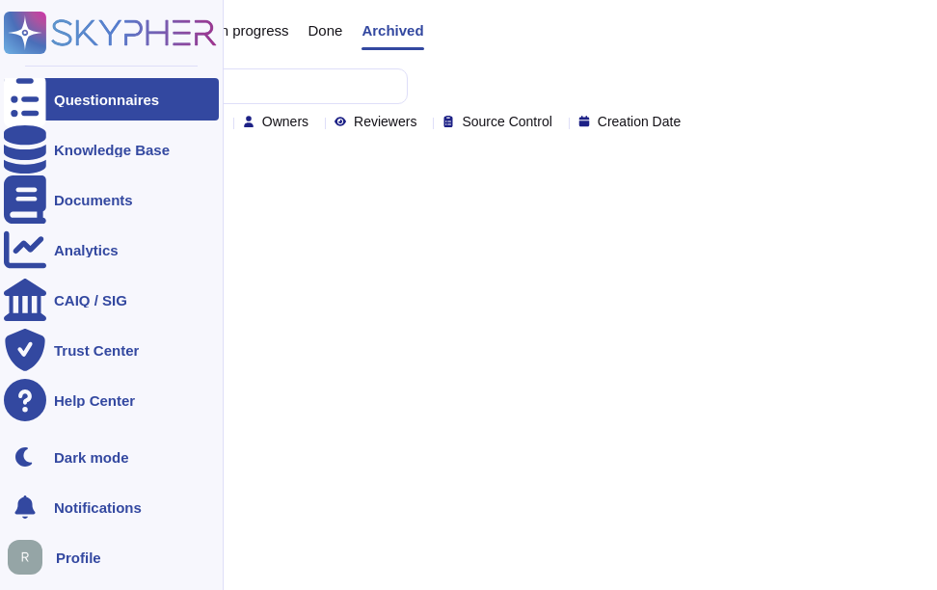
click at [44, 100] on div at bounding box center [25, 99] width 42 height 42
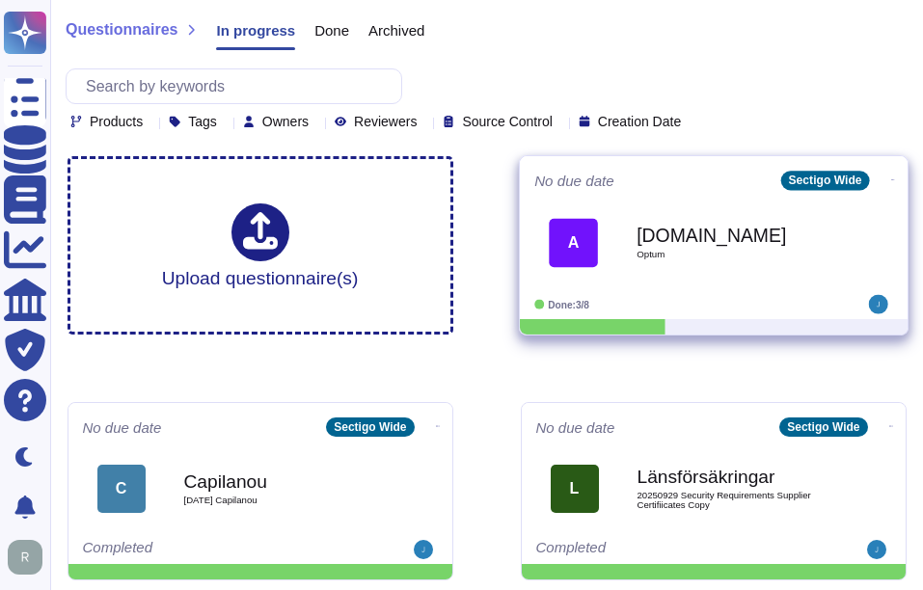
click at [729, 233] on b "[DOMAIN_NAME]" at bounding box center [733, 235] width 195 height 18
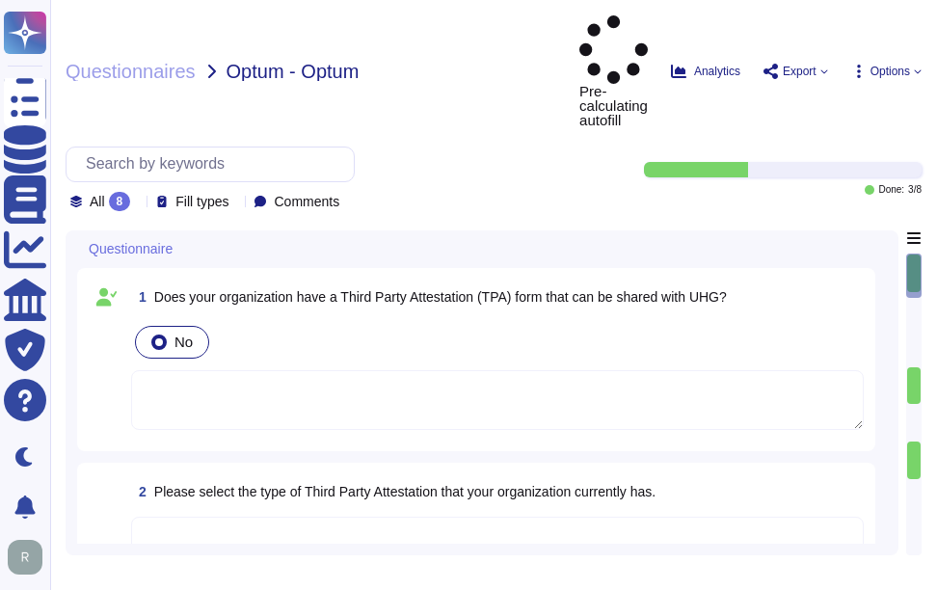
type textarea "[DATE]"
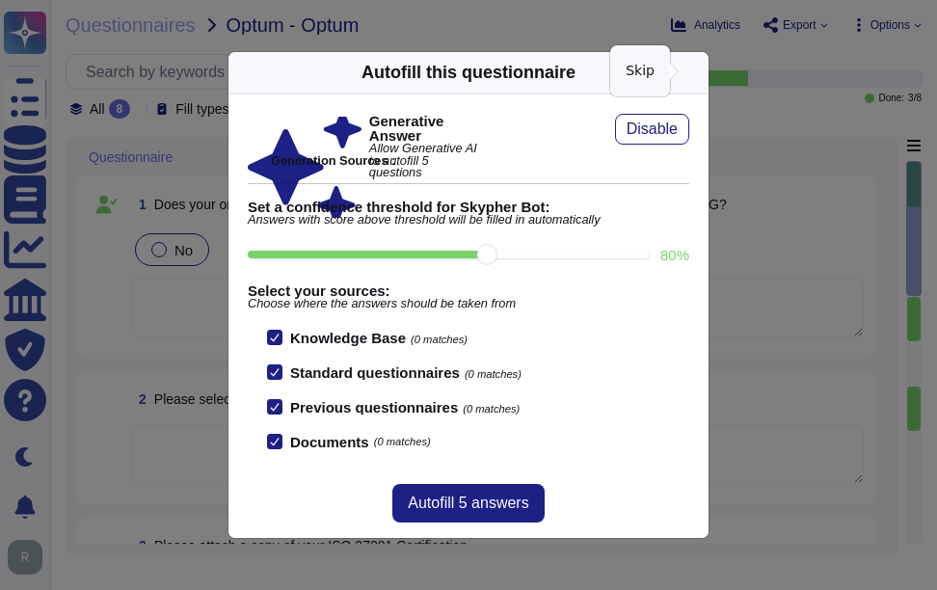
click at [697, 72] on icon at bounding box center [697, 72] width 0 height 0
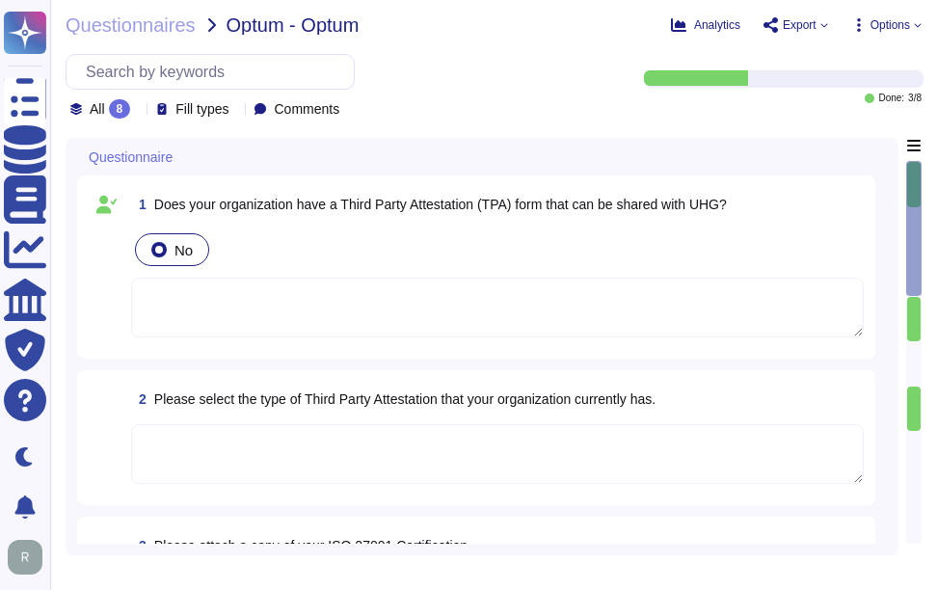
type textarea "[DATE]"
